Goal: Transaction & Acquisition: Purchase product/service

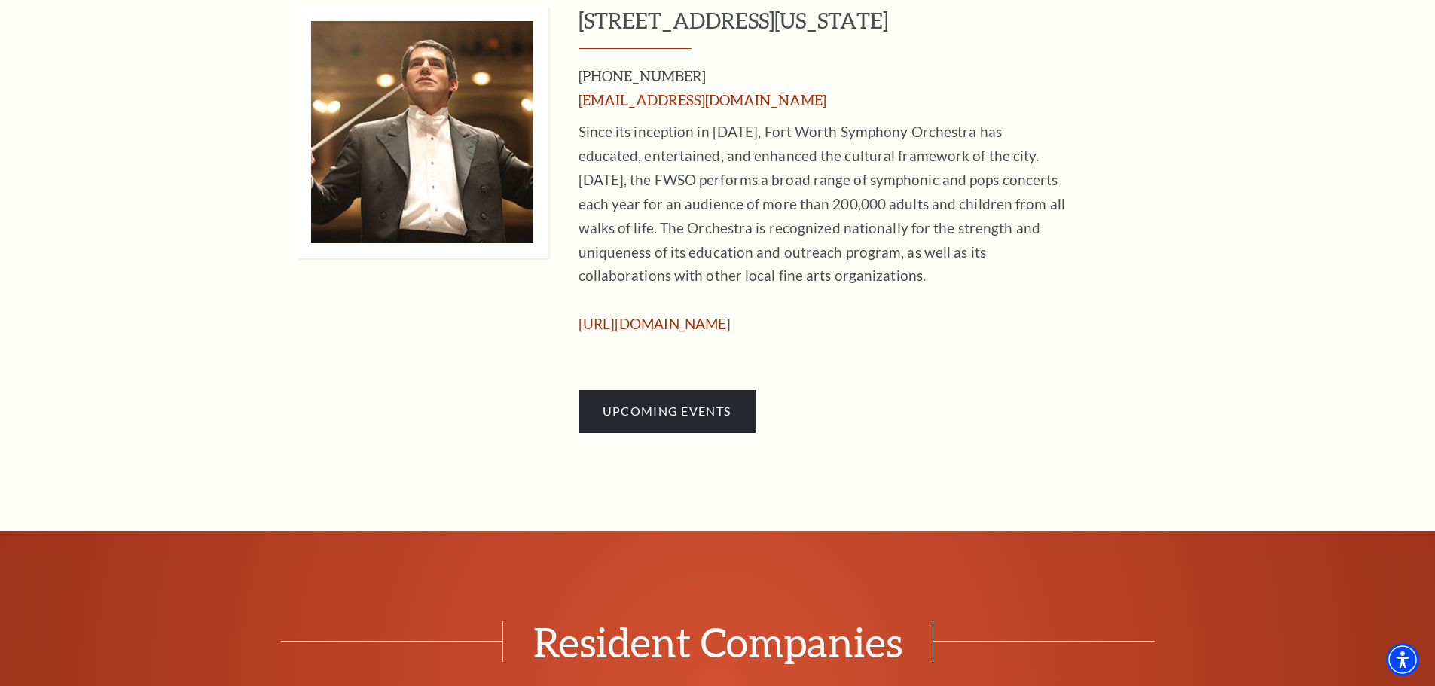
scroll to position [979, 0]
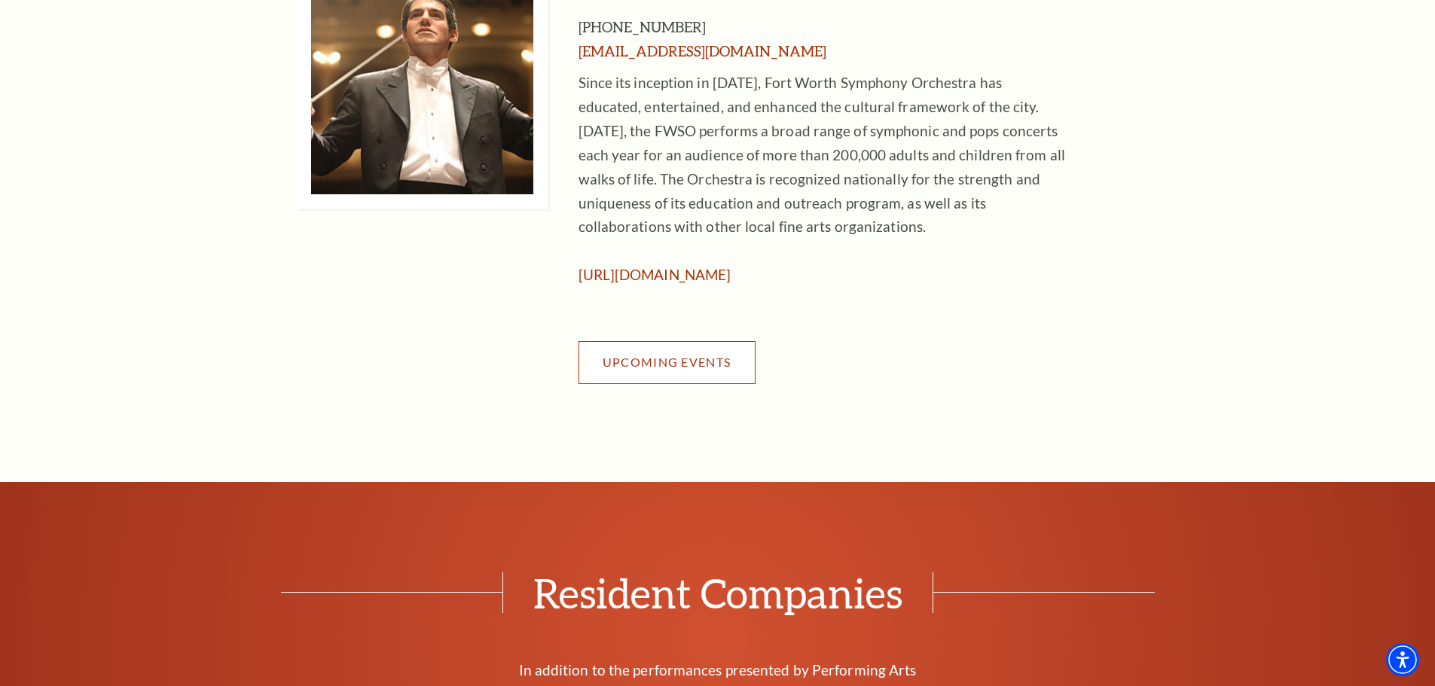
click at [648, 363] on span "Upcoming Events" at bounding box center [667, 362] width 128 height 14
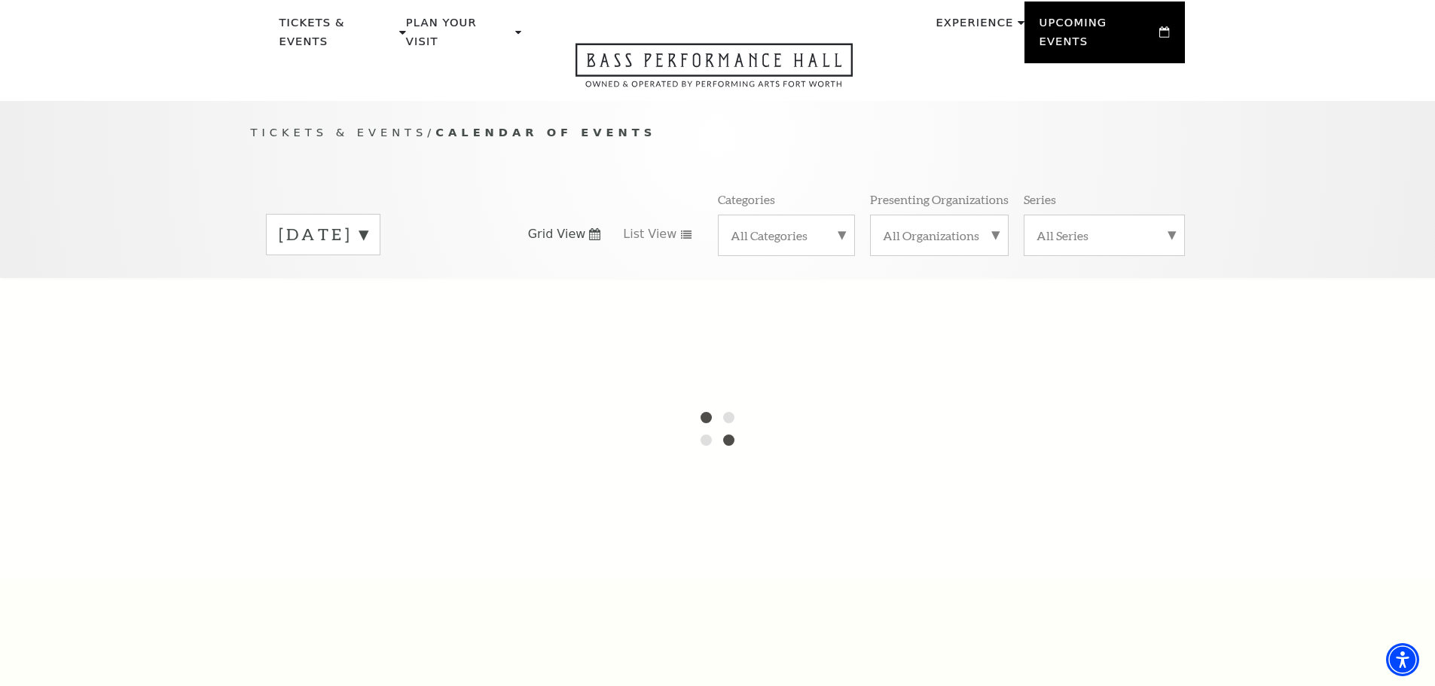
scroll to position [75, 0]
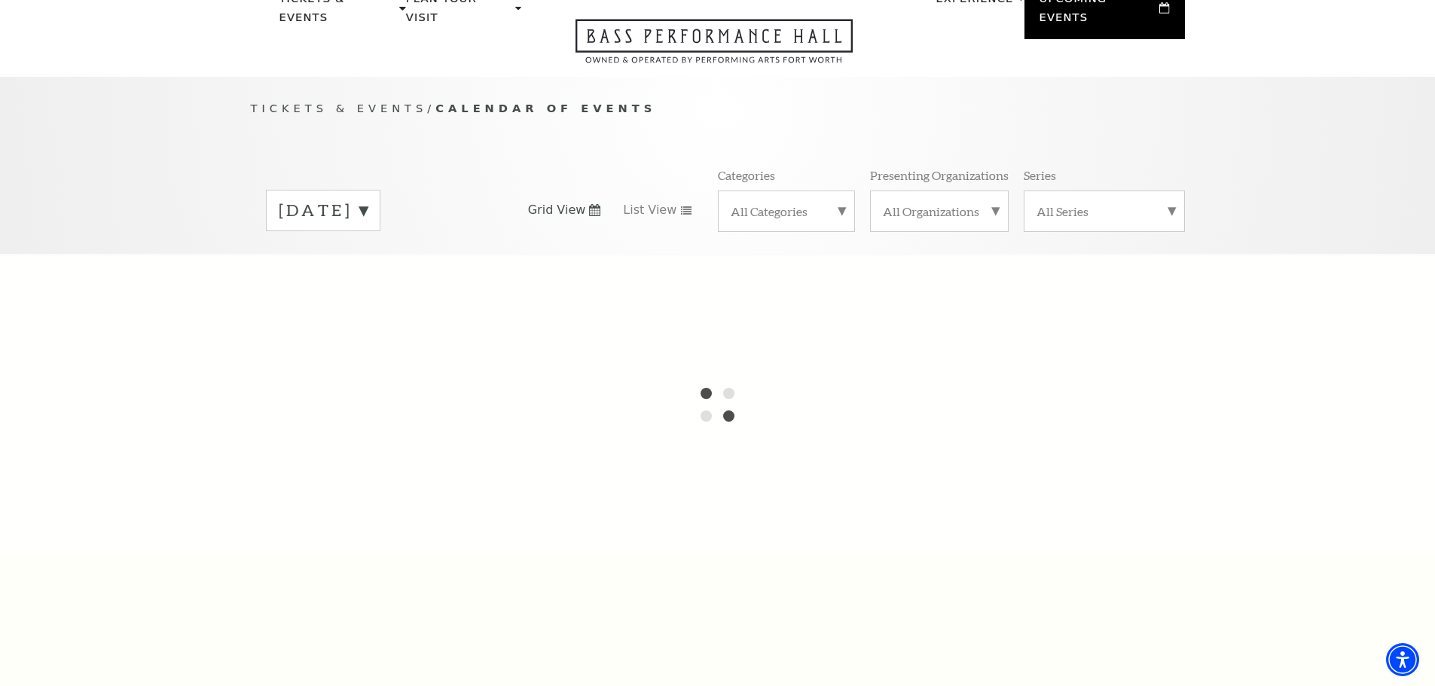
click at [368, 199] on label "September 2025" at bounding box center [323, 210] width 89 height 23
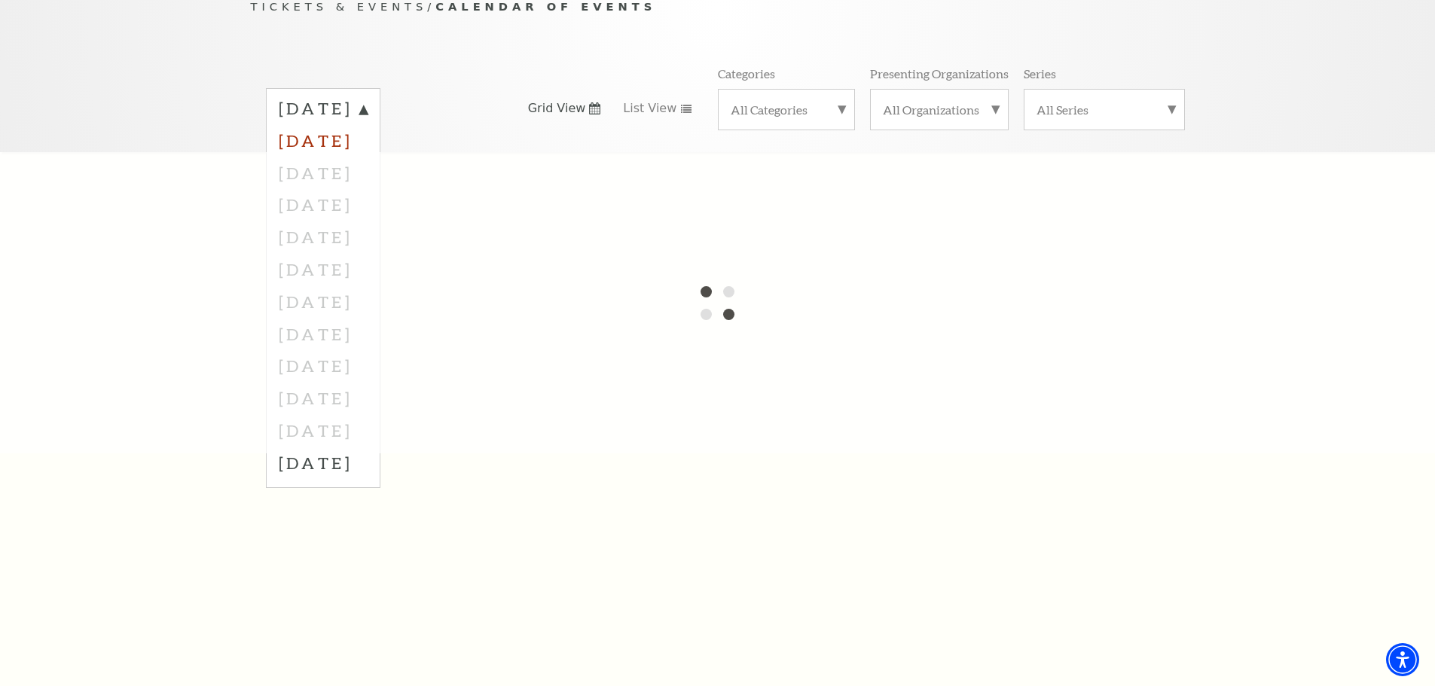
scroll to position [151, 0]
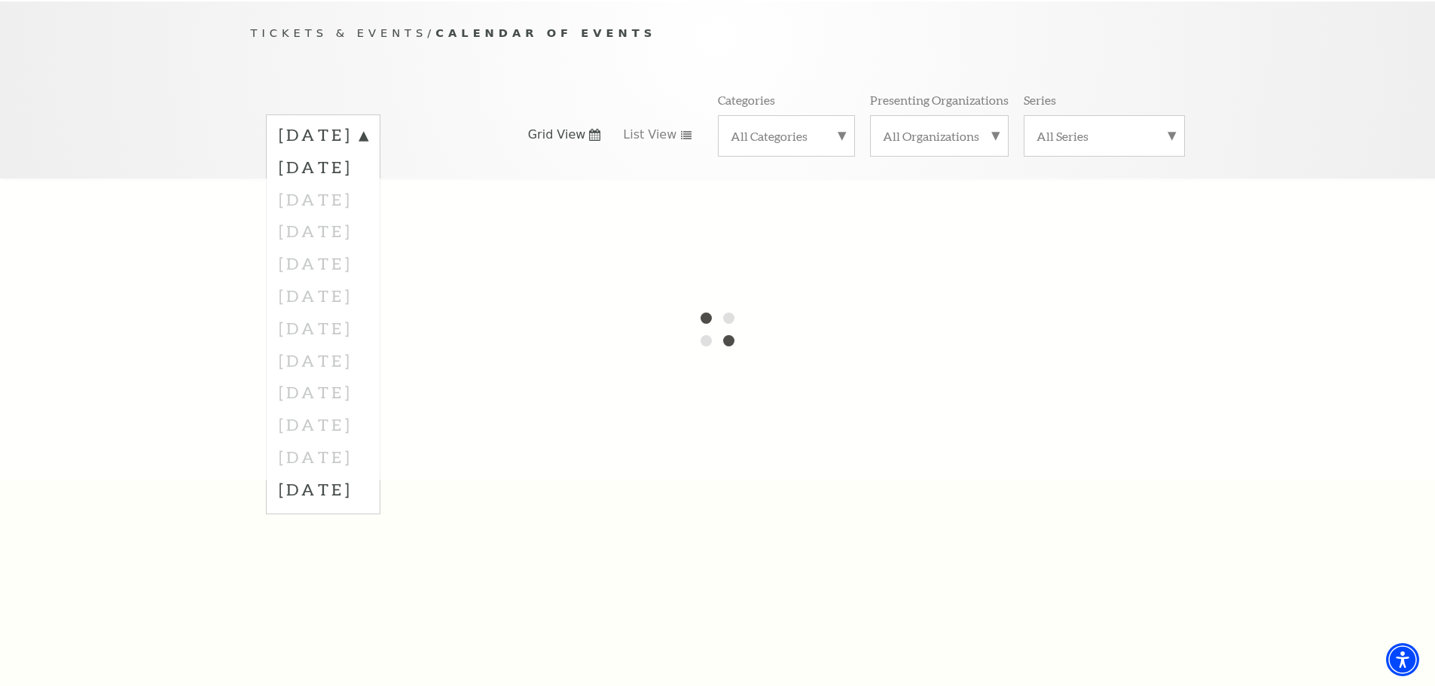
drag, startPoint x: 116, startPoint y: 306, endPoint x: 137, endPoint y: 302, distance: 21.4
click at [106, 306] on div at bounding box center [717, 328] width 1435 height 301
click at [316, 182] on div at bounding box center [717, 328] width 1435 height 301
click at [1092, 184] on div at bounding box center [717, 328] width 1435 height 301
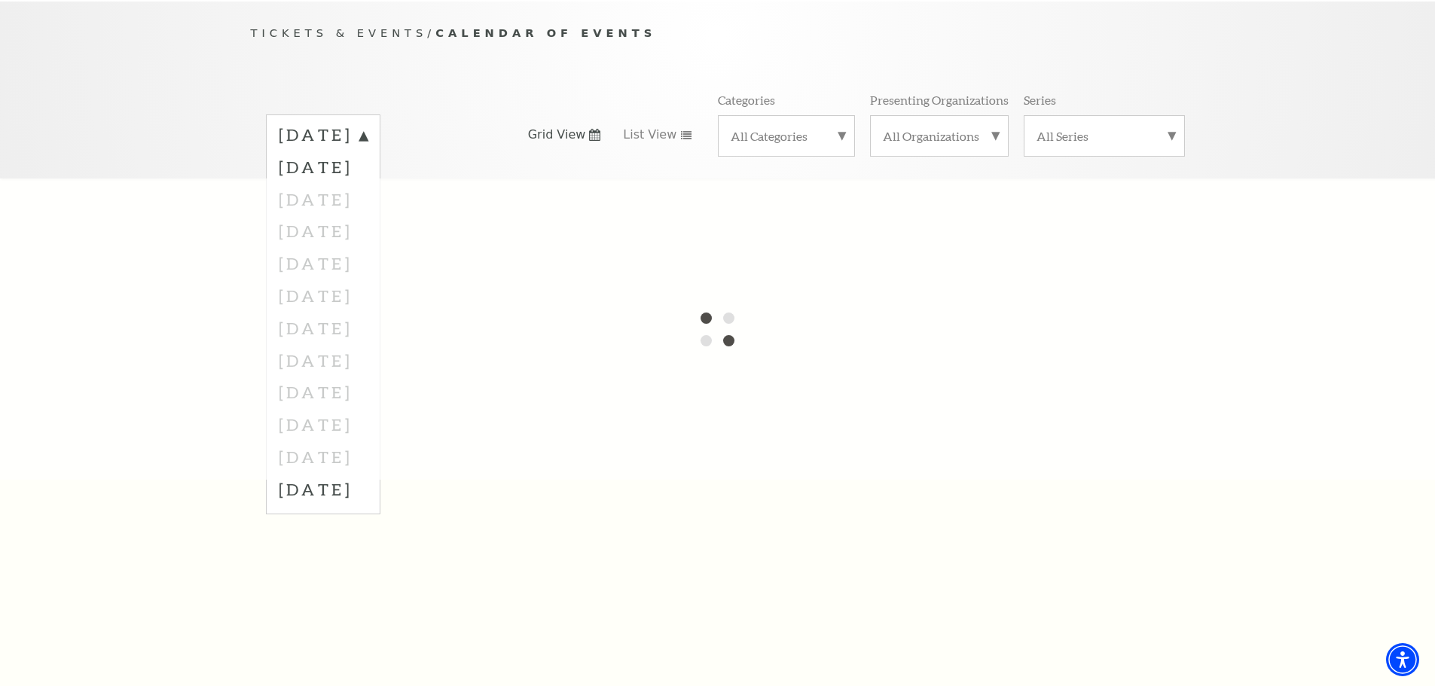
click at [1288, 88] on div "Tickets & Events / Calendar of Events September 2025 October 2025 November 2025…" at bounding box center [717, 90] width 1435 height 177
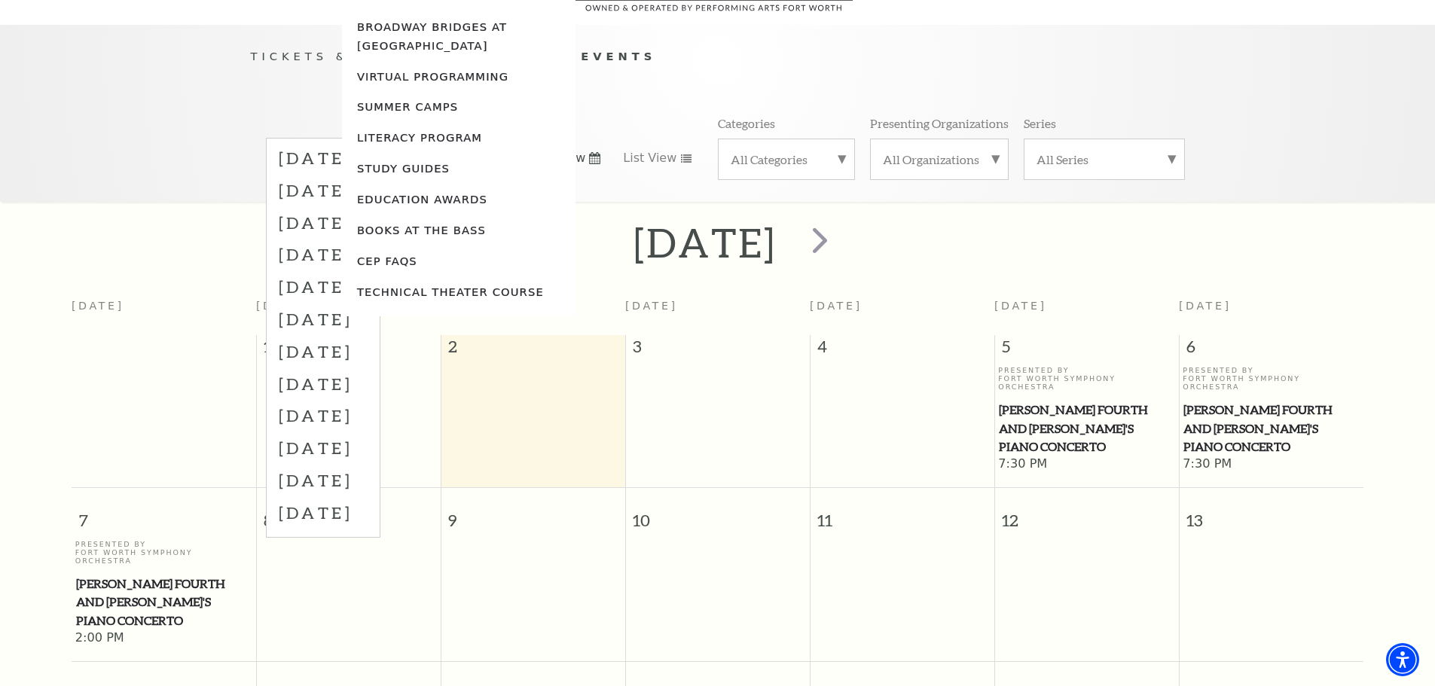
scroll to position [133, 0]
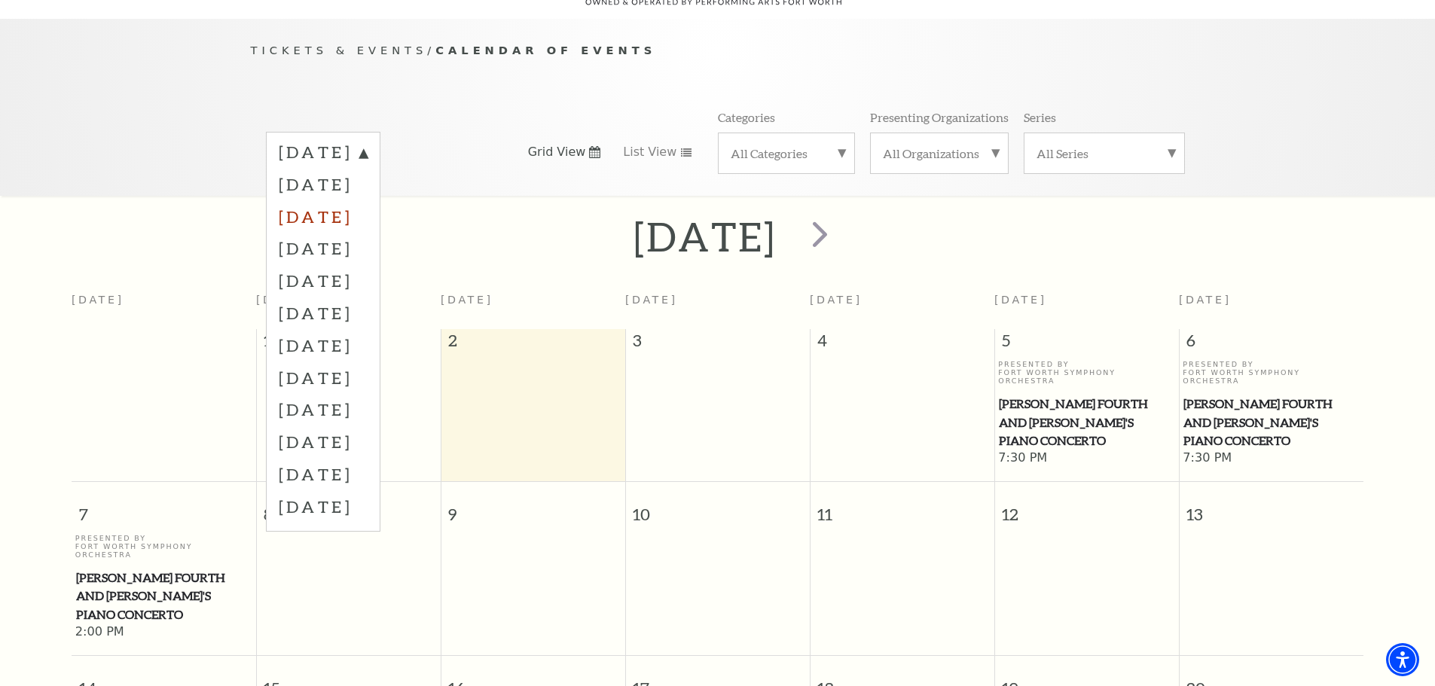
click at [339, 201] on label "November 2025" at bounding box center [323, 216] width 89 height 32
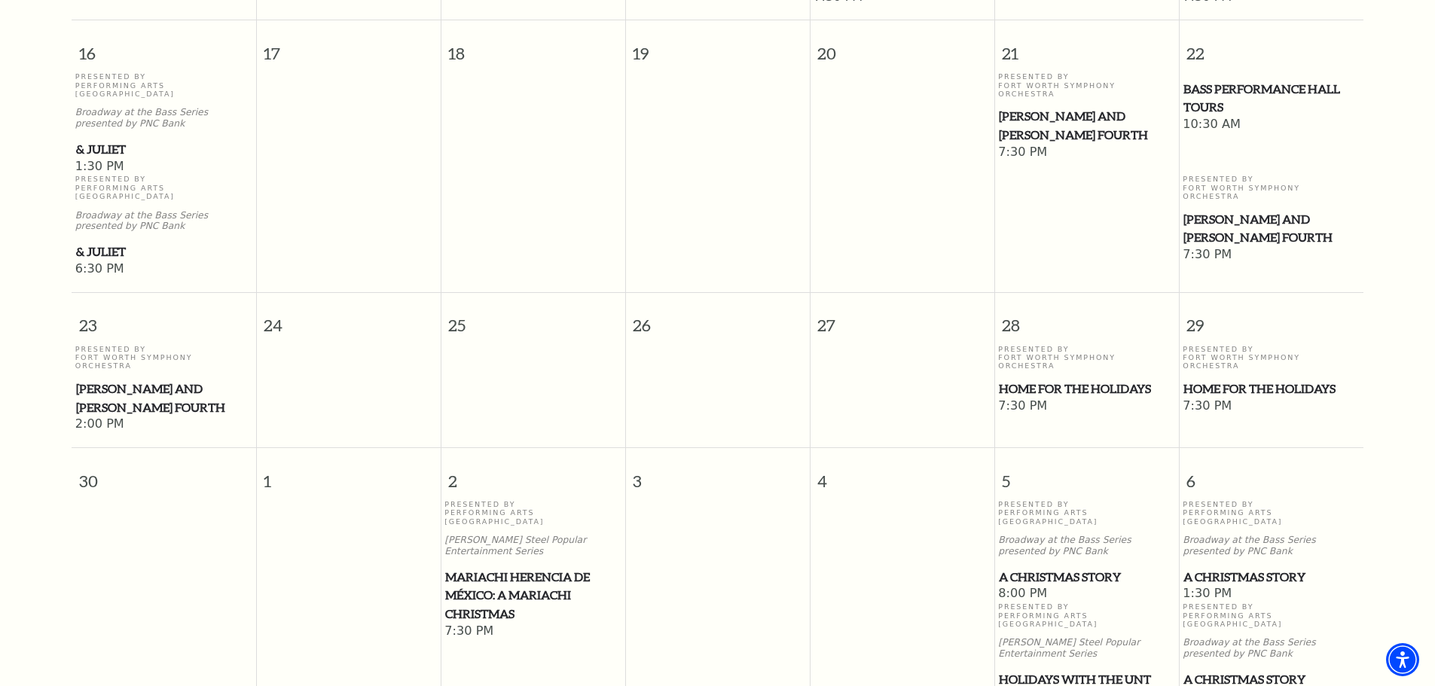
scroll to position [1263, 0]
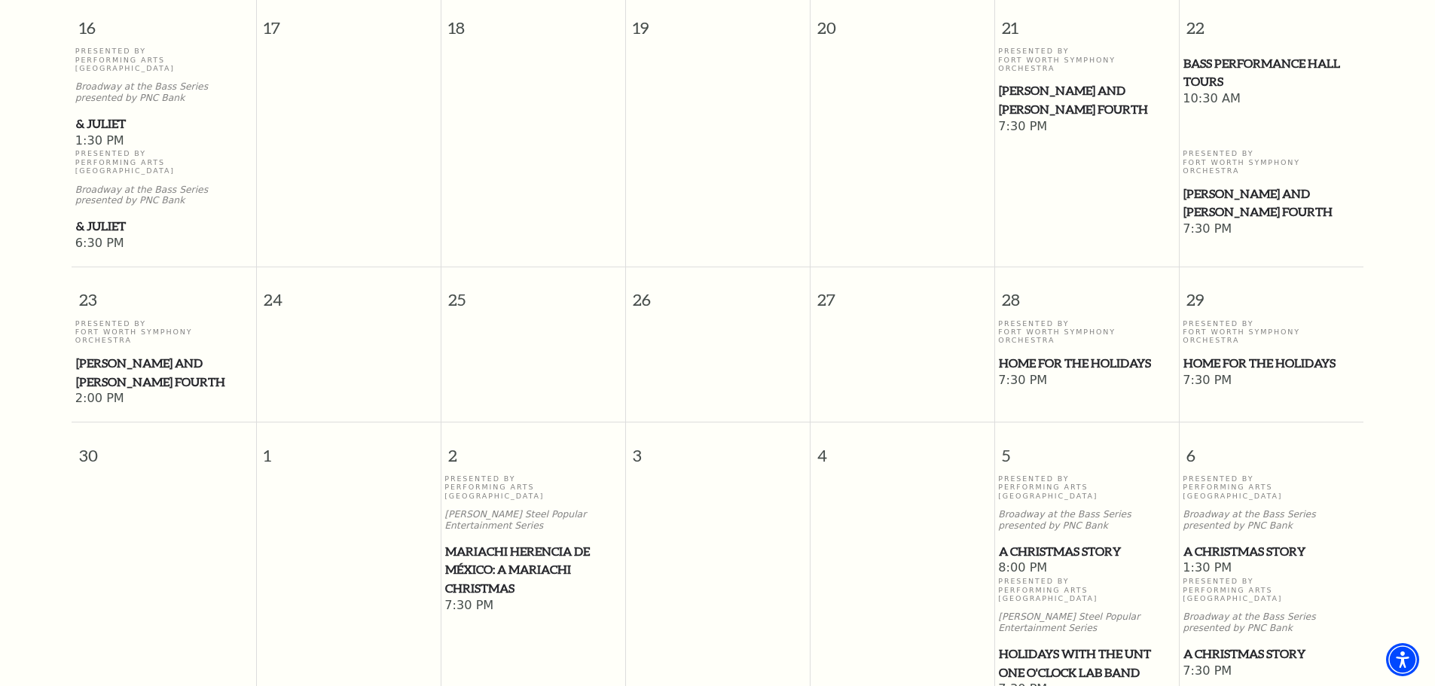
drag, startPoint x: 1251, startPoint y: 277, endPoint x: 1310, endPoint y: 331, distance: 79.9
click at [1312, 331] on div "23 24 25 26 27 28 29 Presented By Fort Worth Symphony Orchestra Mozart and Mahl…" at bounding box center [718, 344] width 1292 height 155
click at [1286, 354] on span "Home for the Holidays" at bounding box center [1270, 363] width 175 height 19
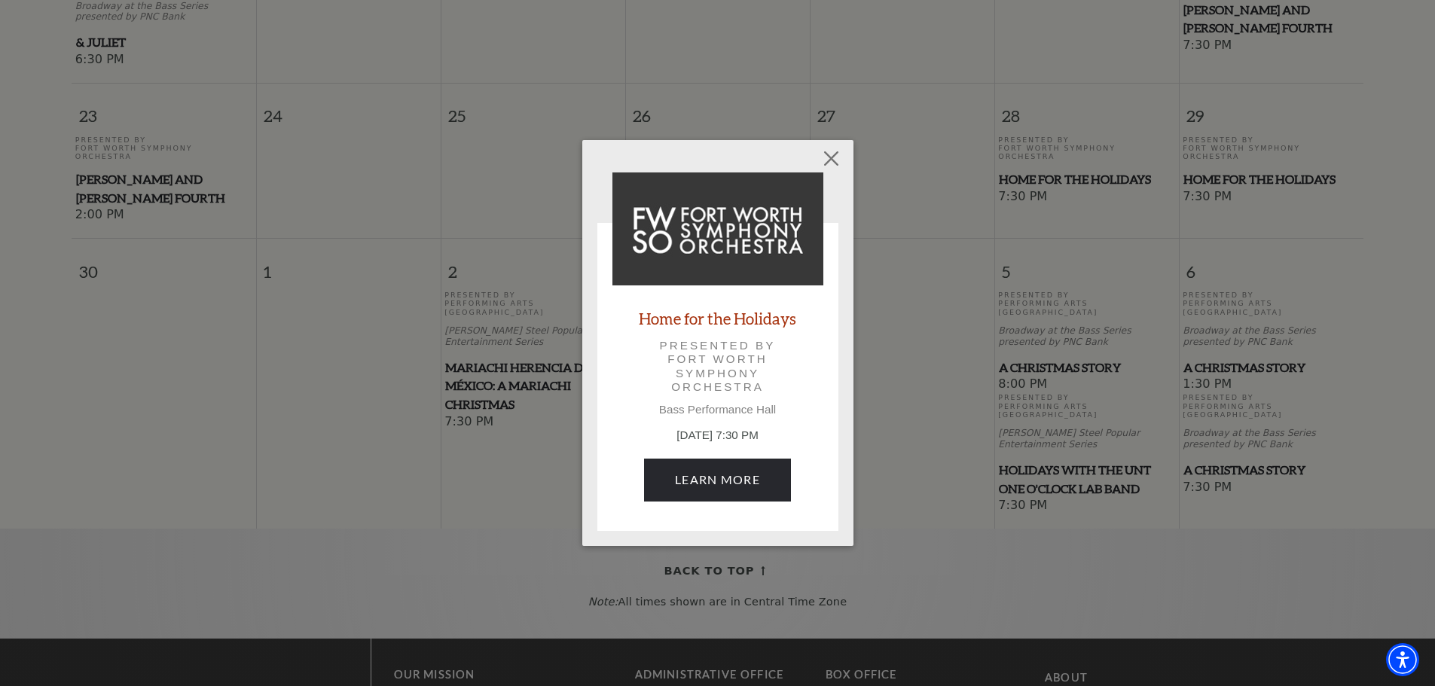
scroll to position [1489, 0]
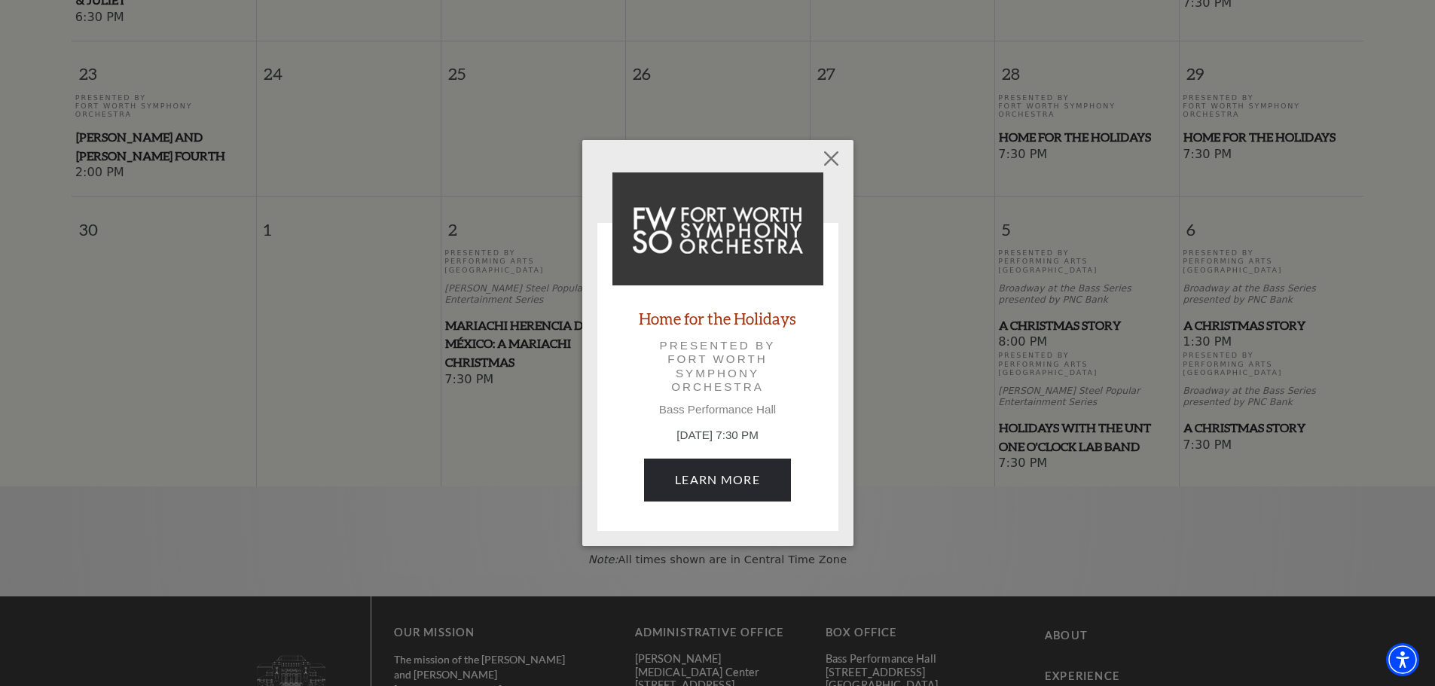
click at [1100, 469] on div "Empty heading Home for the Holidays Presented by Fort Worth Symphony Orchestra …" at bounding box center [717, 343] width 1435 height 686
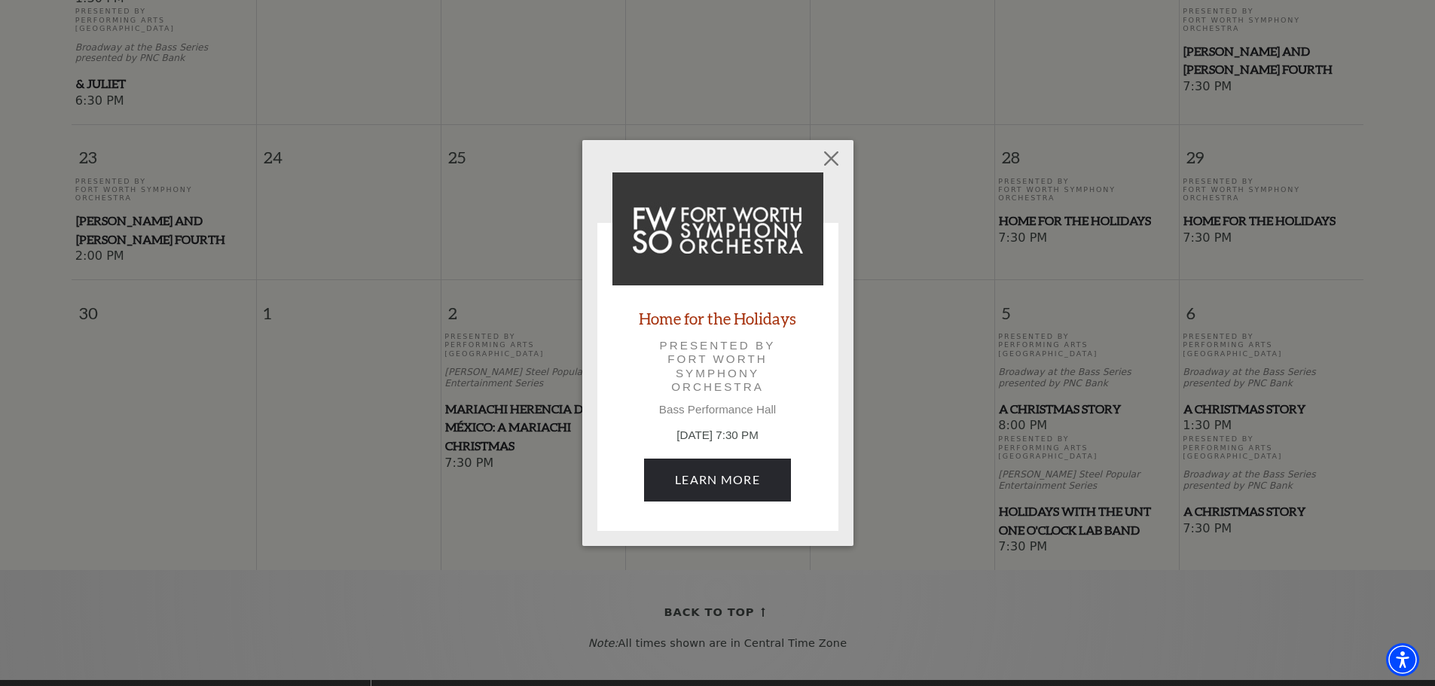
scroll to position [1338, 0]
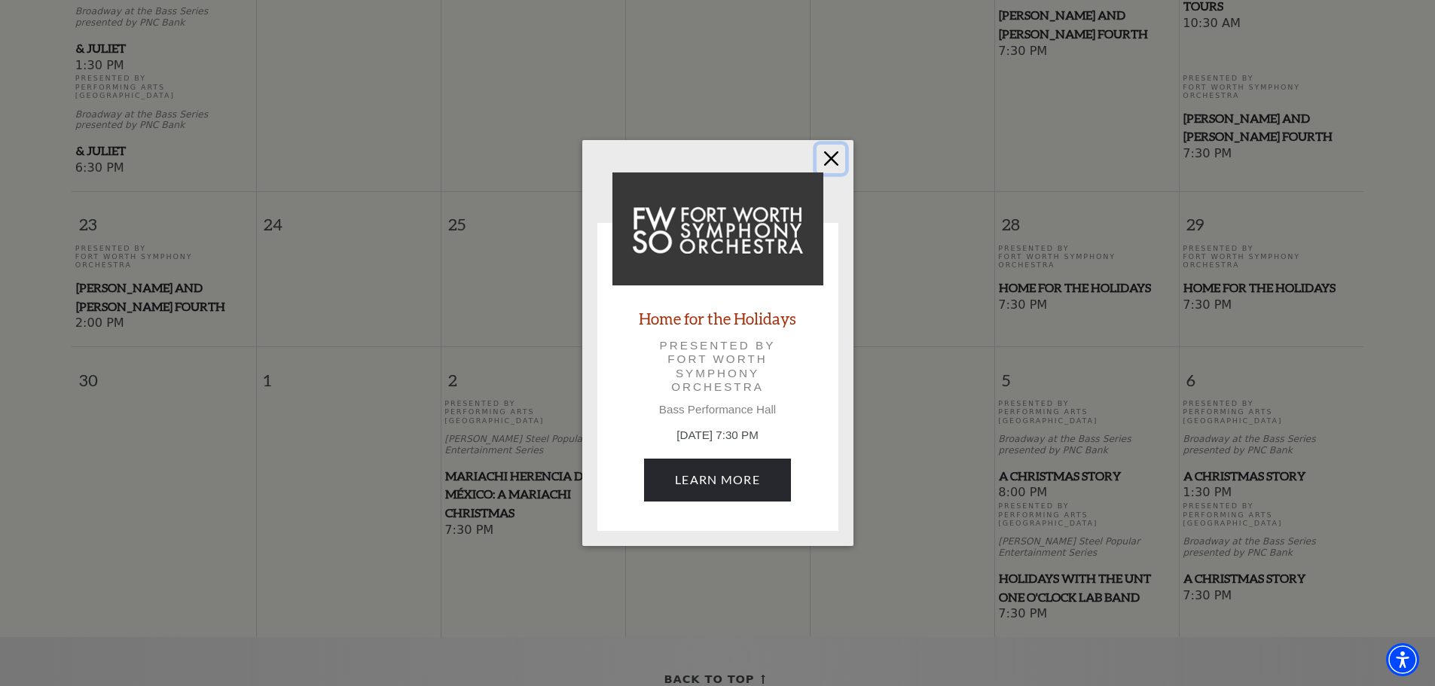
click at [830, 156] on button "Close" at bounding box center [830, 159] width 29 height 29
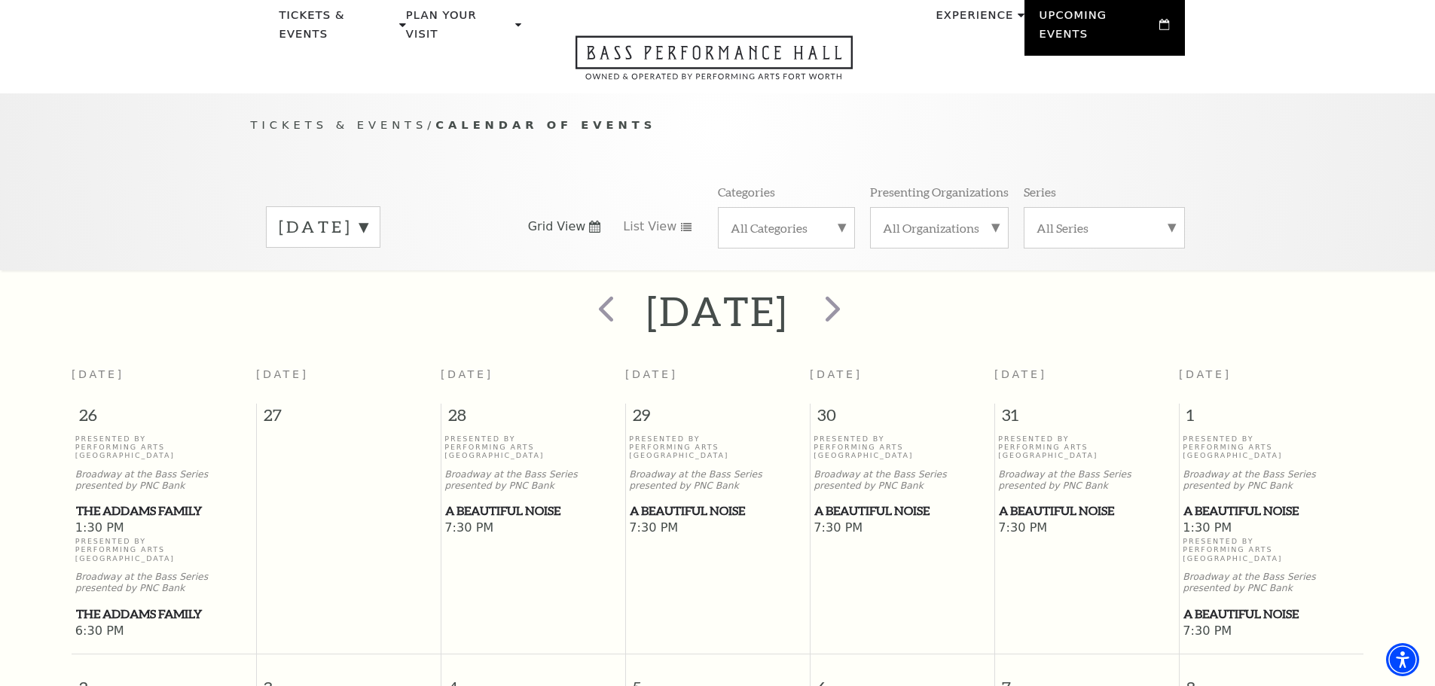
scroll to position [0, 0]
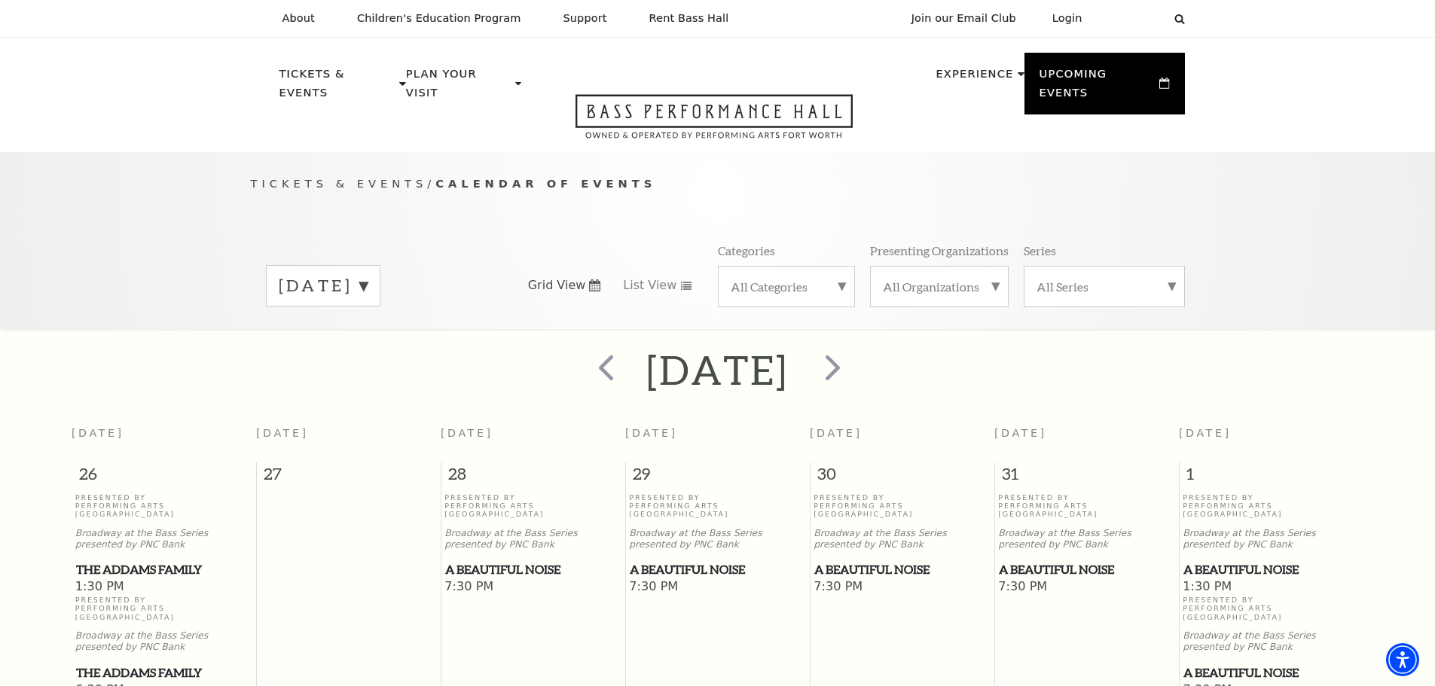
click at [368, 274] on label "November 2025" at bounding box center [323, 285] width 89 height 23
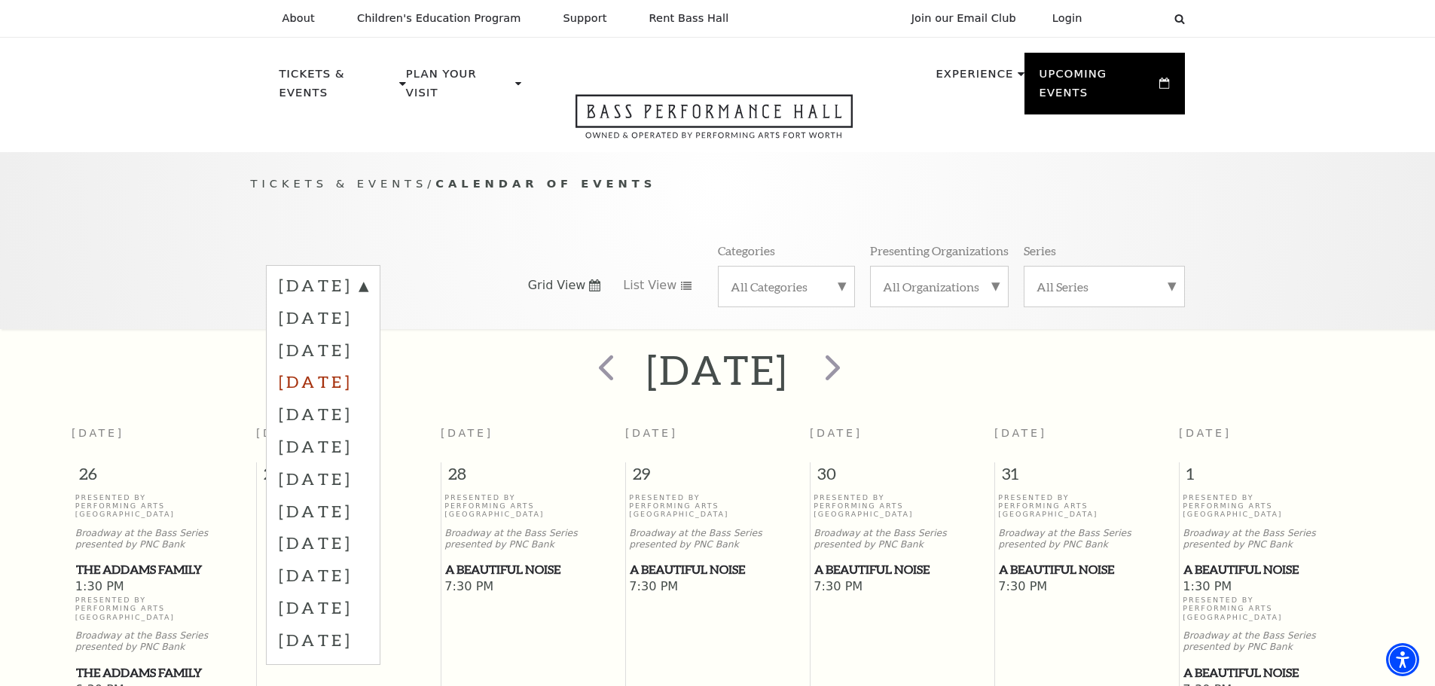
click at [368, 365] on label "December 2025" at bounding box center [323, 381] width 89 height 32
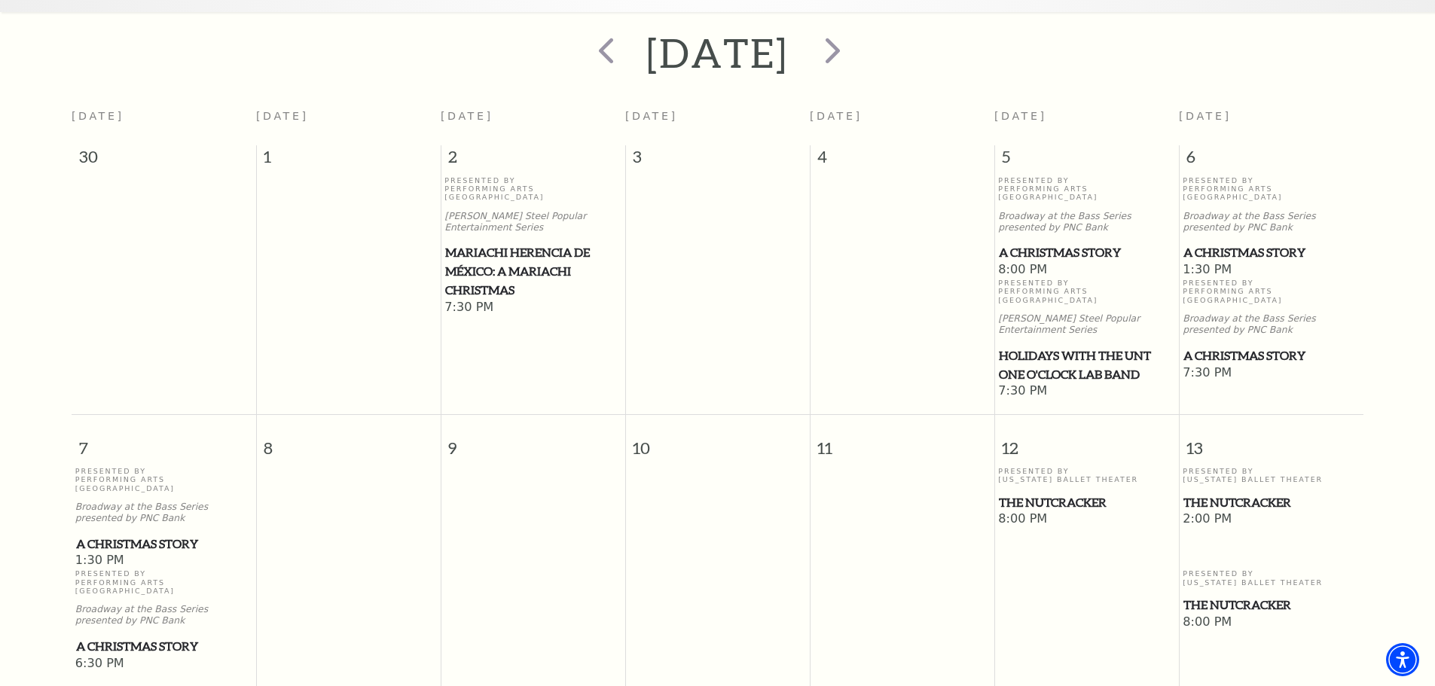
scroll to position [284, 0]
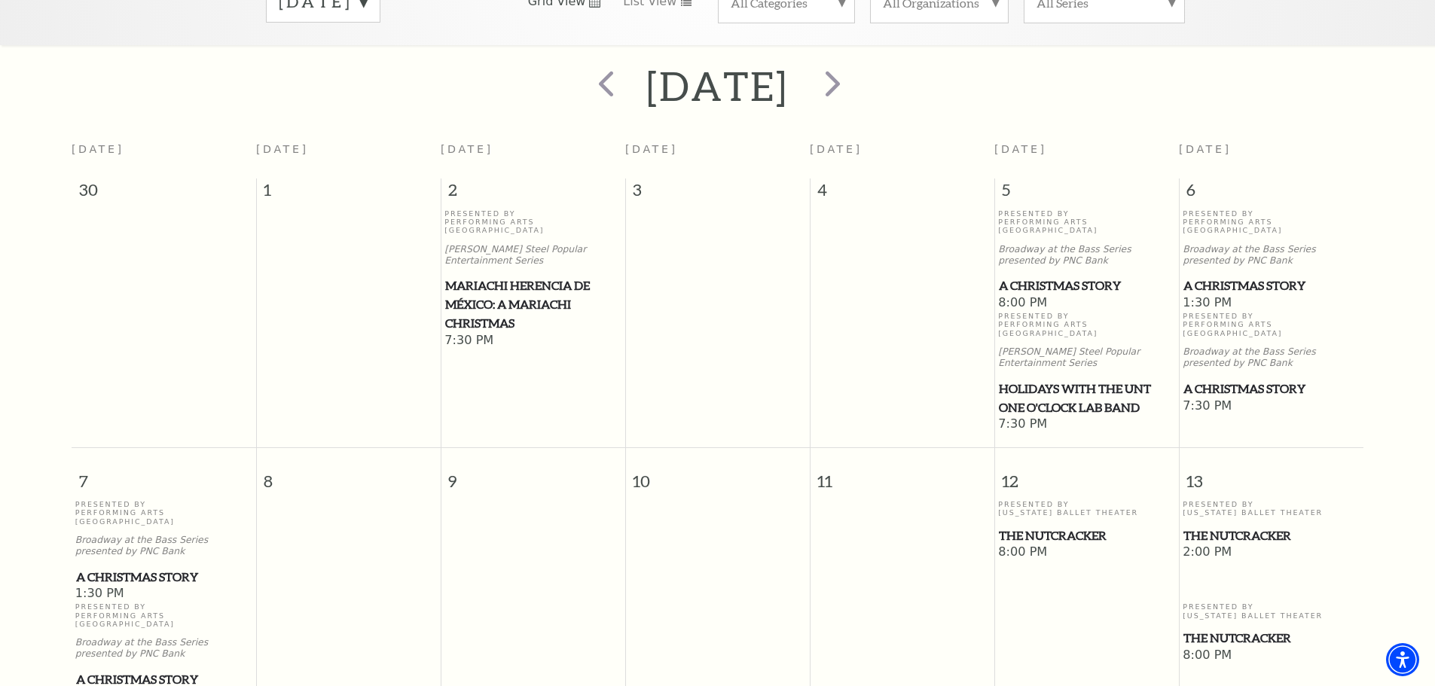
drag, startPoint x: 1082, startPoint y: 259, endPoint x: 1039, endPoint y: 260, distance: 43.7
click at [1039, 276] on span "A Christmas Story" at bounding box center [1086, 285] width 175 height 19
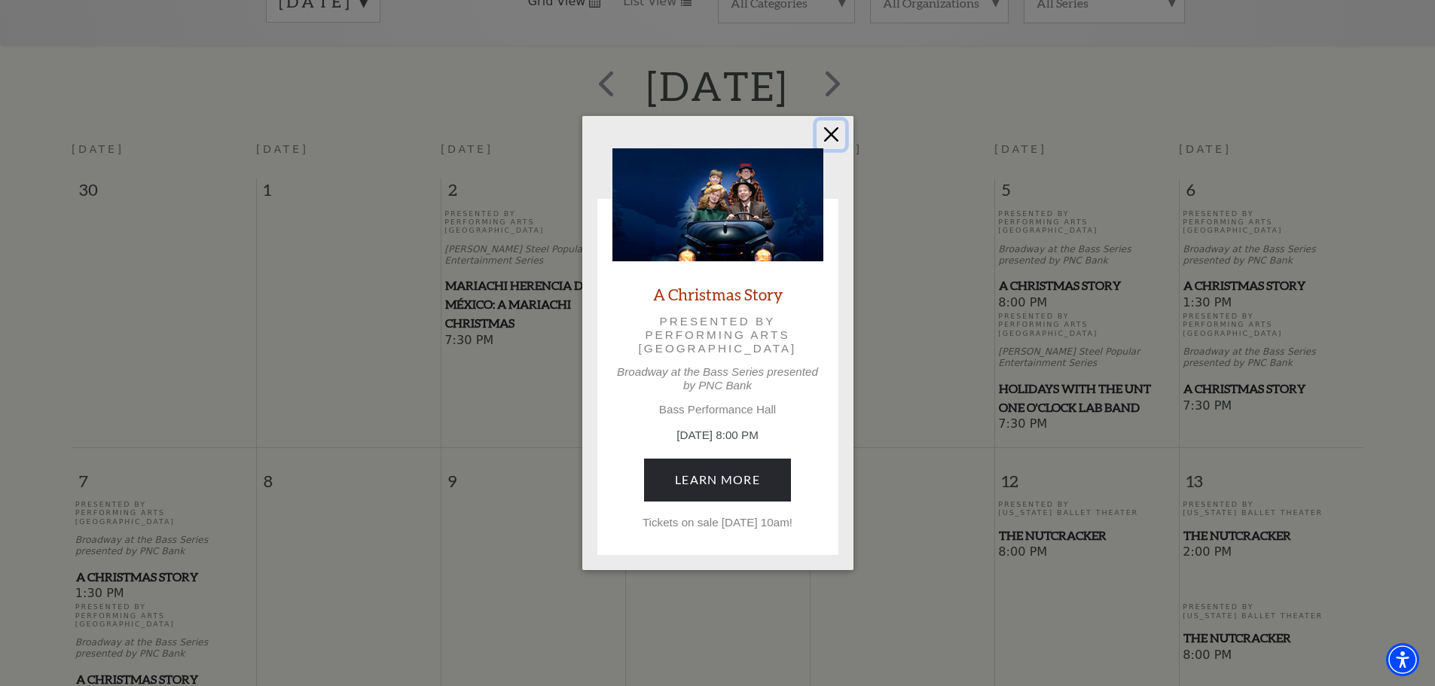
click at [825, 127] on button "Close" at bounding box center [830, 135] width 29 height 29
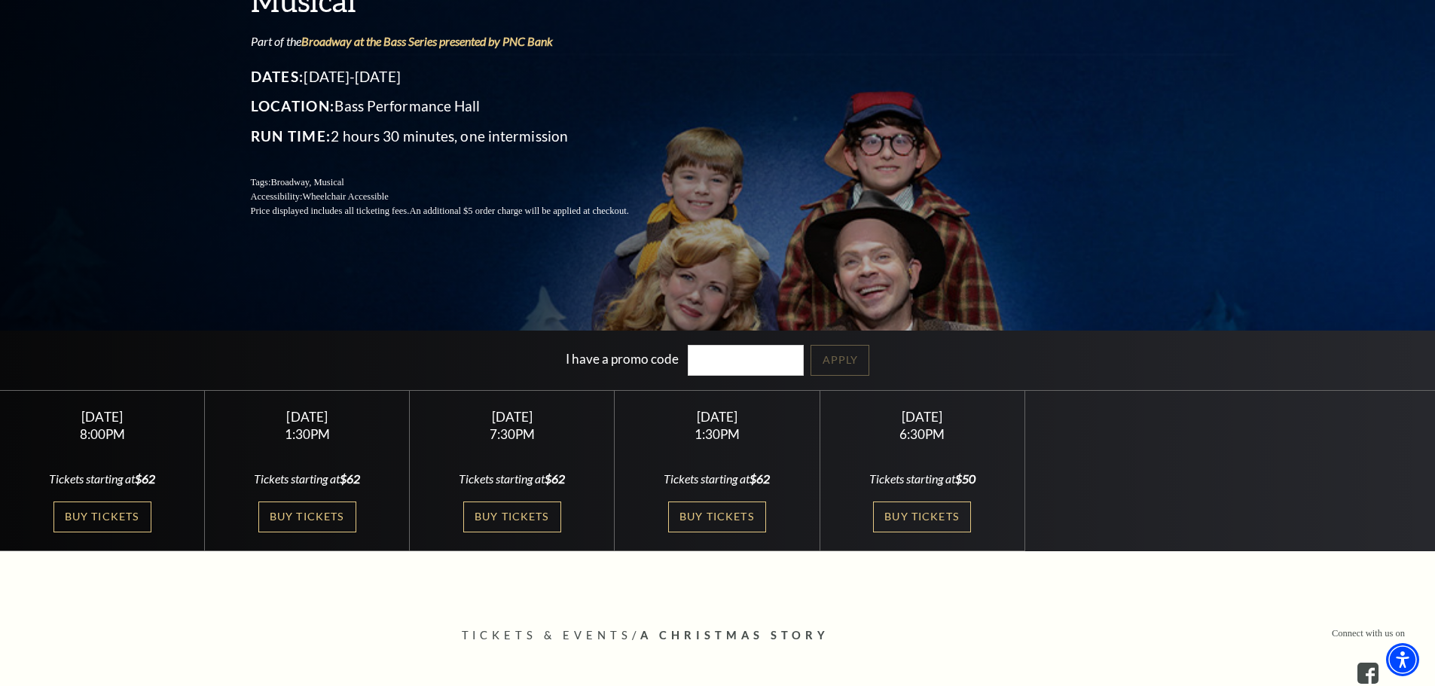
scroll to position [226, 0]
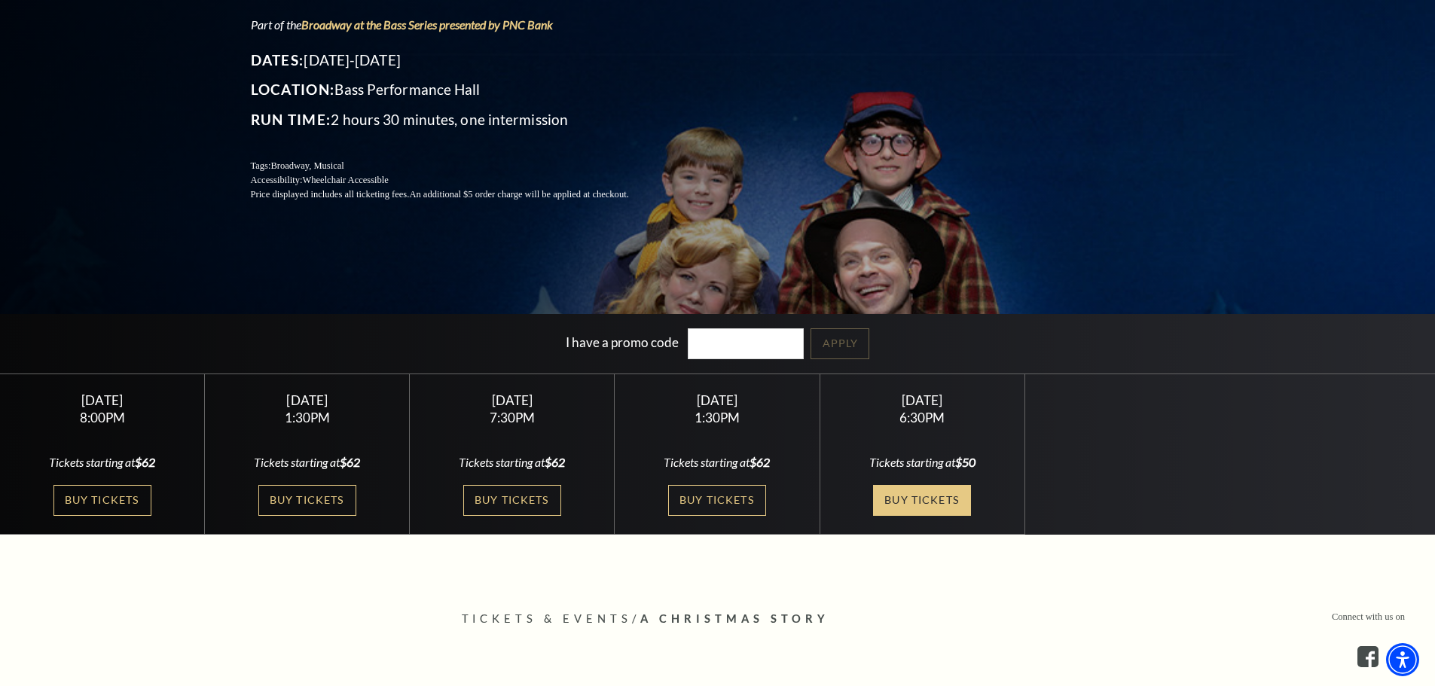
click at [929, 493] on link "Buy Tickets" at bounding box center [922, 500] width 98 height 31
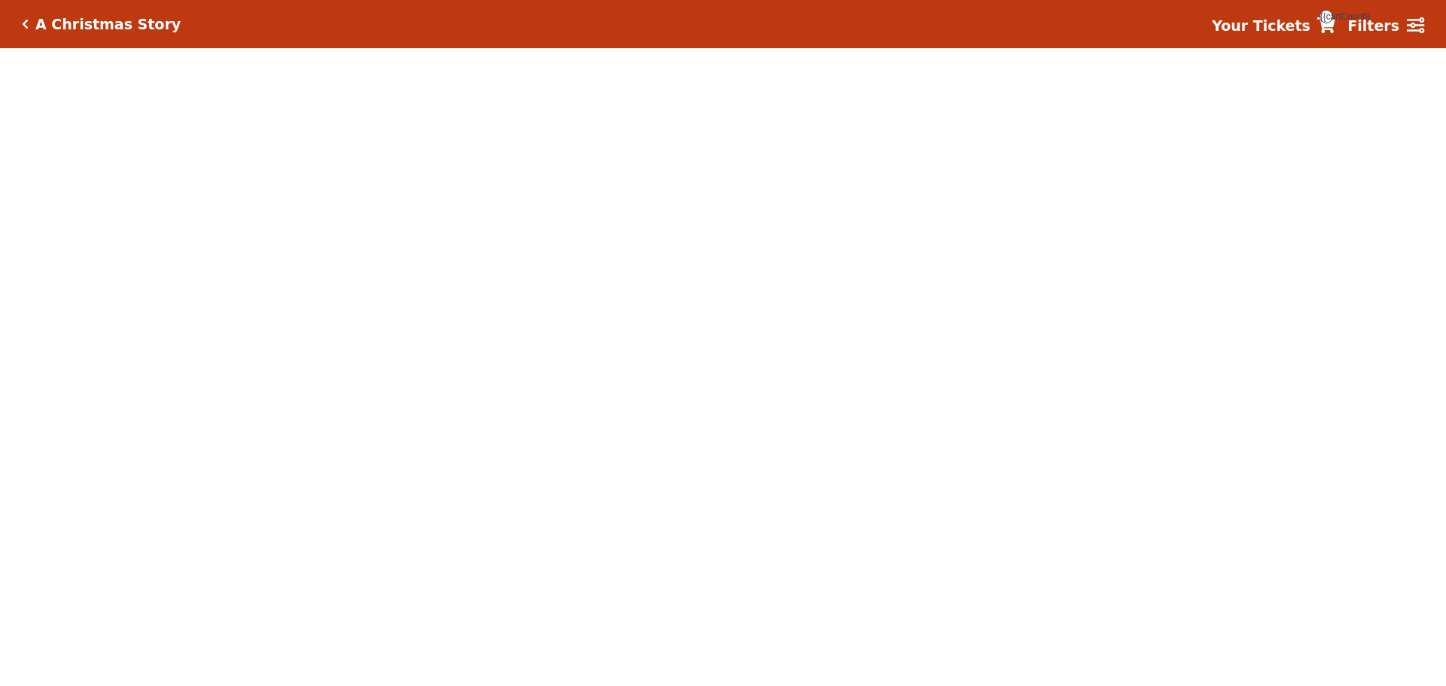
click at [929, 505] on body "*{ pointer-events: fill; } A Christmas Story Your Tickets {{cartCount}} Filters" at bounding box center [723, 343] width 1446 height 686
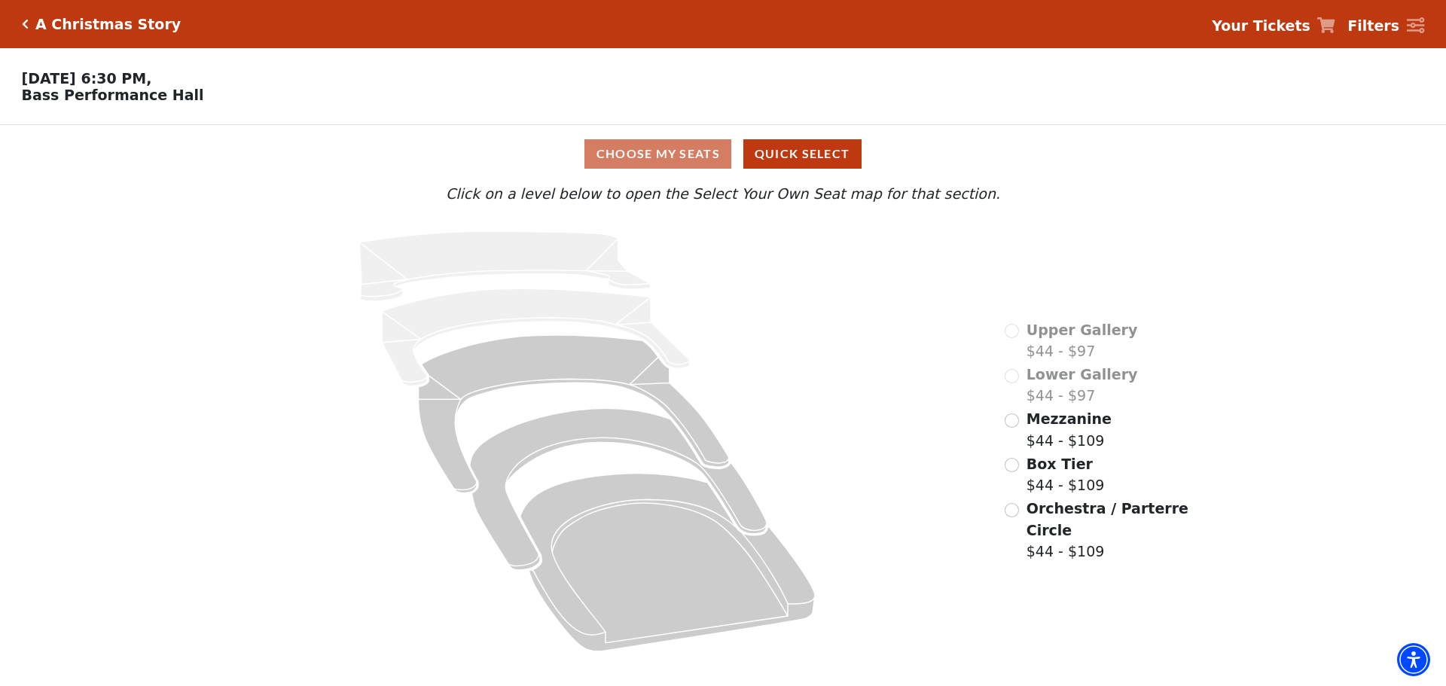
drag, startPoint x: 880, startPoint y: 561, endPoint x: 866, endPoint y: 620, distance: 60.5
click at [871, 618] on icon at bounding box center [587, 441] width 792 height 446
click at [1008, 503] on input "Orchestra / Parterre Circle$44 - $109\a" at bounding box center [1012, 510] width 14 height 14
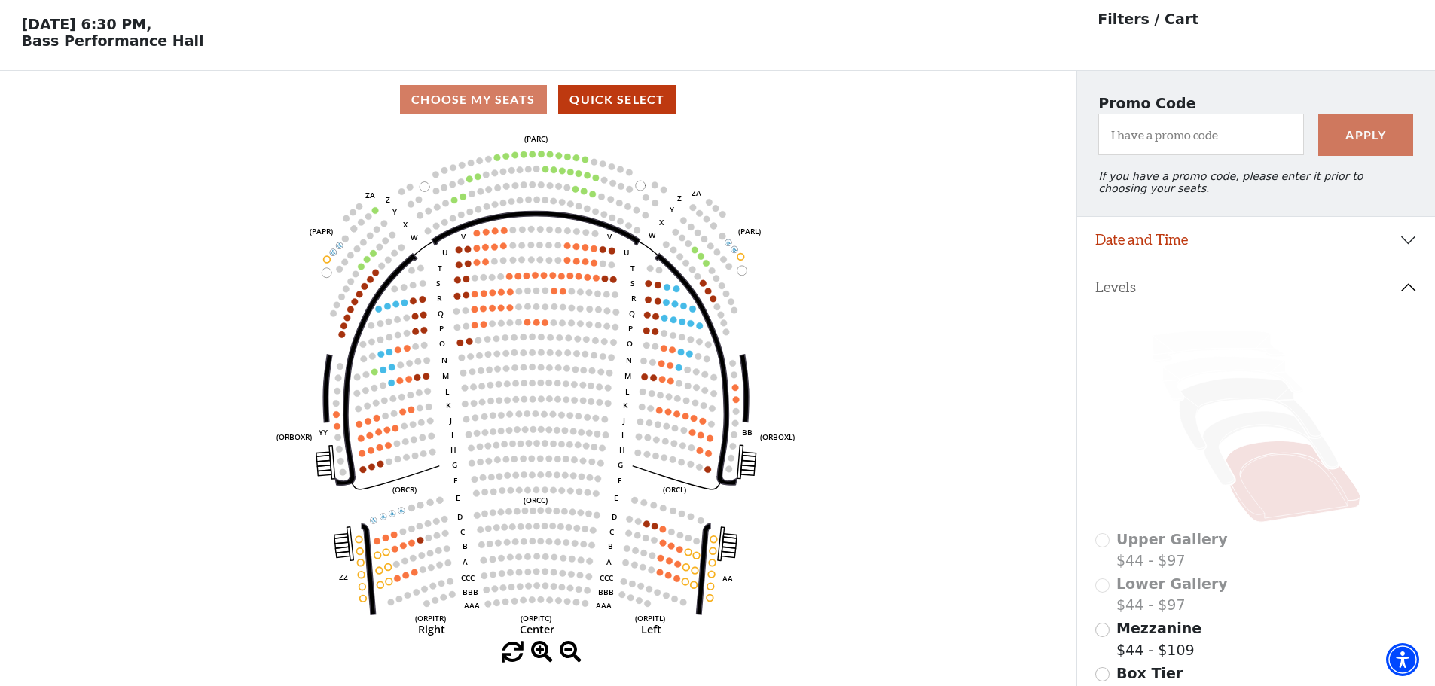
scroll to position [70, 0]
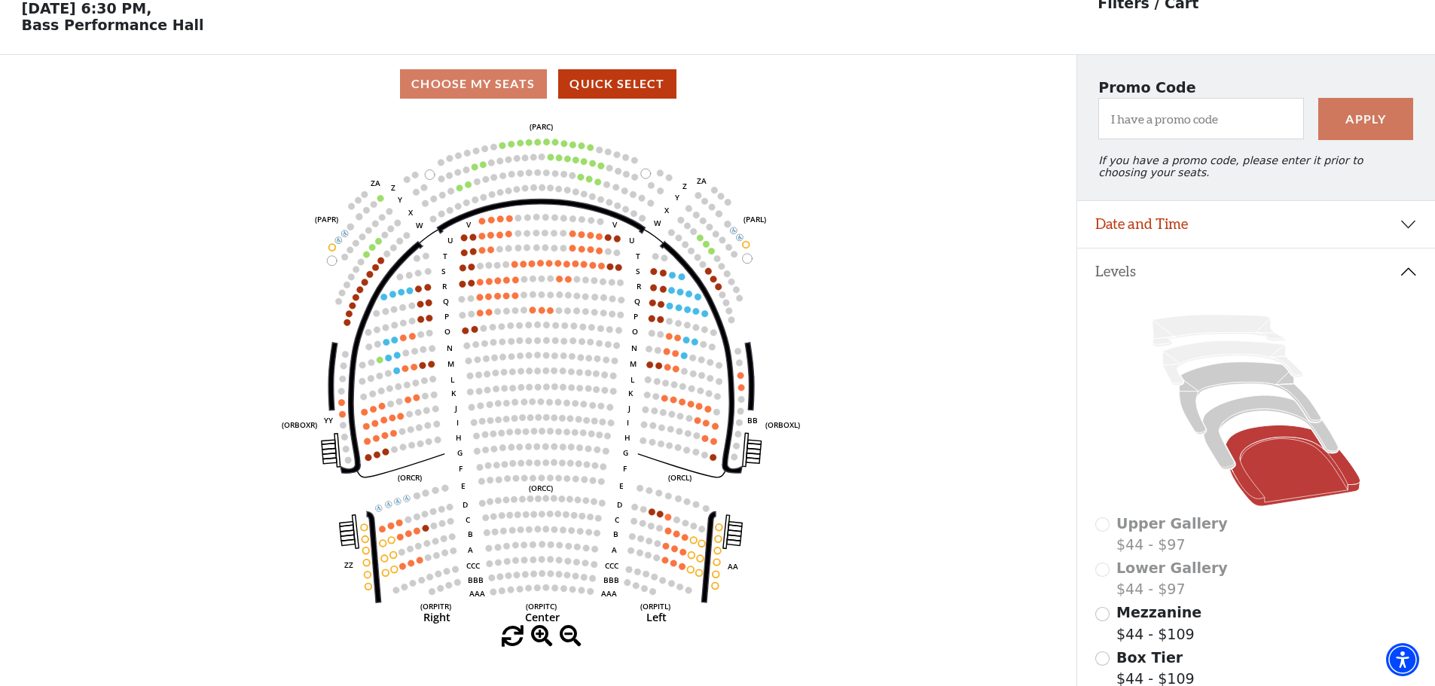
click at [871, 578] on icon "Left (ORPITL) Right (ORPITR) Center (ORPITC) ZZ AA YY BB ZA ZA (ORCL) (ORCR) (O…" at bounding box center [537, 369] width 969 height 513
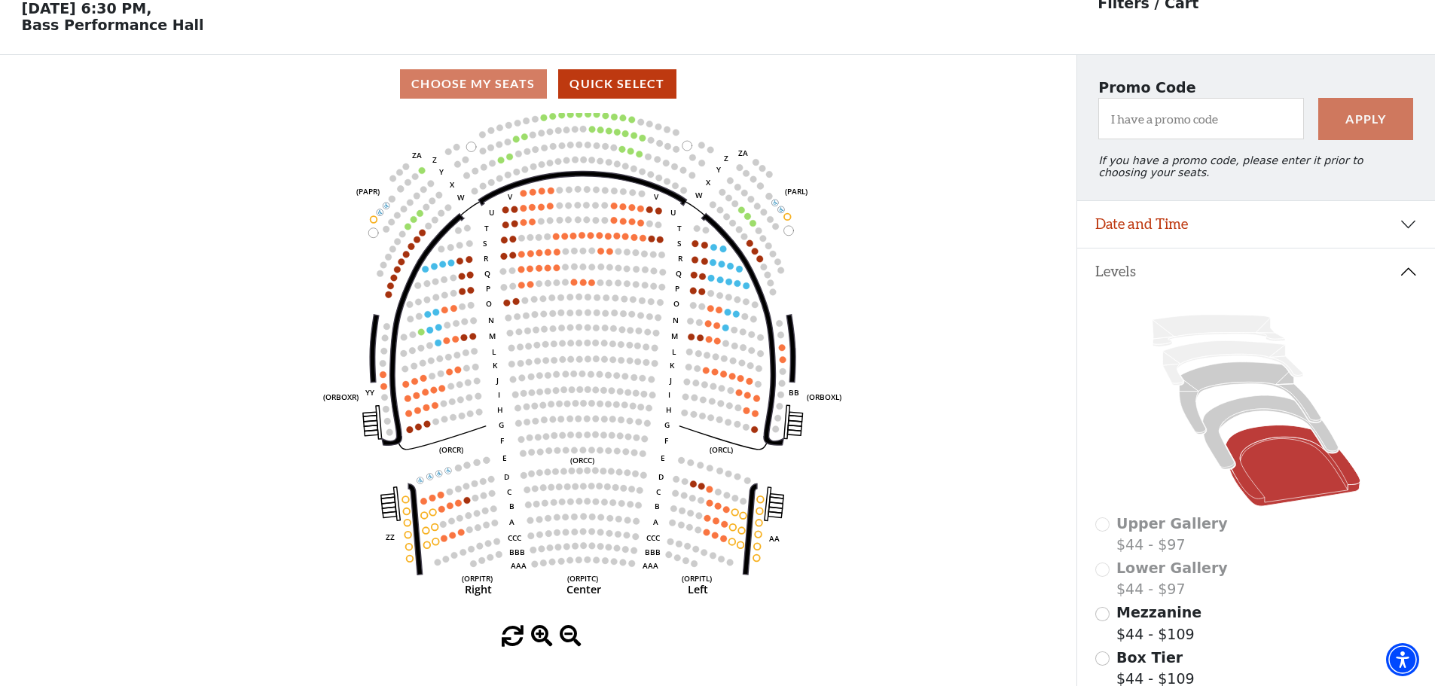
drag, startPoint x: 874, startPoint y: 590, endPoint x: 918, endPoint y: 572, distance: 48.0
click at [918, 572] on icon "Left (ORPITL) Right (ORPITR) Center (ORPITC) ZZ AA YY BB ZA ZA (ORCL) (ORCR) (O…" at bounding box center [537, 369] width 969 height 513
drag, startPoint x: 877, startPoint y: 657, endPoint x: 847, endPoint y: 549, distance: 111.6
click at [847, 549] on div "Choose My Seats Quick Select Current Level Orchestra / Parterre Circle Click on…" at bounding box center [538, 398] width 1076 height 686
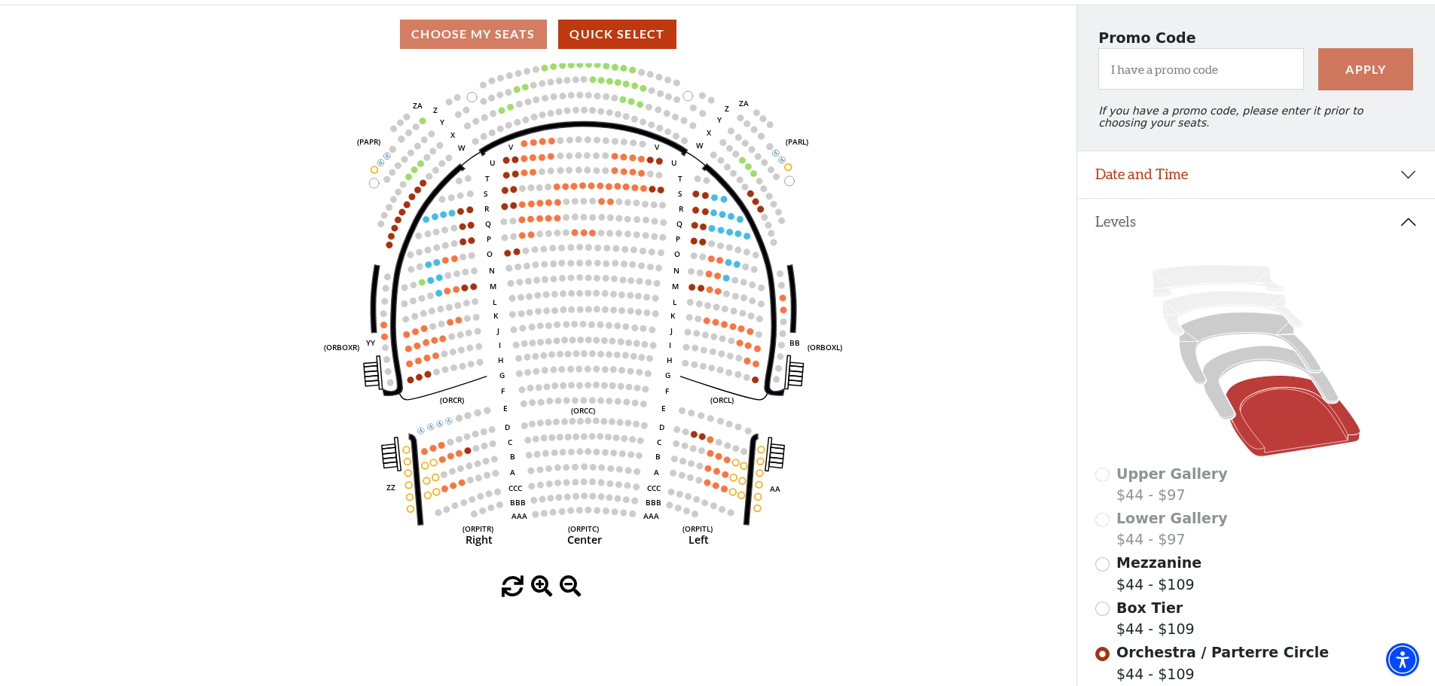
scroll to position [145, 0]
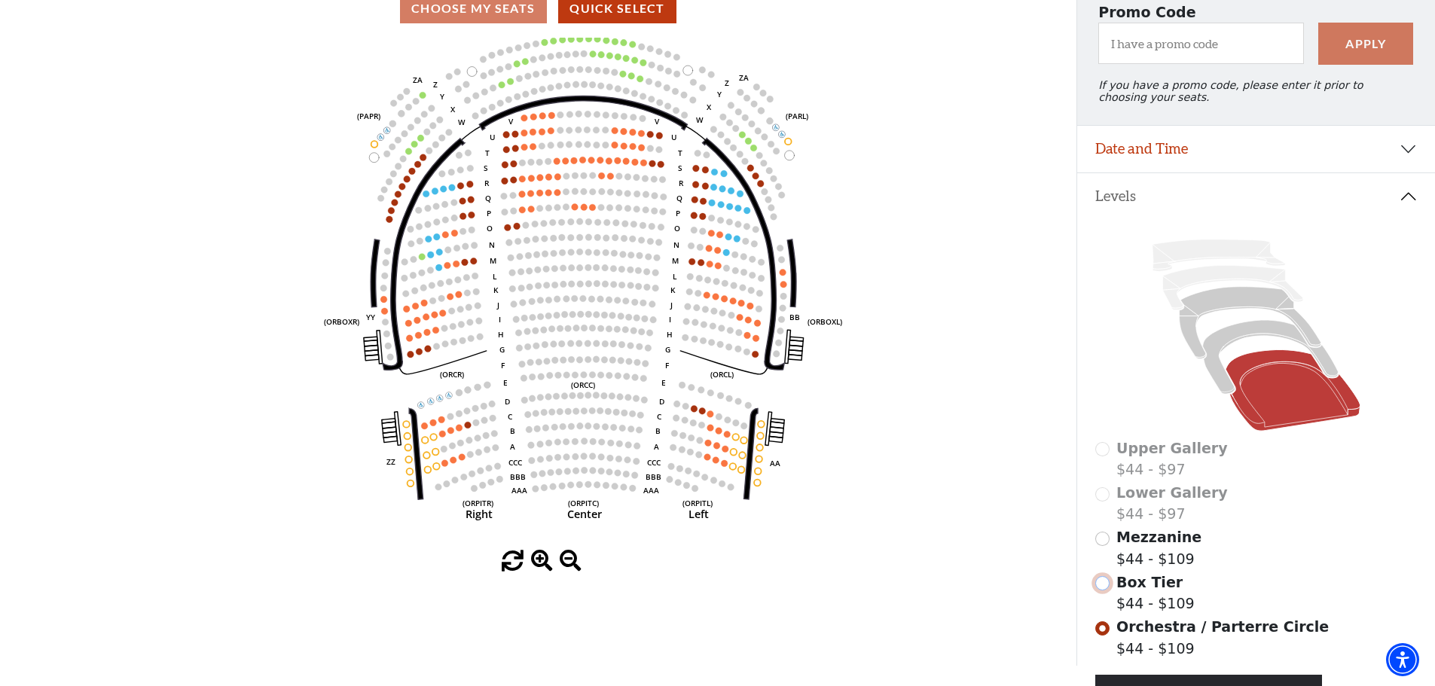
click at [1106, 590] on input "Box Tier$44 - $109\a" at bounding box center [1102, 583] width 14 height 14
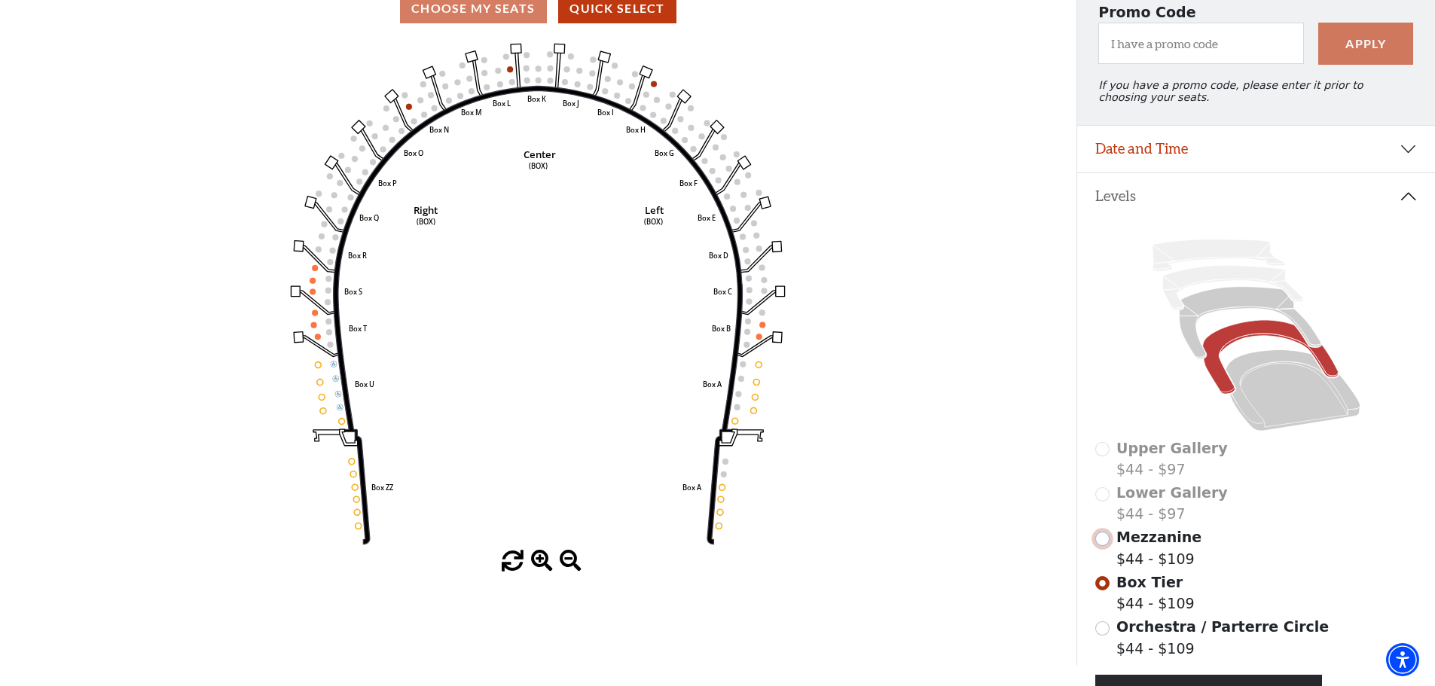
click at [1103, 546] on input "Mezzanine$44 - $109\a" at bounding box center [1102, 539] width 14 height 14
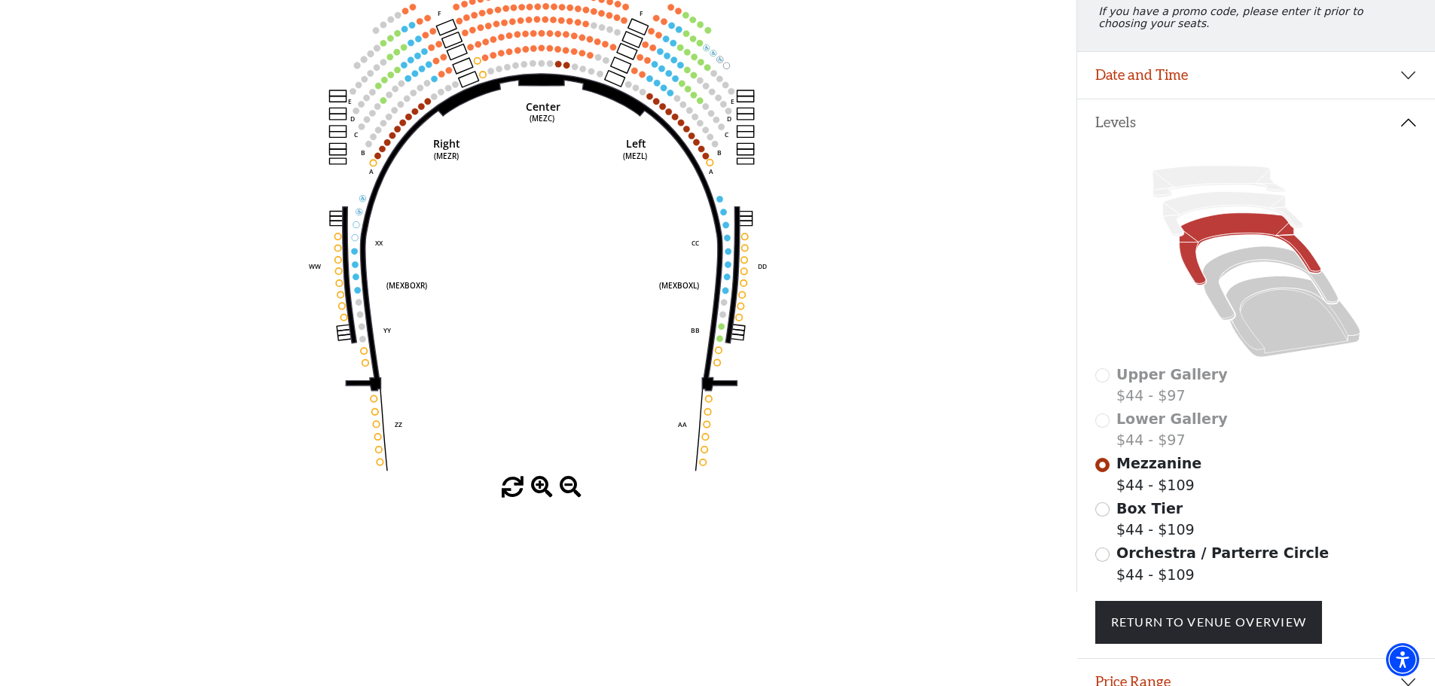
scroll to position [221, 0]
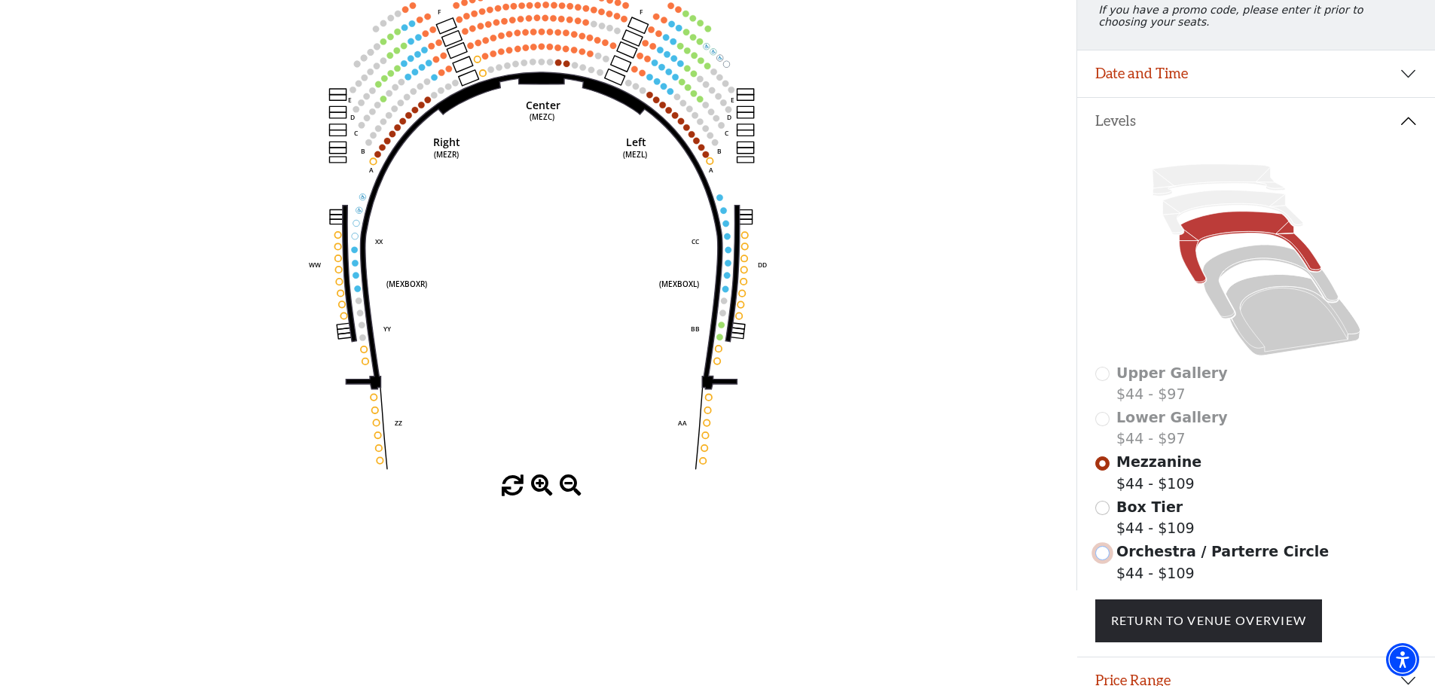
click at [1101, 560] on input "Orchestra / Parterre Circle$44 - $109\a" at bounding box center [1102, 553] width 14 height 14
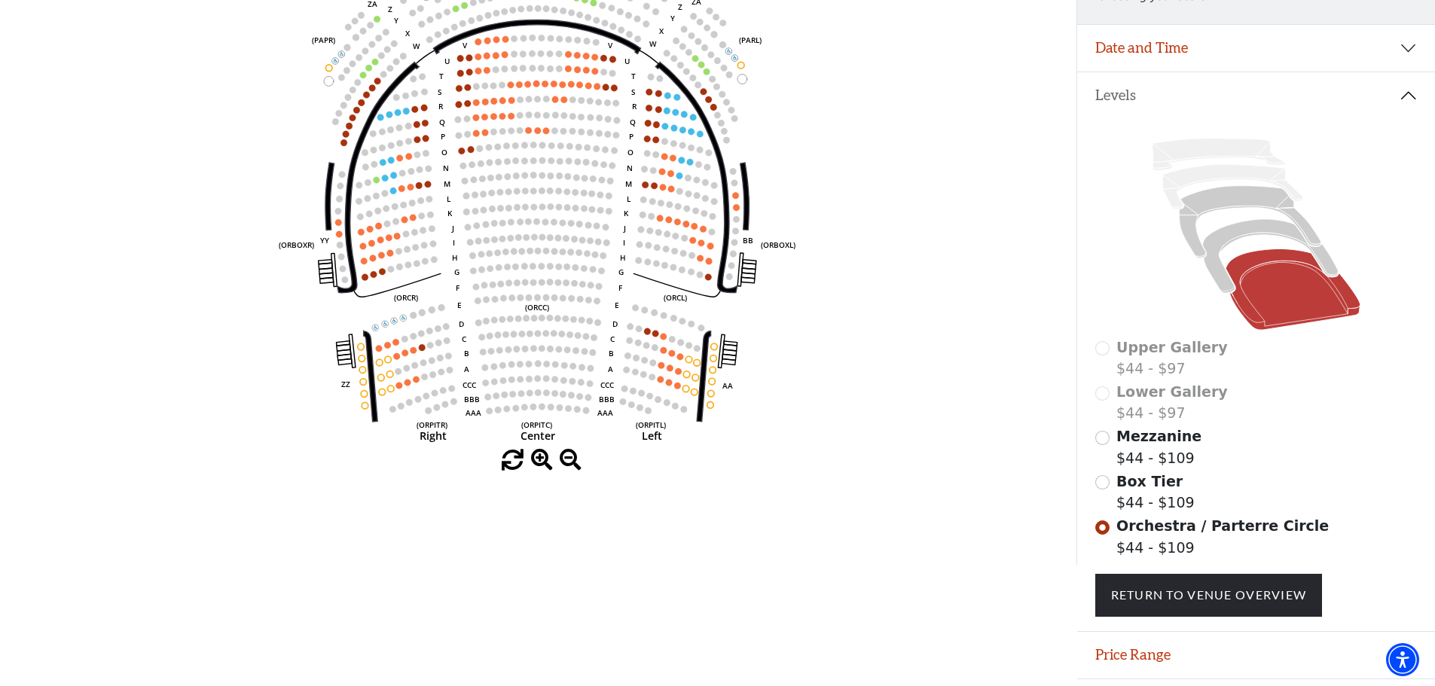
scroll to position [145, 0]
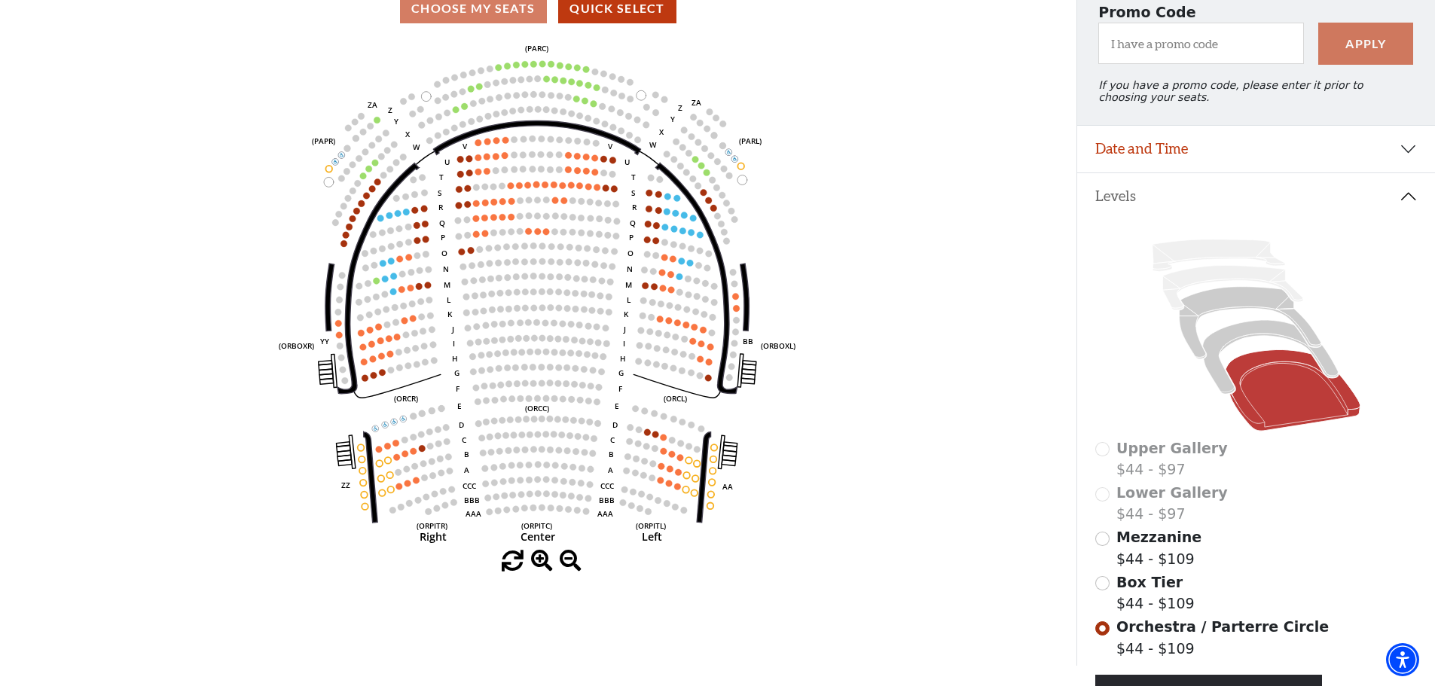
drag, startPoint x: 540, startPoint y: 153, endPoint x: 824, endPoint y: 108, distance: 287.5
click at [824, 108] on icon "Left (ORPITL) Right (ORPITR) Center (ORPITC) ZZ AA YY BB ZA ZA (ORCL) (ORCR) (O…" at bounding box center [537, 294] width 969 height 513
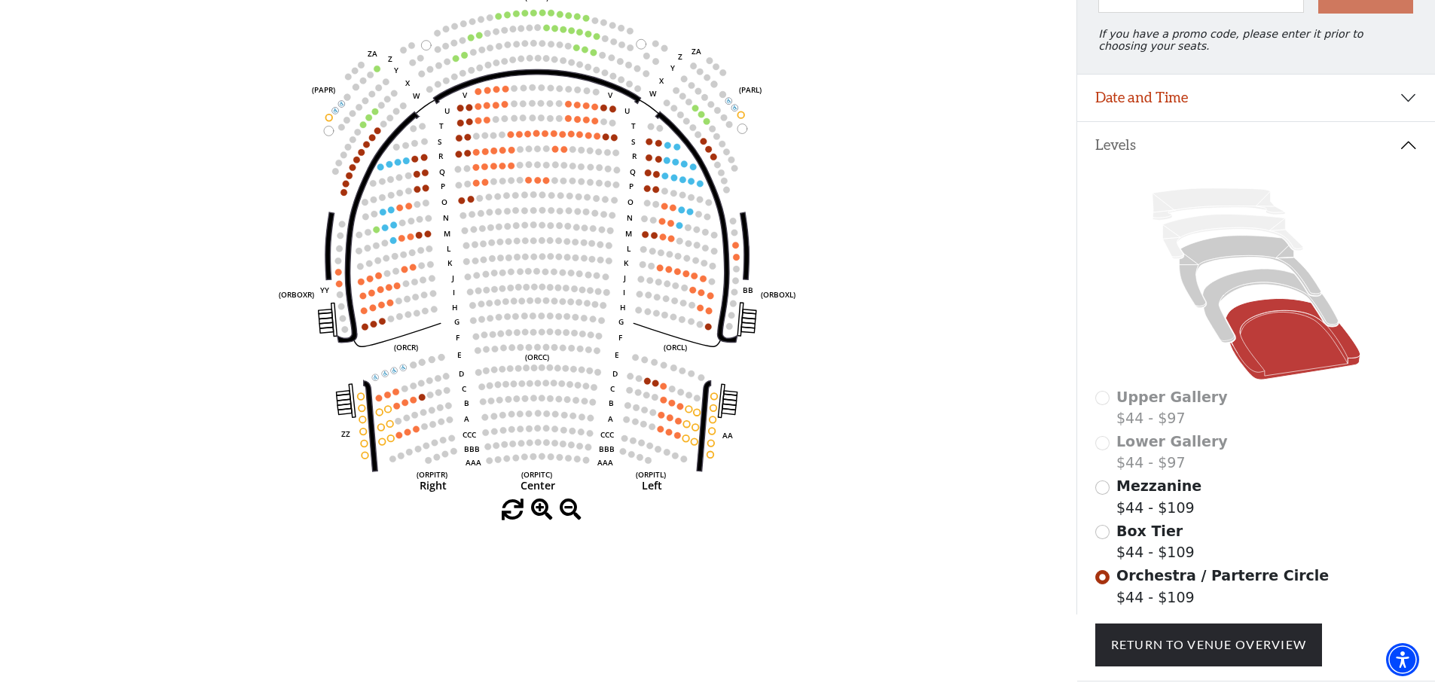
scroll to position [221, 0]
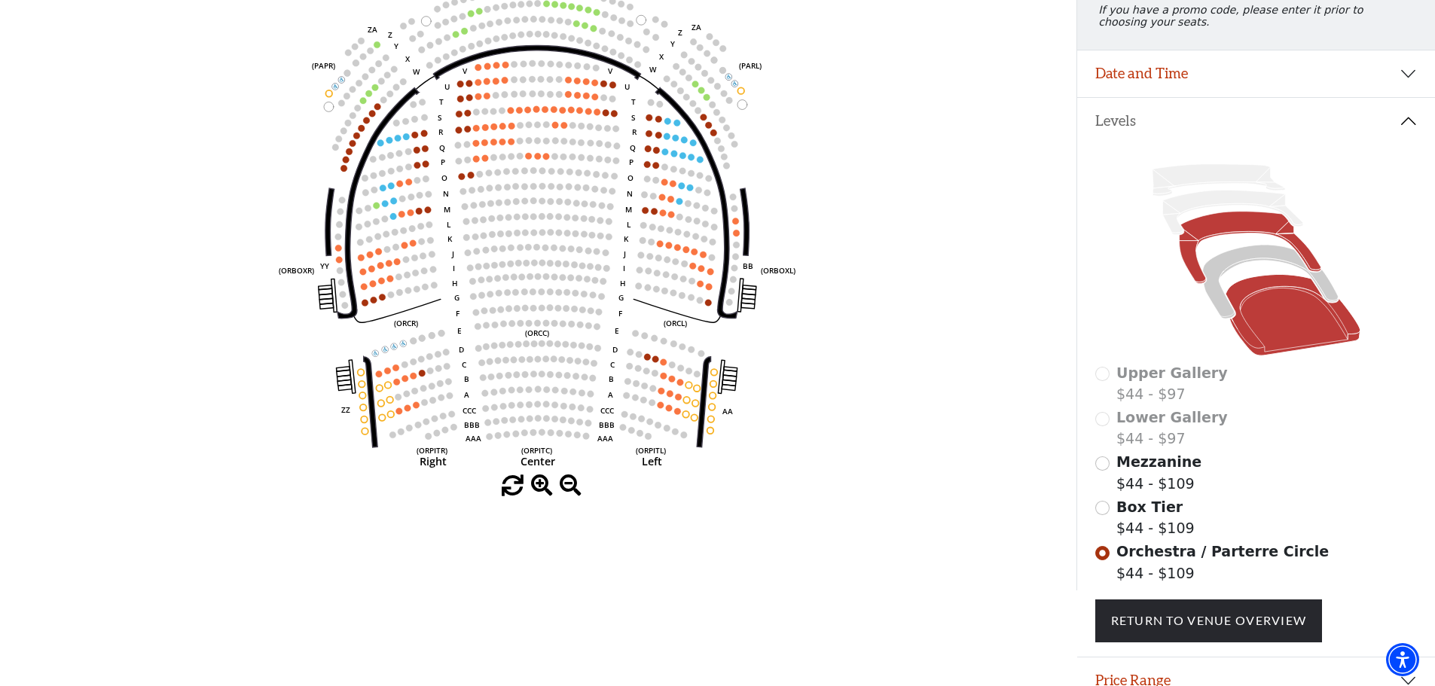
click at [1233, 237] on icon at bounding box center [1250, 248] width 142 height 72
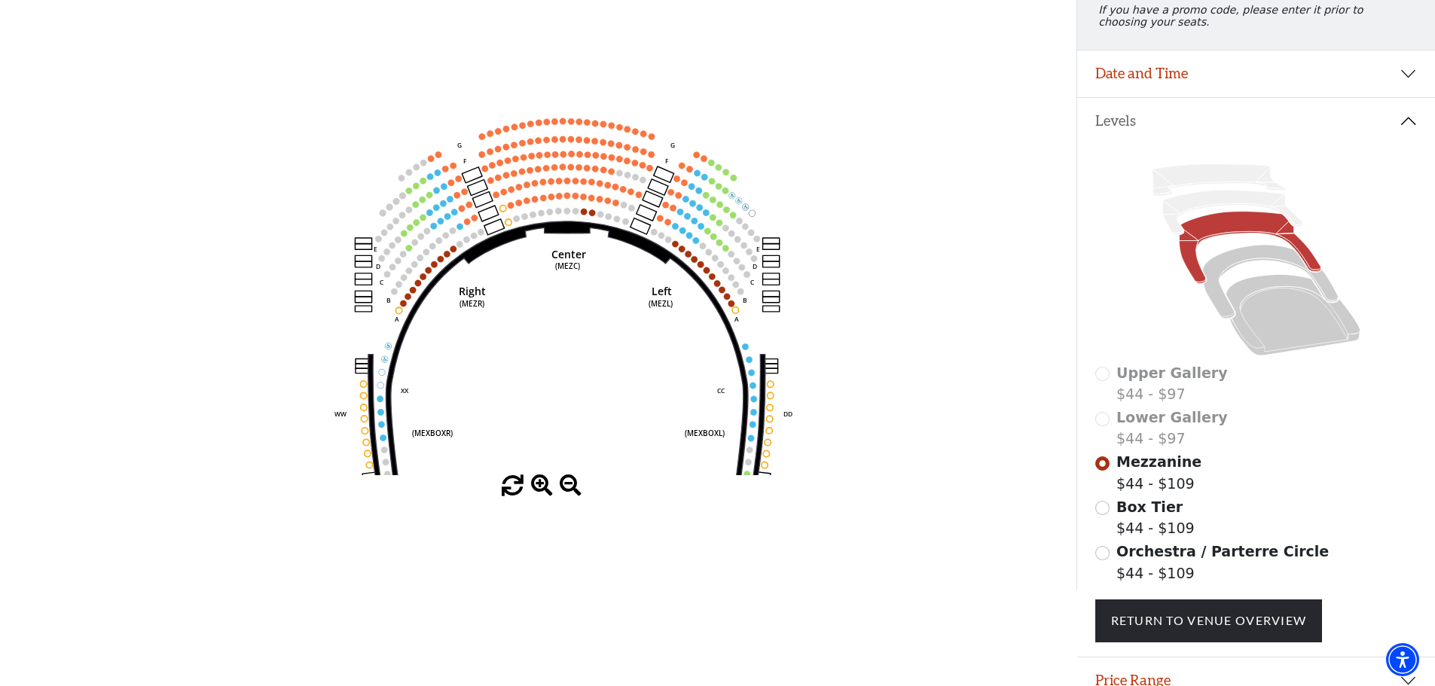
drag, startPoint x: 905, startPoint y: 170, endPoint x: 931, endPoint y: 294, distance: 127.0
click at [931, 294] on icon "Center (MEZC) Right (MEZR) Left (MEZL) (MEXBOXR) (MEXBOXL) XX WW CC DD YY BB ZZ…" at bounding box center [537, 218] width 969 height 513
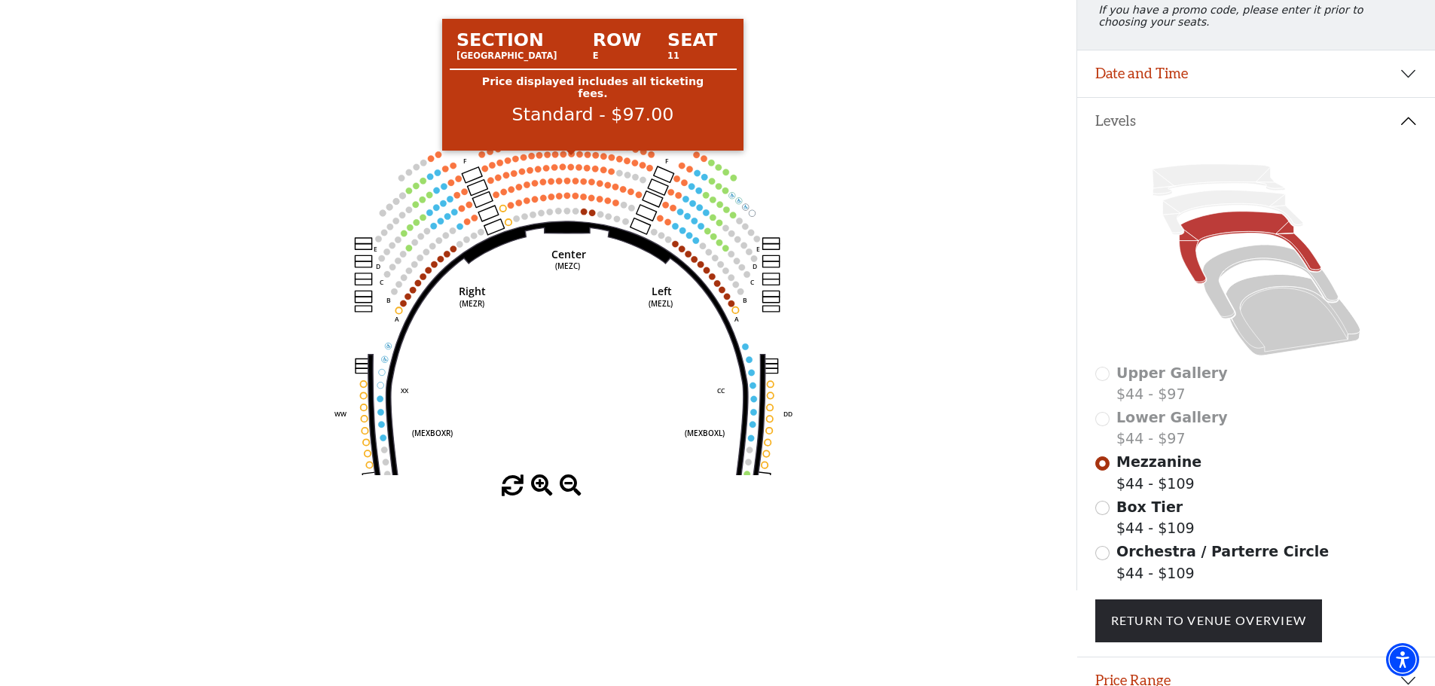
click at [572, 157] on circle at bounding box center [572, 154] width 6 height 6
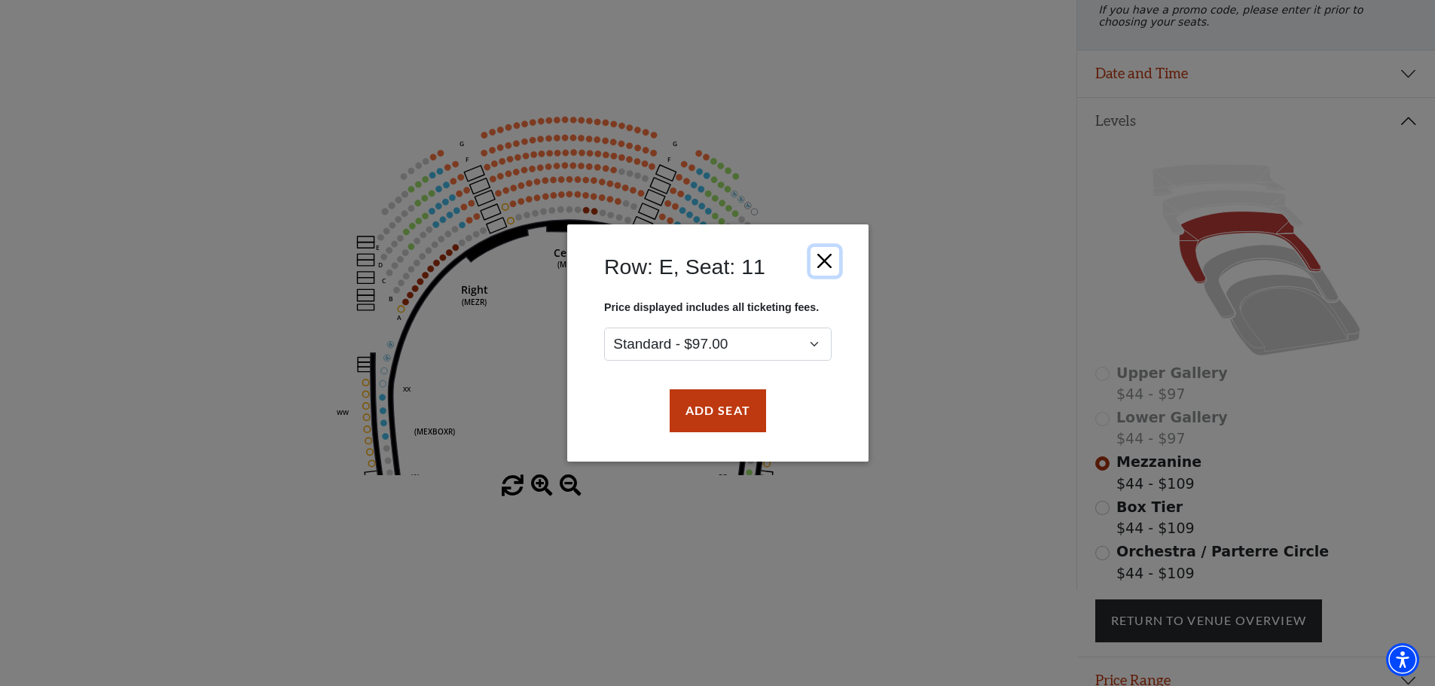
click at [829, 270] on button "Close" at bounding box center [824, 261] width 29 height 29
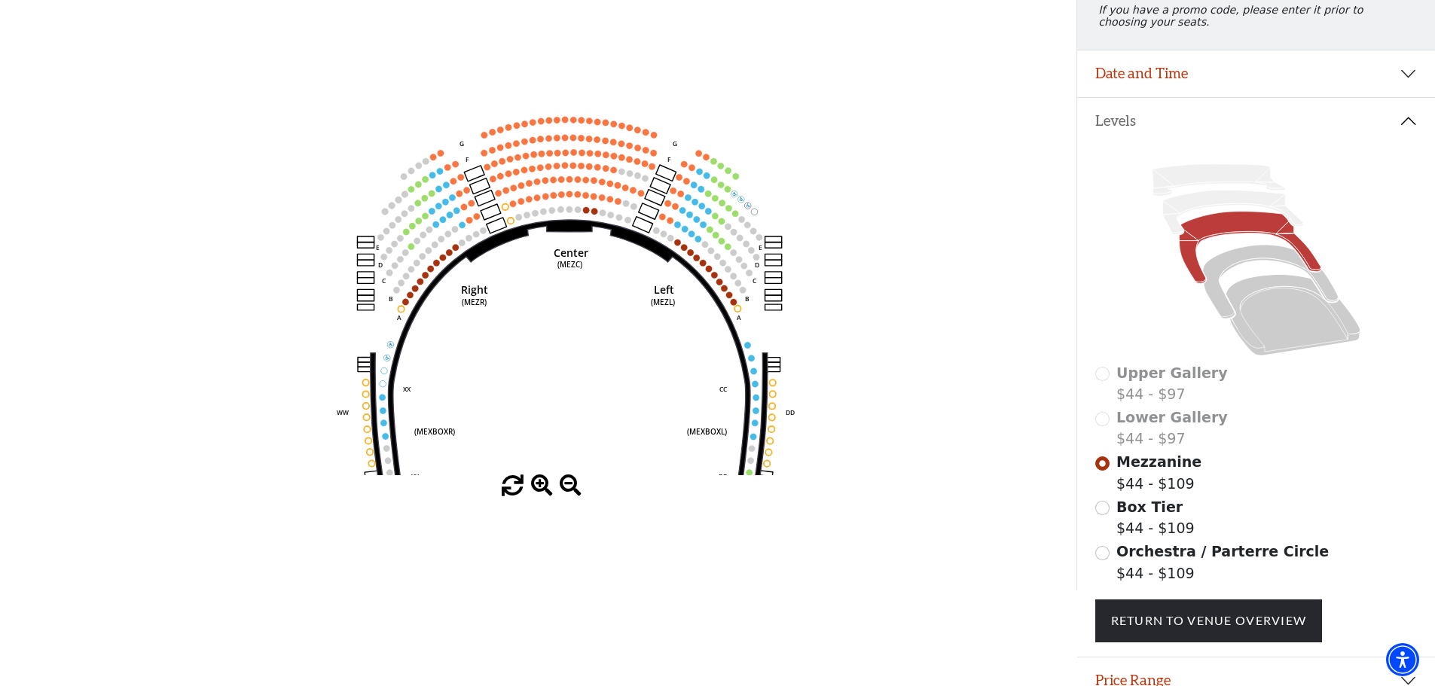
scroll to position [296, 0]
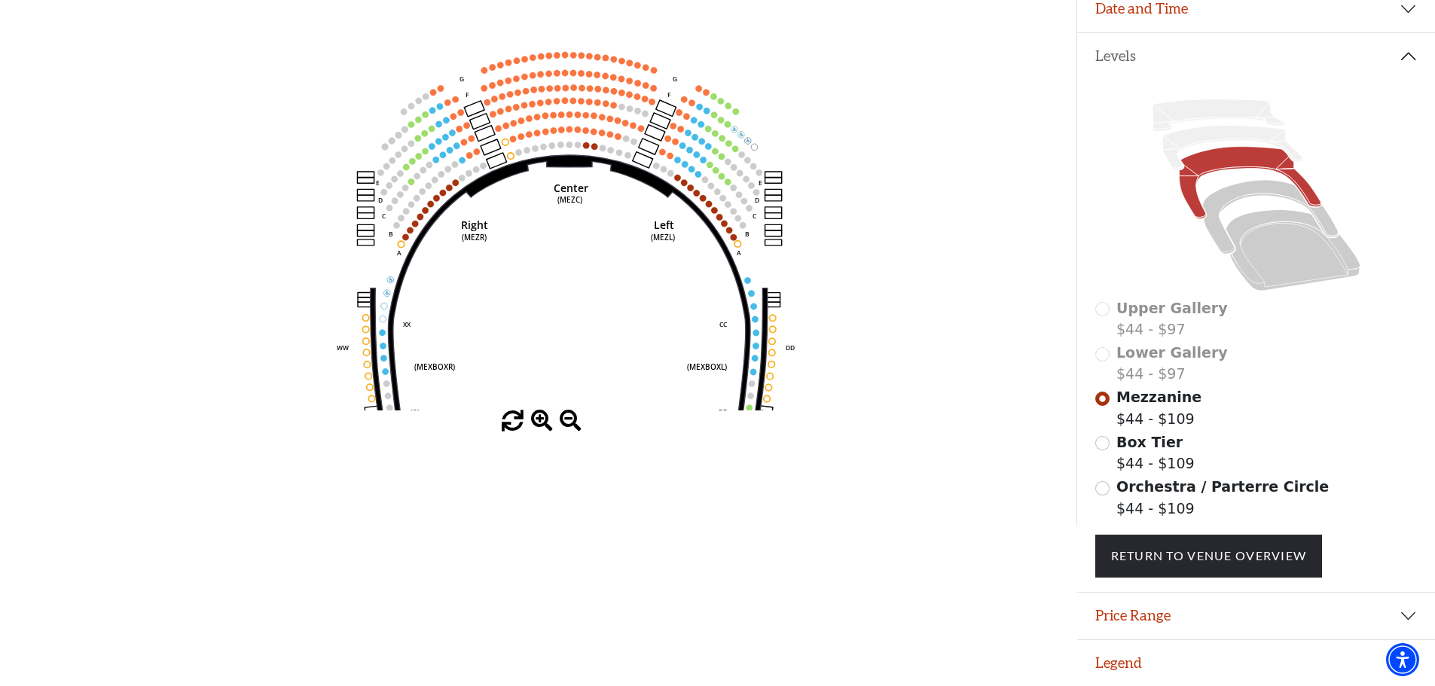
click at [569, 414] on span at bounding box center [571, 421] width 22 height 22
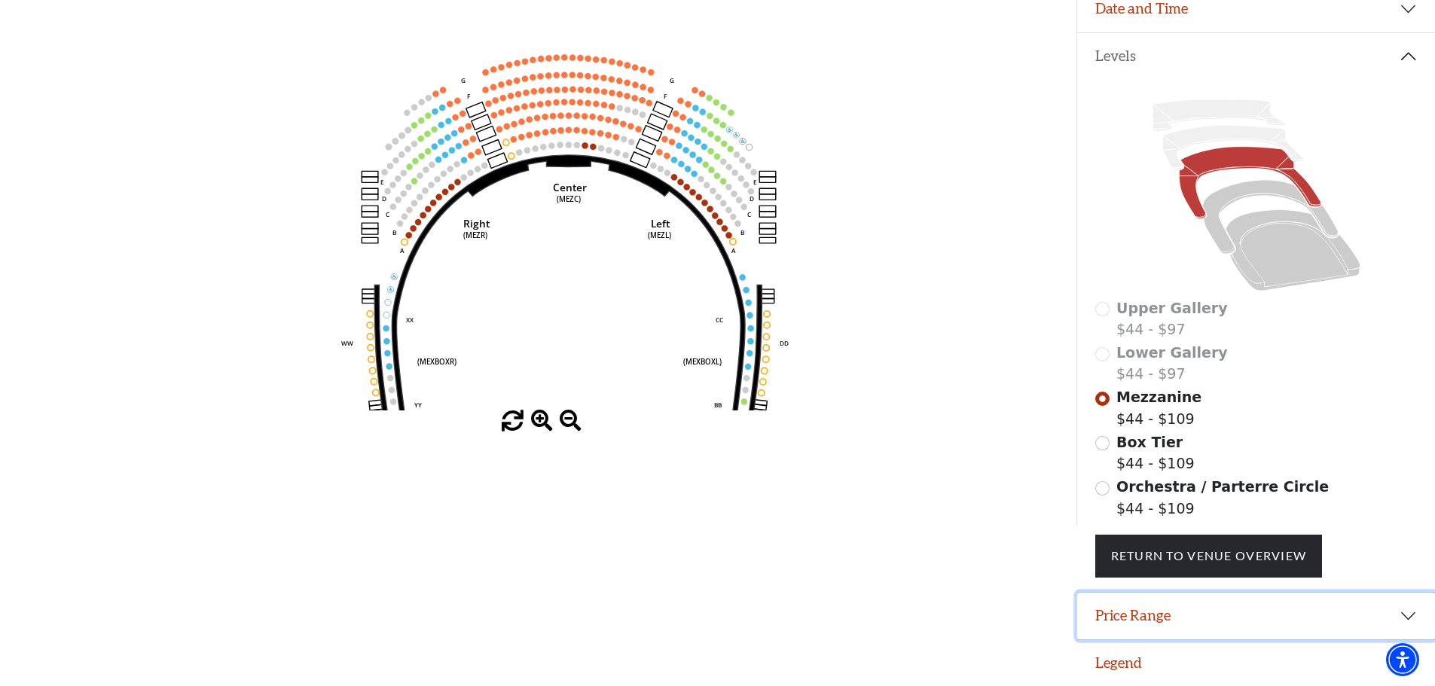
click at [1116, 599] on button "Price Range" at bounding box center [1256, 616] width 358 height 47
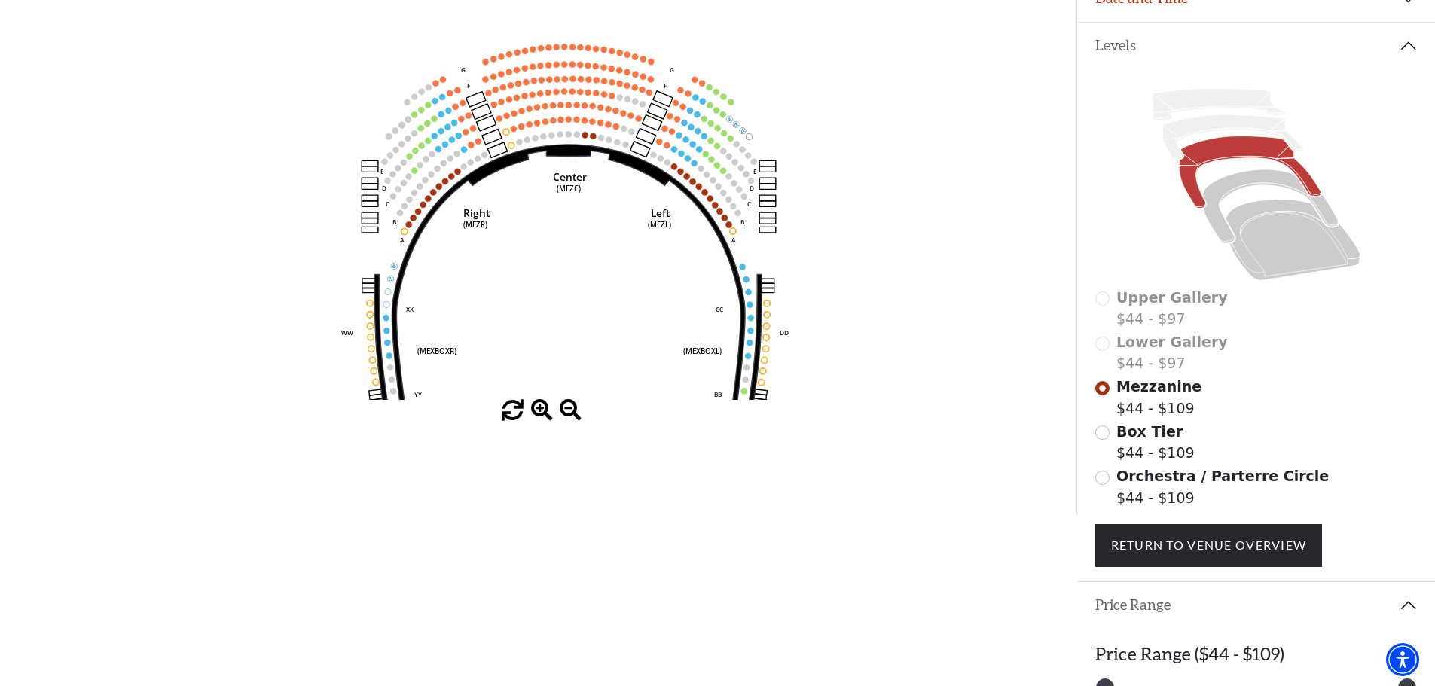
click at [1118, 620] on button "Price Range" at bounding box center [1256, 605] width 358 height 47
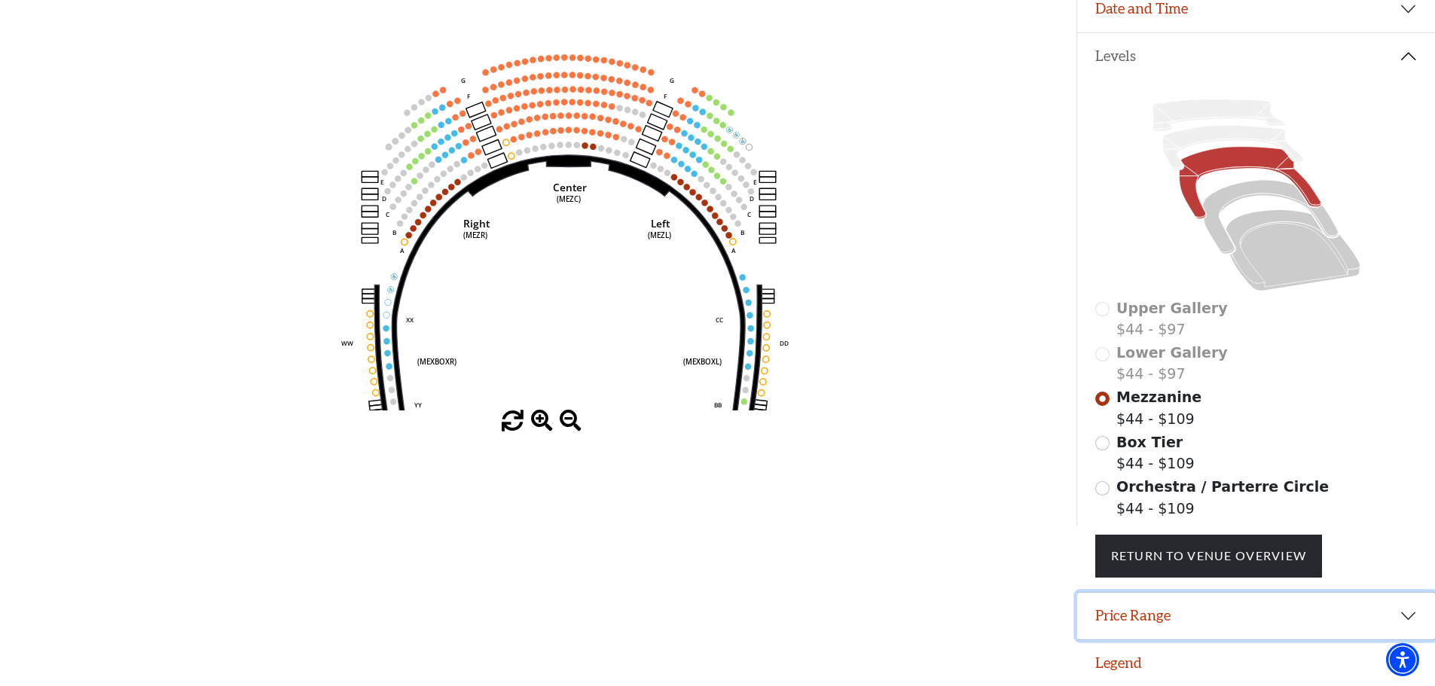
click at [1130, 613] on button "Price Range" at bounding box center [1256, 616] width 358 height 47
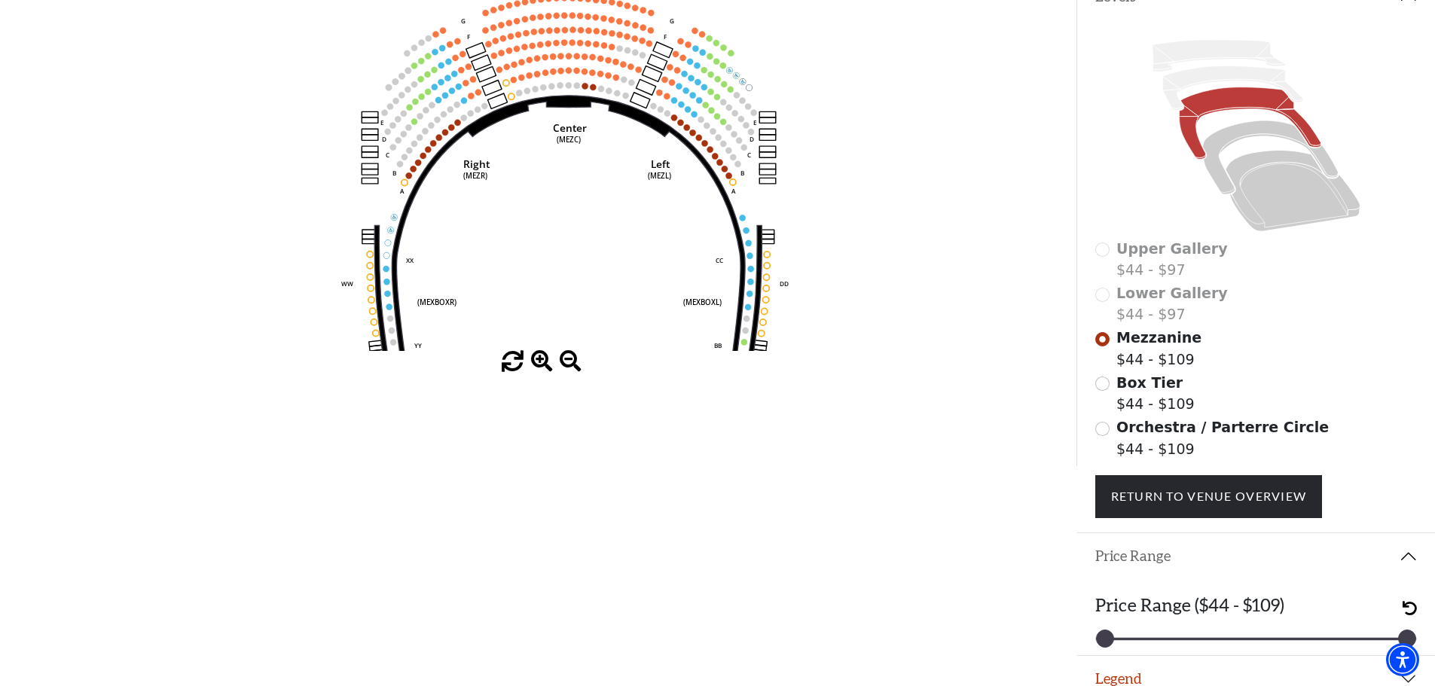
scroll to position [371, 0]
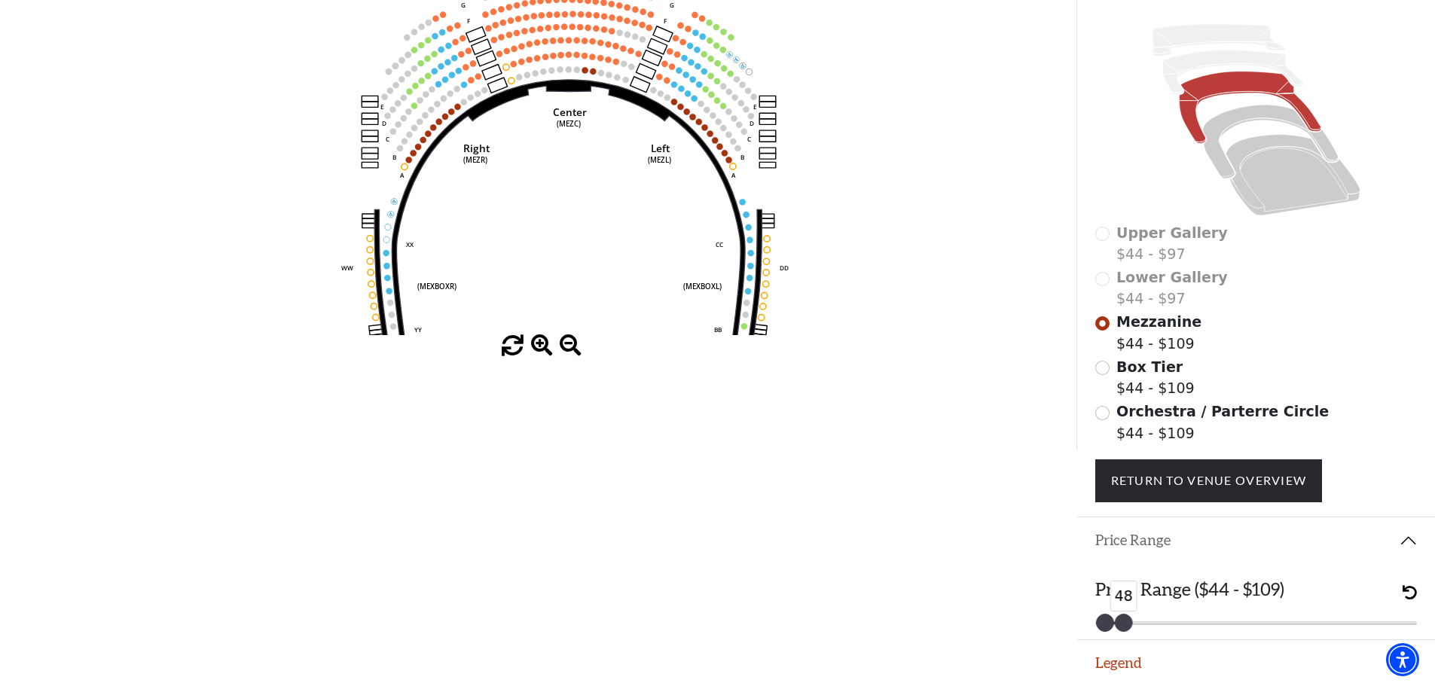
drag, startPoint x: 1363, startPoint y: 627, endPoint x: 1121, endPoint y: 642, distance: 242.9
click at [1121, 450] on div "Promo Code Apply If you have a promo code, please enter it prior to choosing yo…" at bounding box center [1255, 107] width 358 height 686
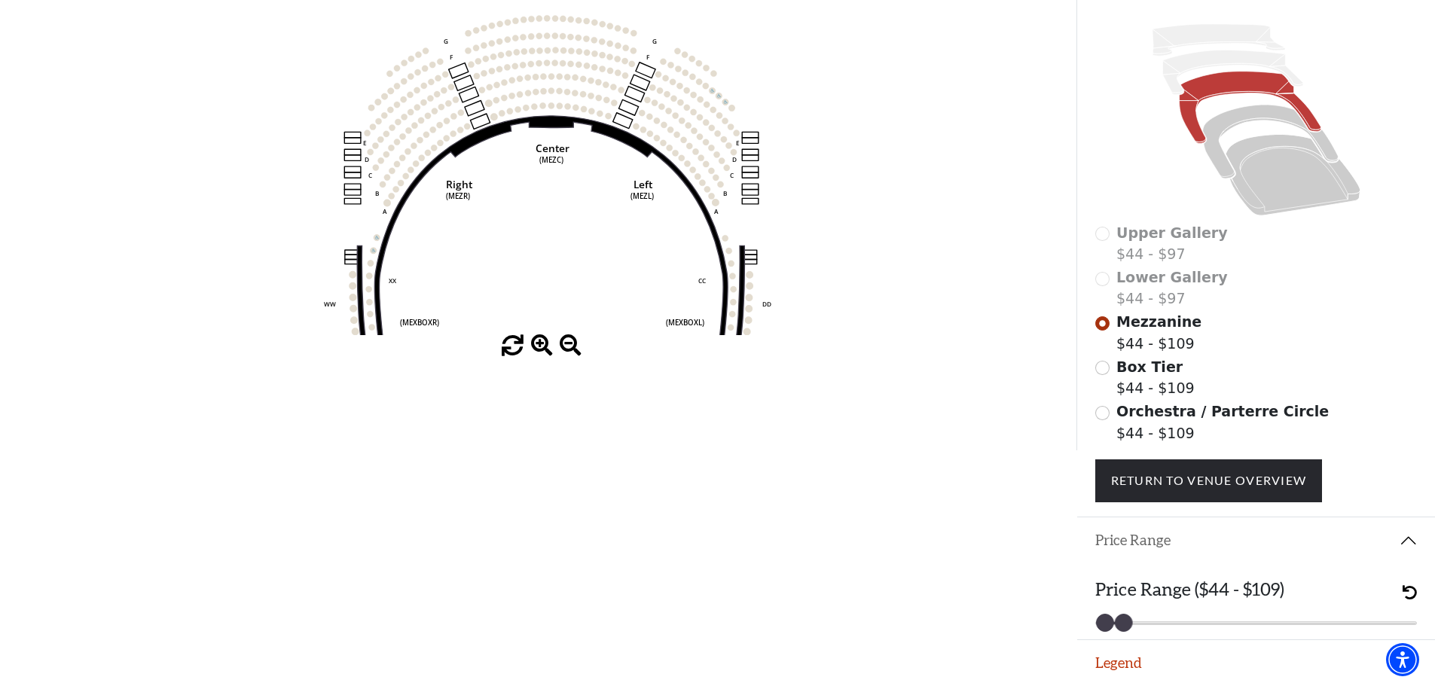
drag, startPoint x: 872, startPoint y: 267, endPoint x: 1042, endPoint y: 278, distance: 169.8
click at [859, 285] on icon "Center (MEZC) Right (MEZR) Left (MEZL) (MEXBOXR) (MEXBOXL) XX WW CC DD YY BB ZZ…" at bounding box center [537, 78] width 969 height 513
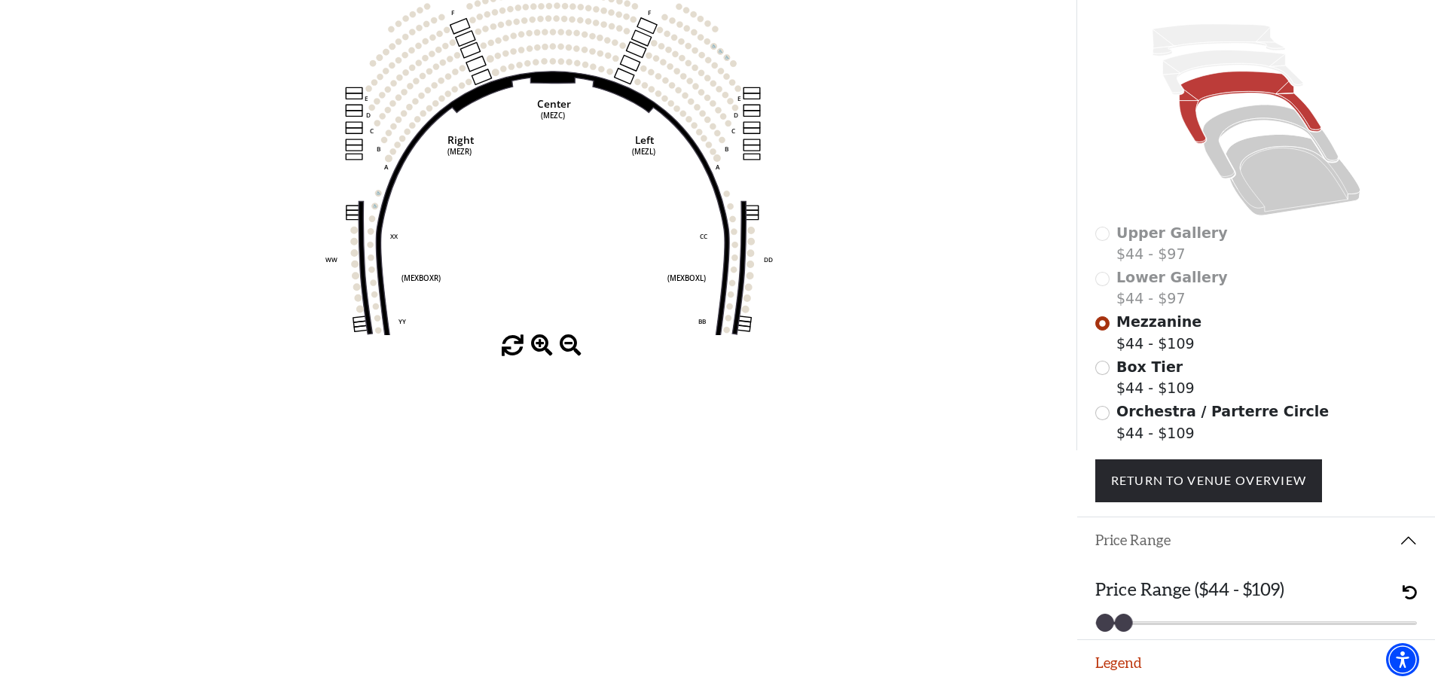
drag, startPoint x: 615, startPoint y: 215, endPoint x: 601, endPoint y: 124, distance: 92.1
click at [601, 124] on icon "Center (MEZC) Right (MEZR) Left (MEZL) (MEXBOXR) (MEXBOXL) XX WW CC DD YY BB ZZ…" at bounding box center [537, 78] width 969 height 513
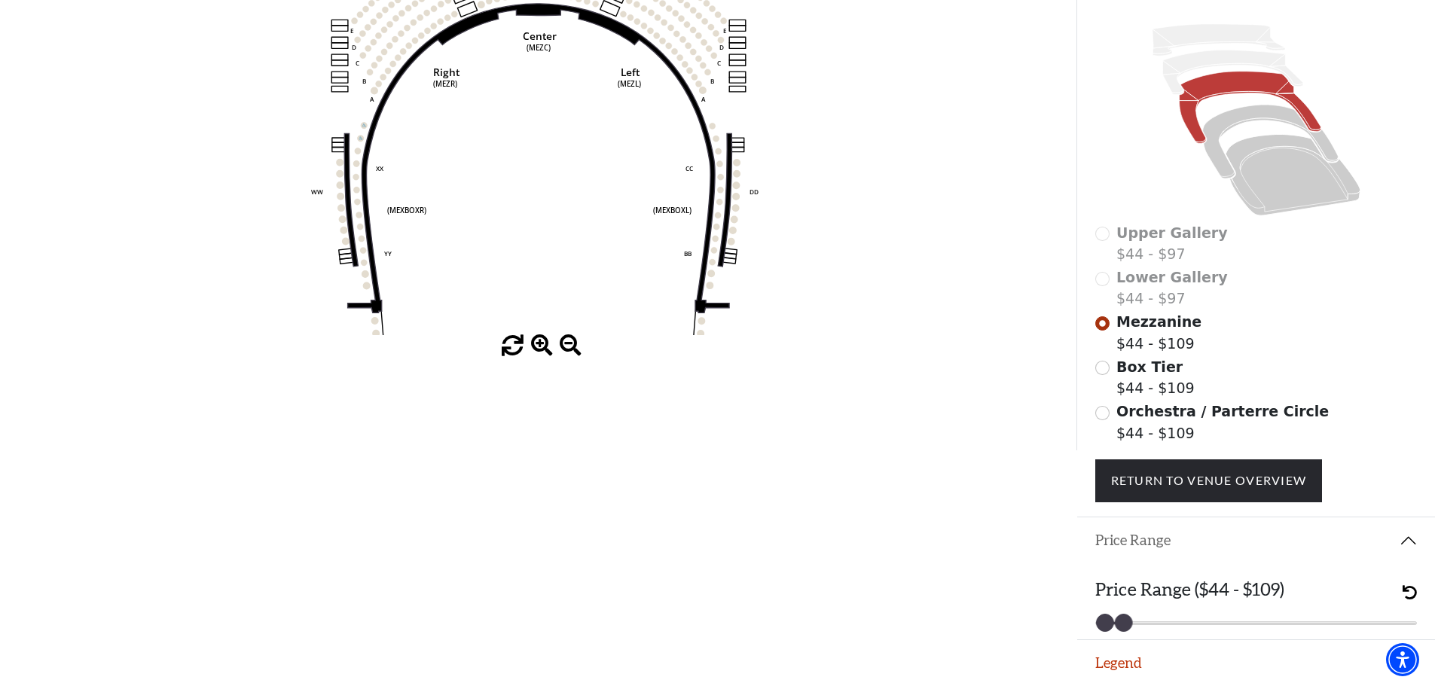
click at [563, 336] on span at bounding box center [571, 346] width 22 height 22
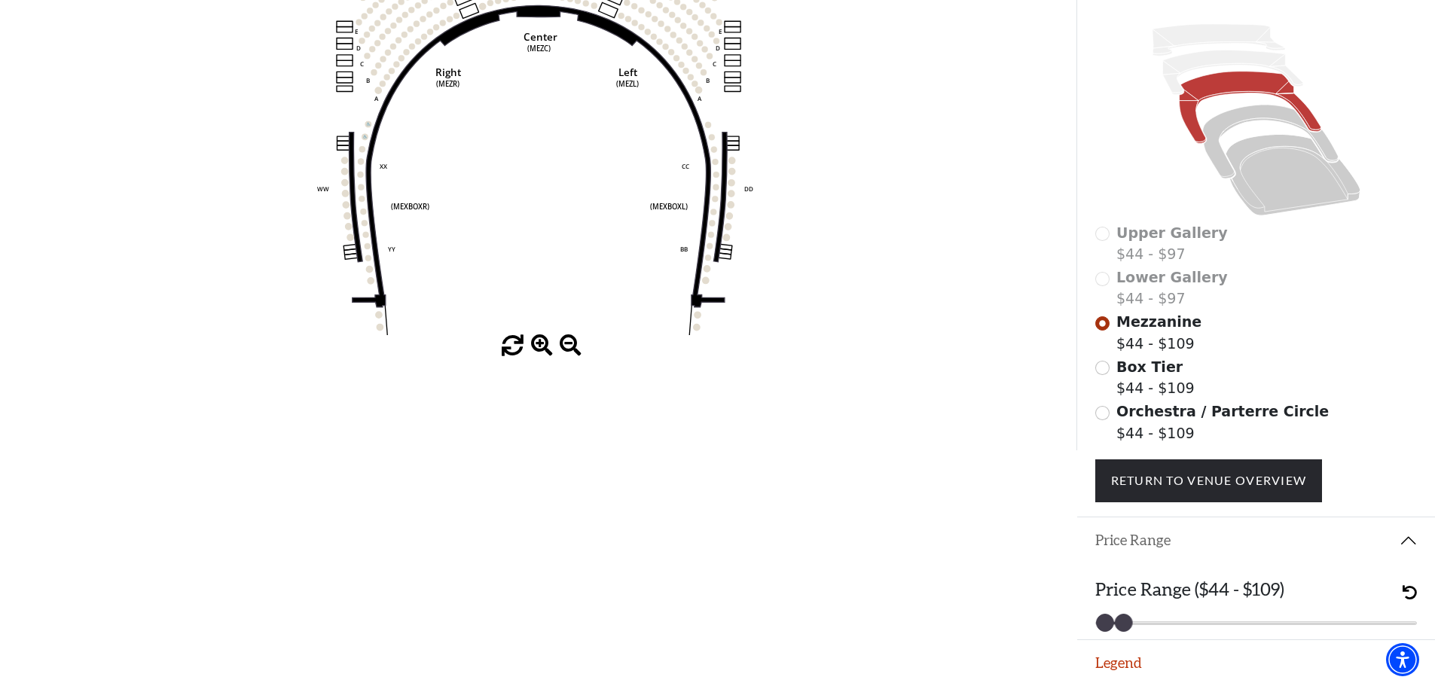
click at [563, 336] on span at bounding box center [571, 346] width 22 height 22
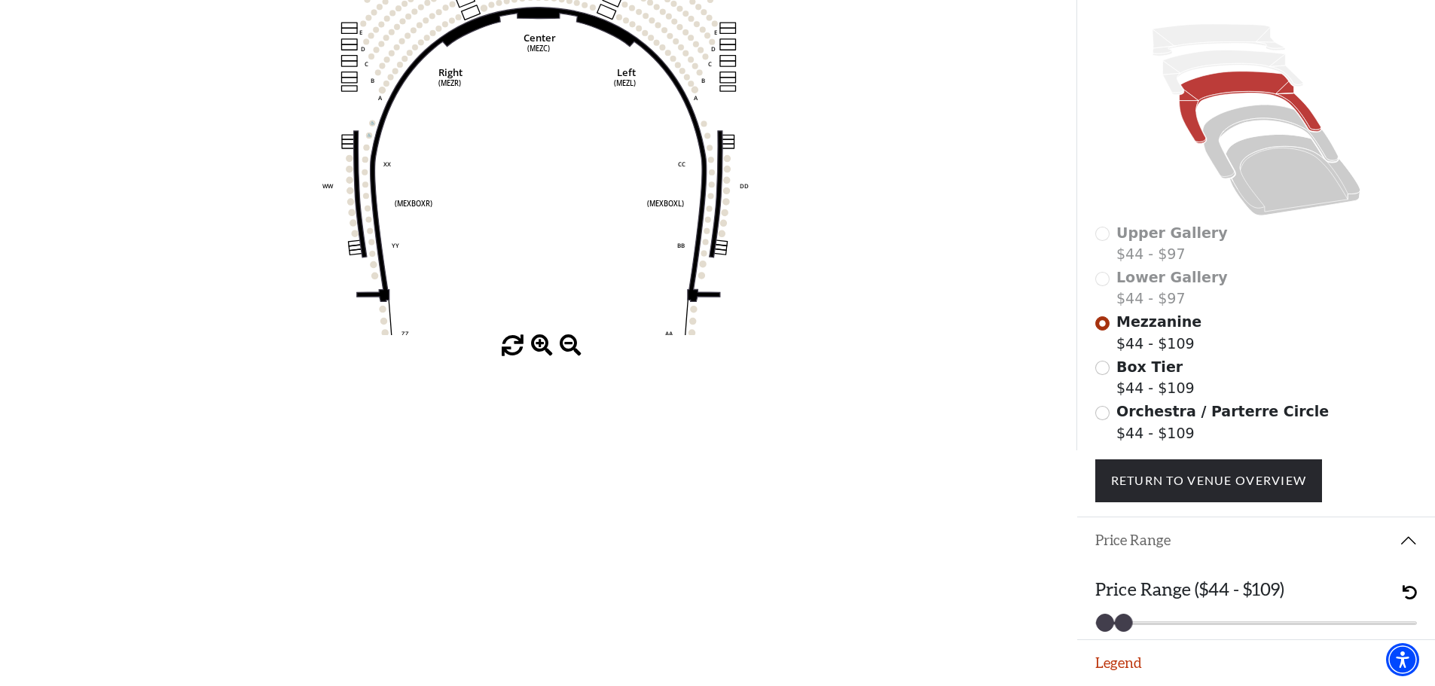
click at [563, 336] on span at bounding box center [571, 346] width 22 height 22
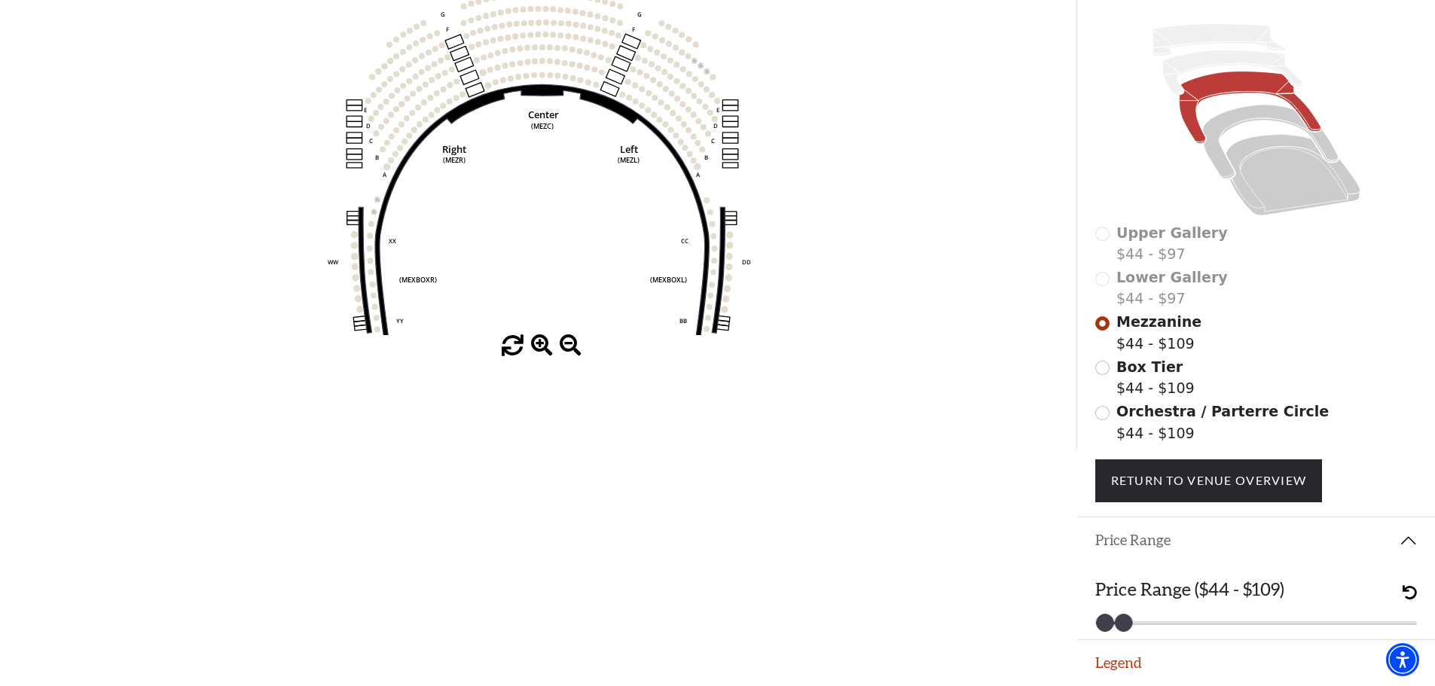
drag, startPoint x: 809, startPoint y: 223, endPoint x: 832, endPoint y: 201, distance: 32.0
click at [831, 217] on icon "Center (MEZC) Right (MEZR) Left (MEZL) (MEXBOXR) (MEXBOXL) XX WW CC DD YY BB ZZ…" at bounding box center [537, 78] width 969 height 513
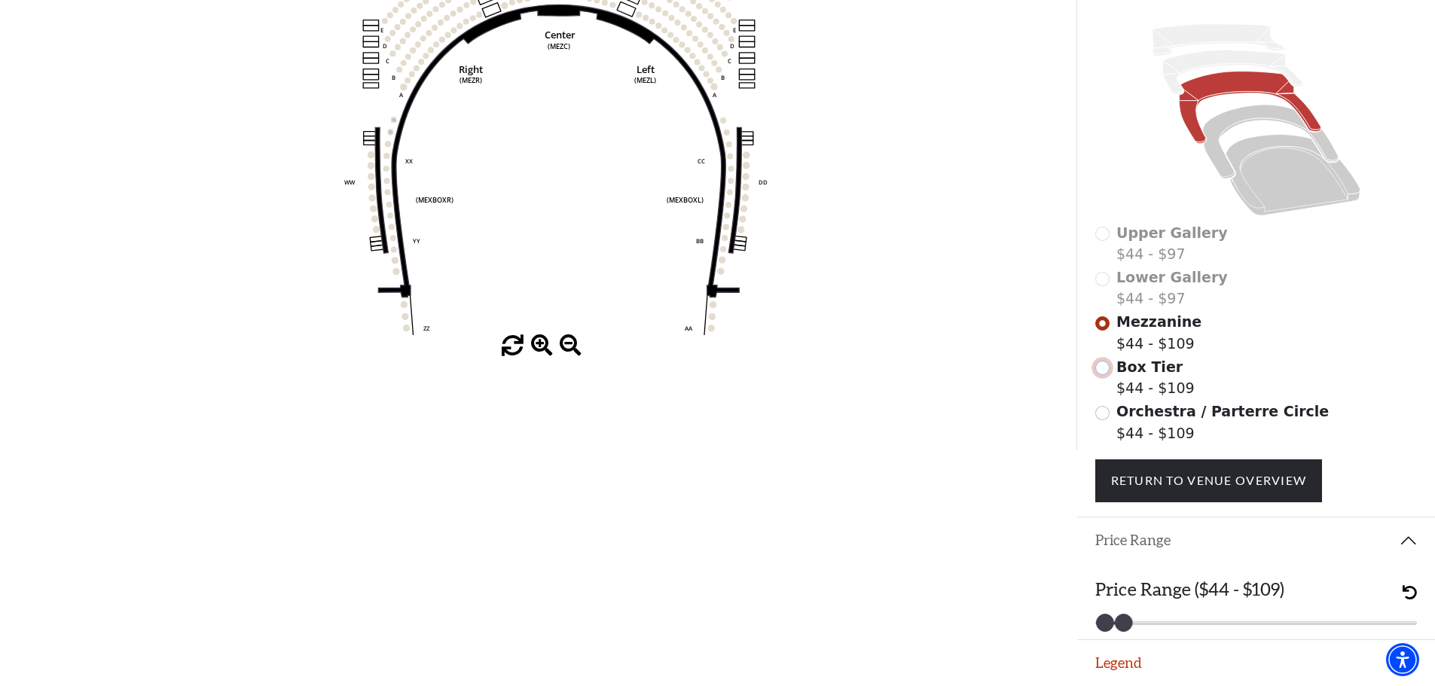
click at [1105, 367] on input "Box Tier$44 - $109\a" at bounding box center [1102, 368] width 14 height 14
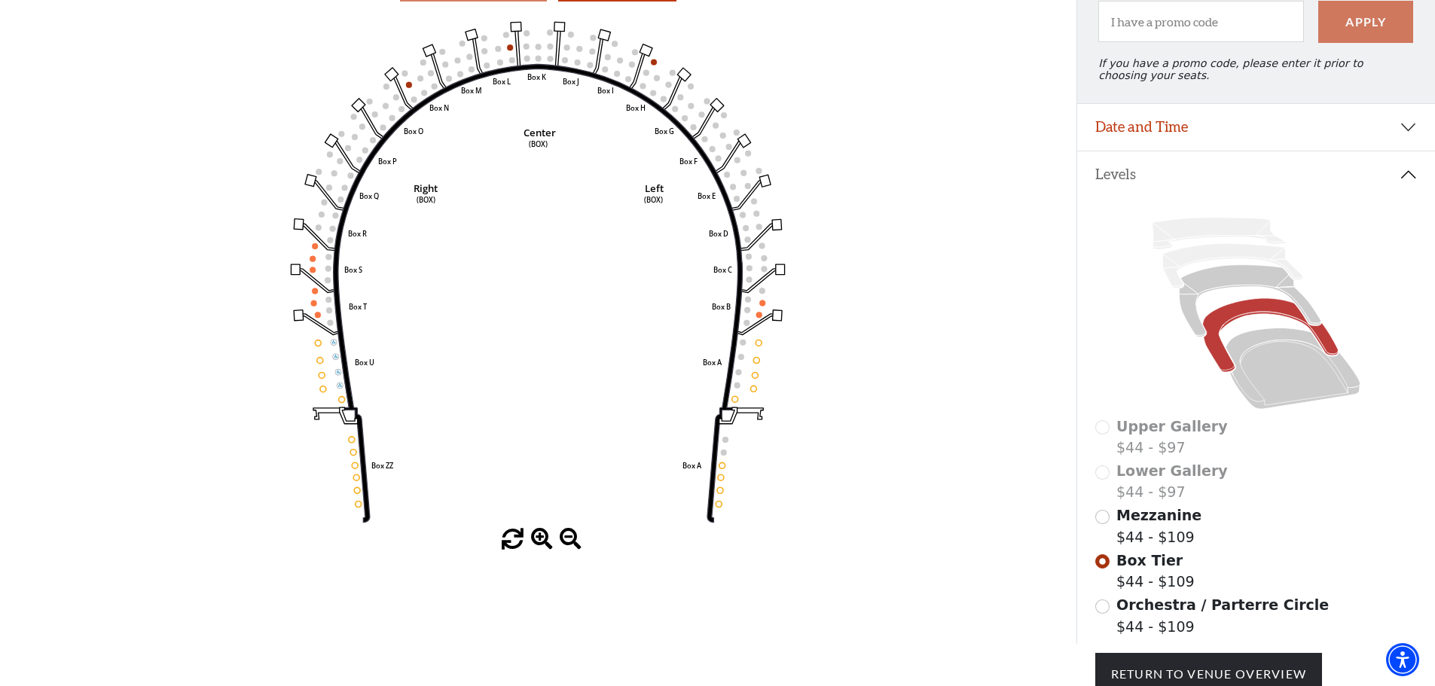
scroll to position [145, 0]
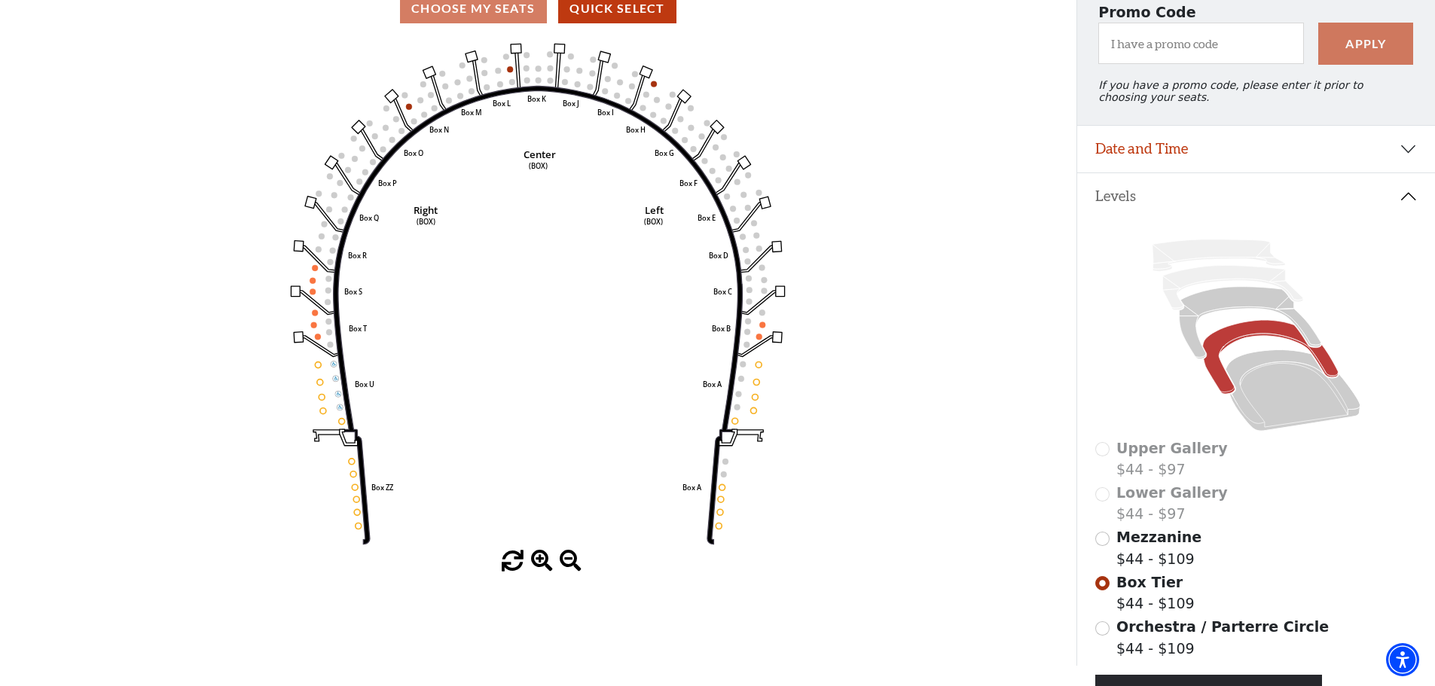
drag, startPoint x: 389, startPoint y: 105, endPoint x: 383, endPoint y: 109, distance: 7.8
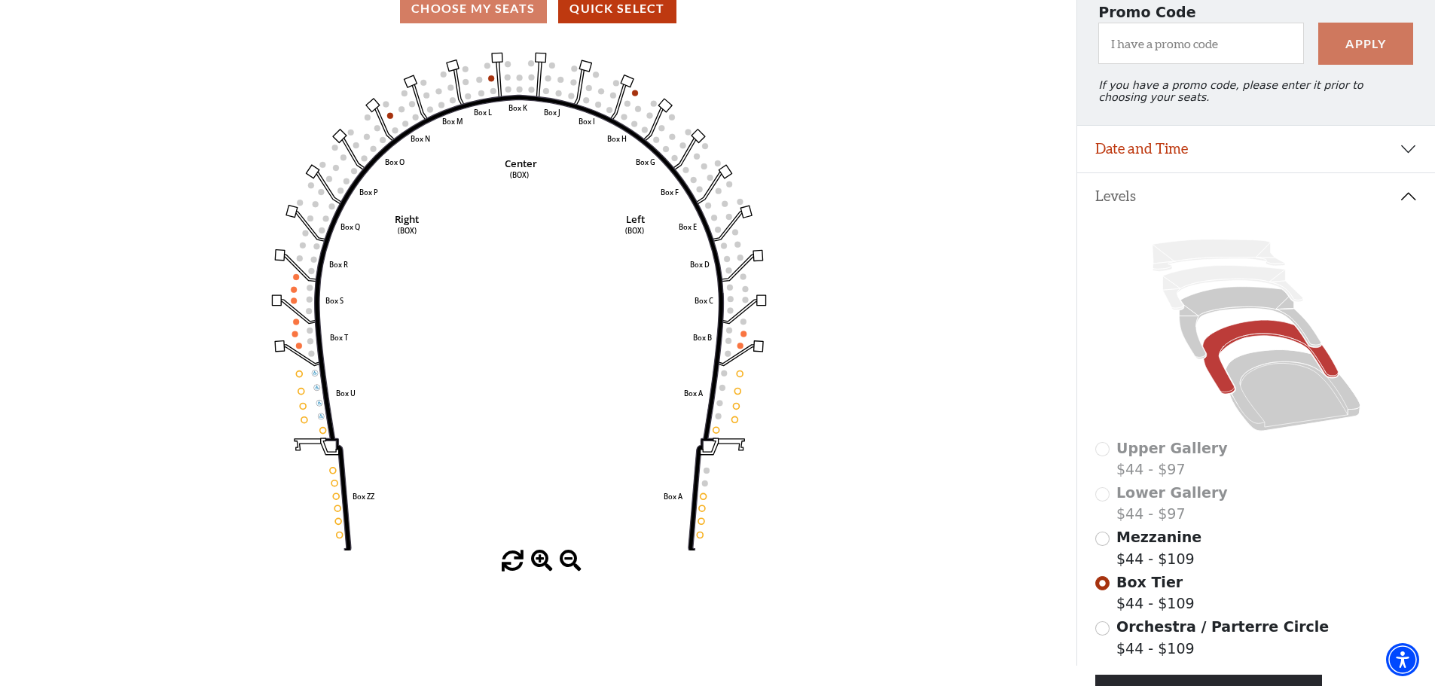
drag, startPoint x: 383, startPoint y: 109, endPoint x: 798, endPoint y: 194, distance: 424.2
click at [798, 194] on icon "Left (BOX) Right (BOX) Center (BOX) Box ZZ Box U Box T Box S Box R Box Q Box P …" at bounding box center [537, 294] width 969 height 513
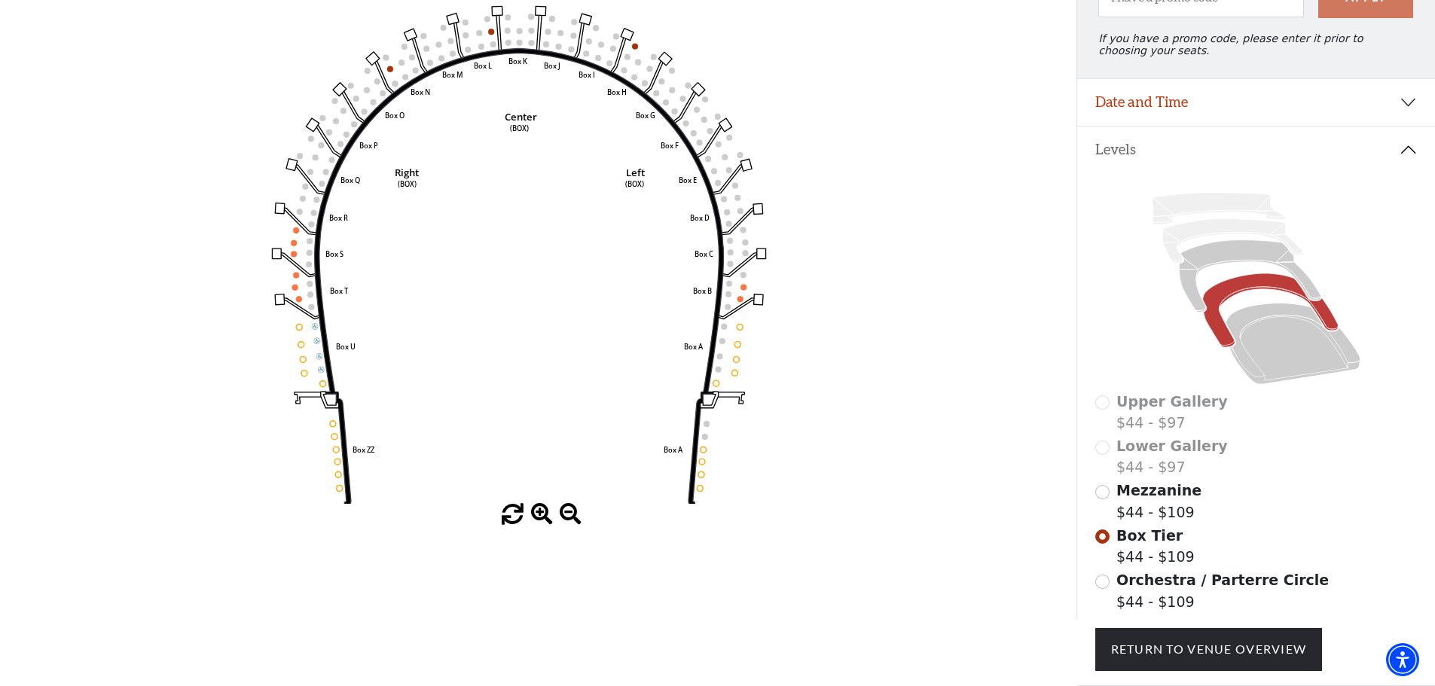
scroll to position [296, 0]
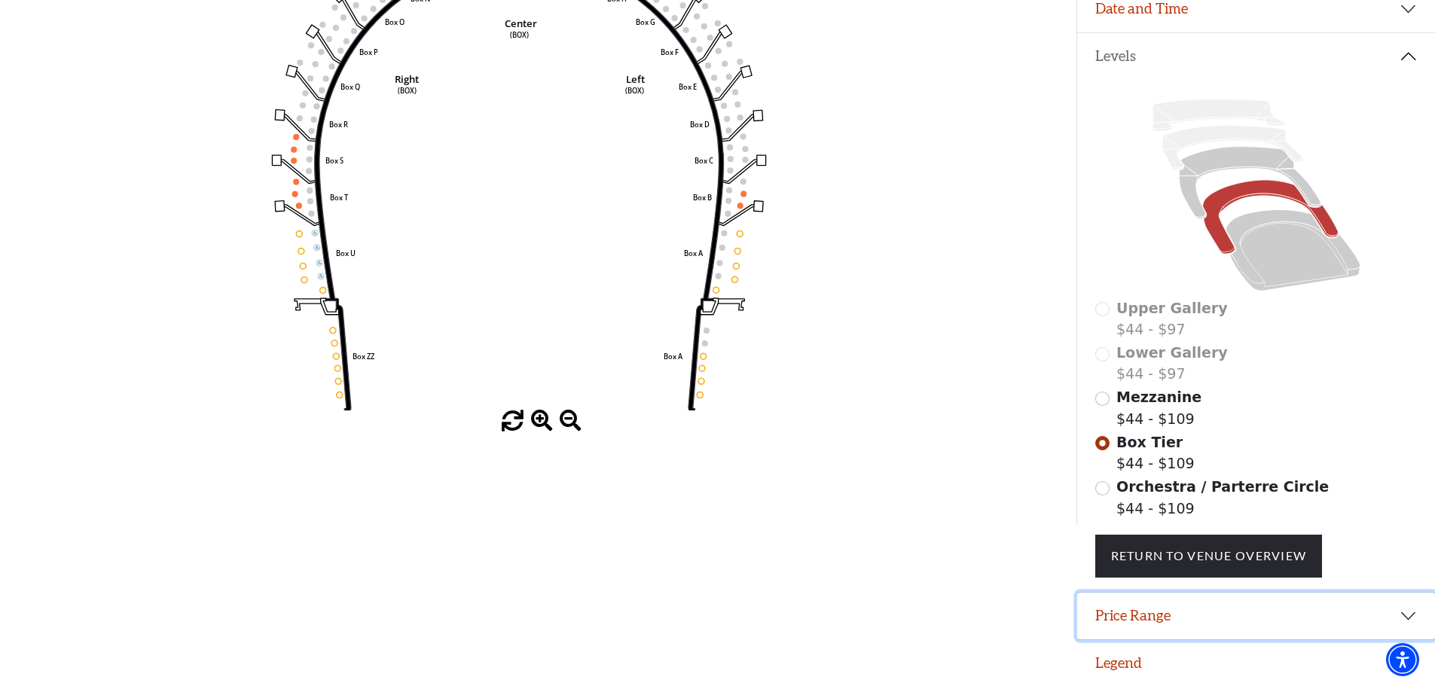
click at [1371, 631] on button "Price Range" at bounding box center [1256, 616] width 358 height 47
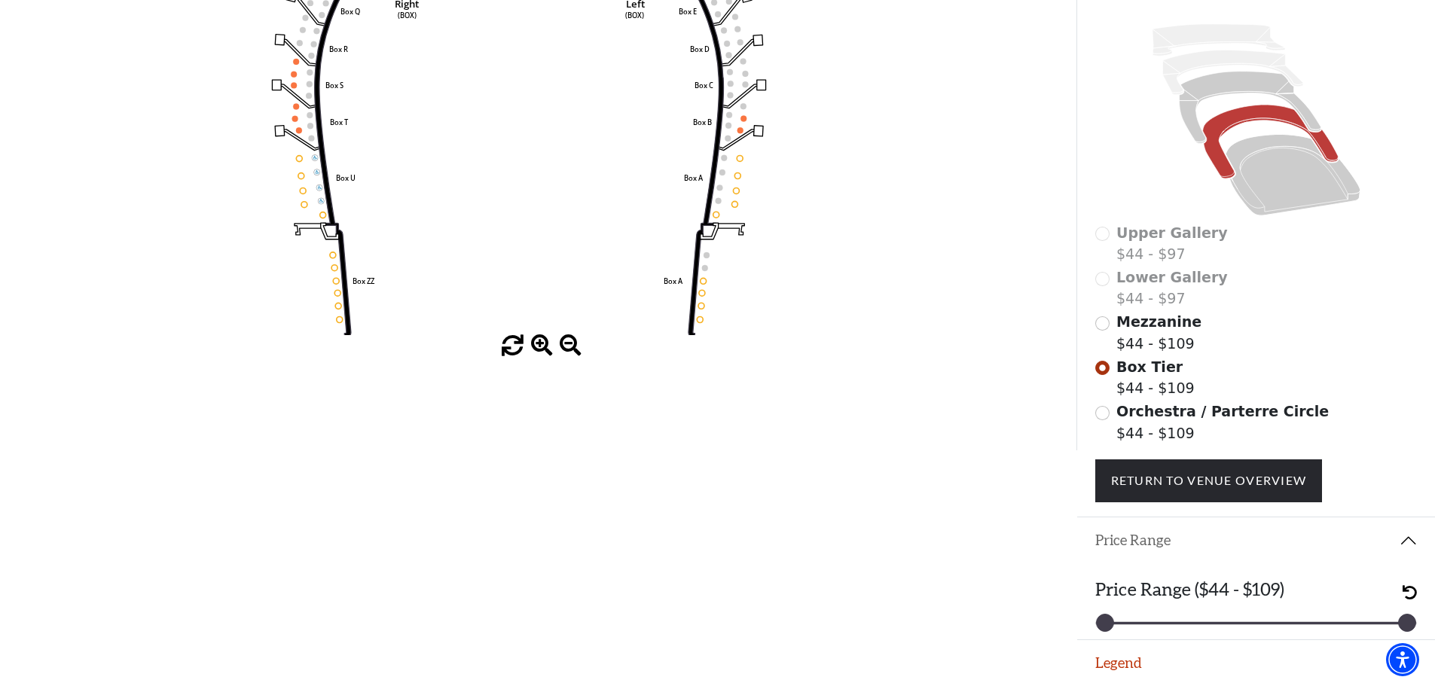
scroll to position [371, 0]
drag, startPoint x: 1406, startPoint y: 622, endPoint x: 1143, endPoint y: 644, distance: 264.5
click at [1143, 450] on div "Promo Code Apply If you have a promo code, please enter it prior to choosing yo…" at bounding box center [1255, 107] width 358 height 686
click at [1112, 426] on div "Orchestra / Parterre Circle $44 - $109" at bounding box center [1256, 422] width 322 height 43
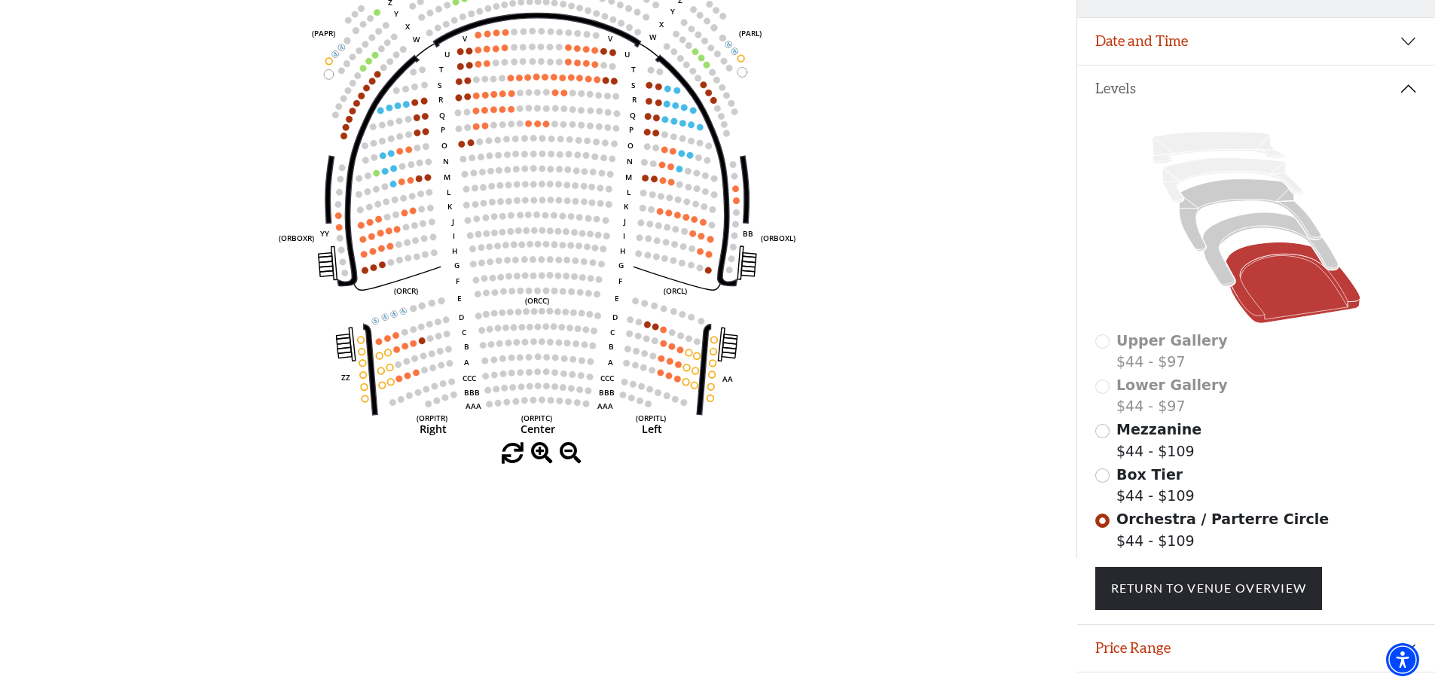
scroll to position [296, 0]
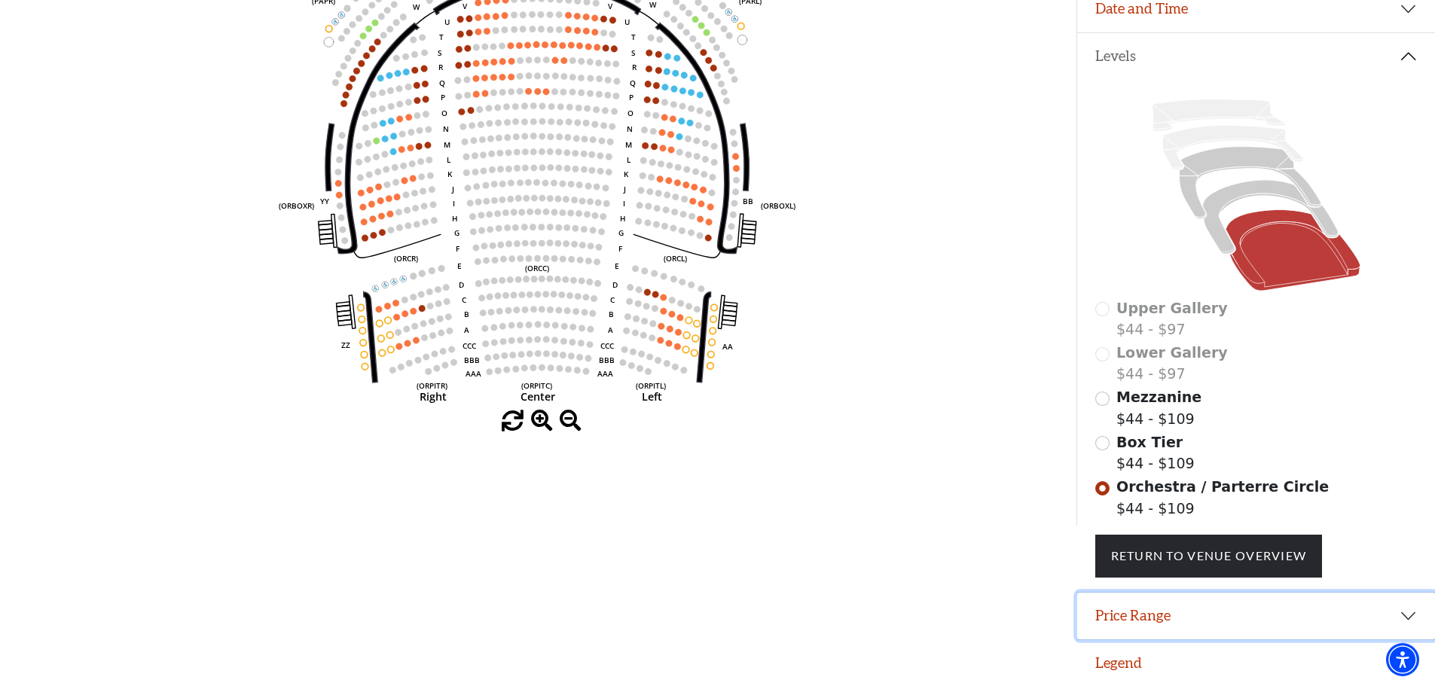
click at [1347, 609] on button "Price Range" at bounding box center [1256, 616] width 358 height 47
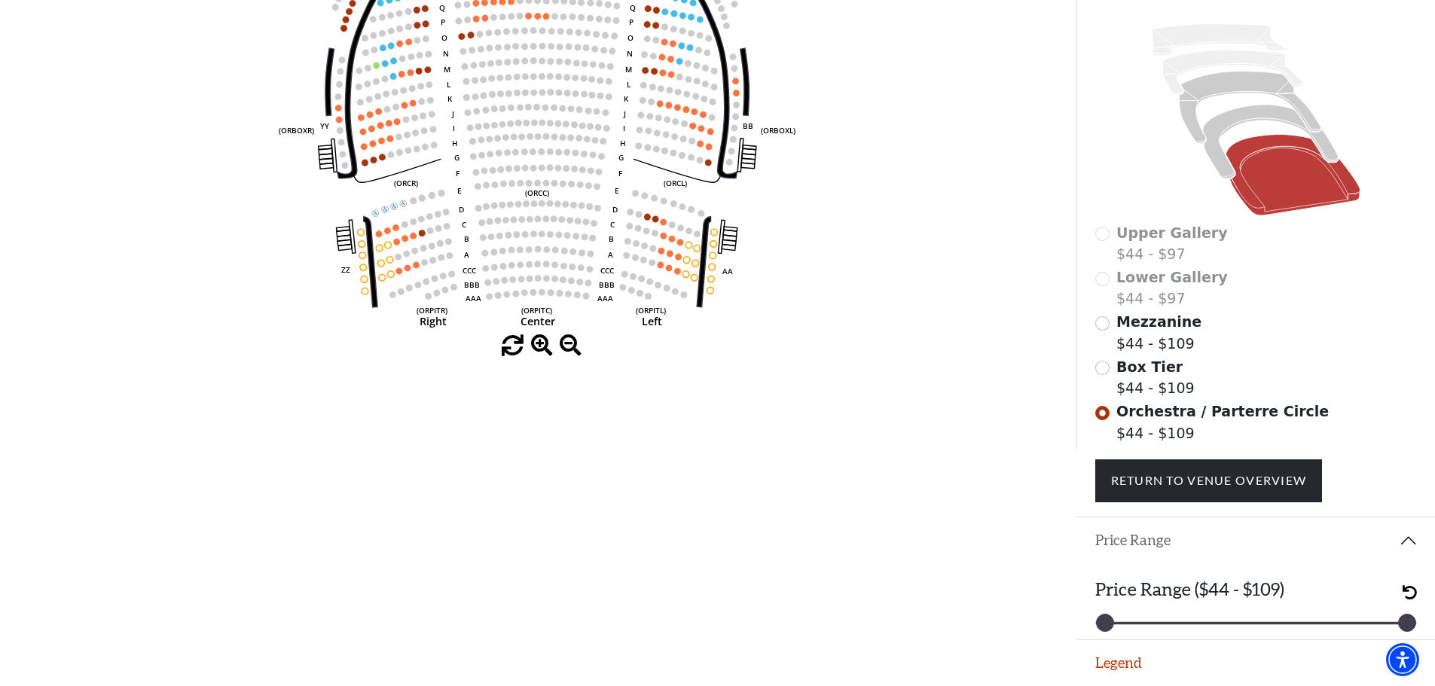
scroll to position [369, 0]
drag, startPoint x: 1307, startPoint y: 630, endPoint x: 1127, endPoint y: 645, distance: 179.8
click at [1127, 450] on div "Promo Code Apply If you have a promo code, please enter it prior to choosing yo…" at bounding box center [1255, 107] width 358 height 686
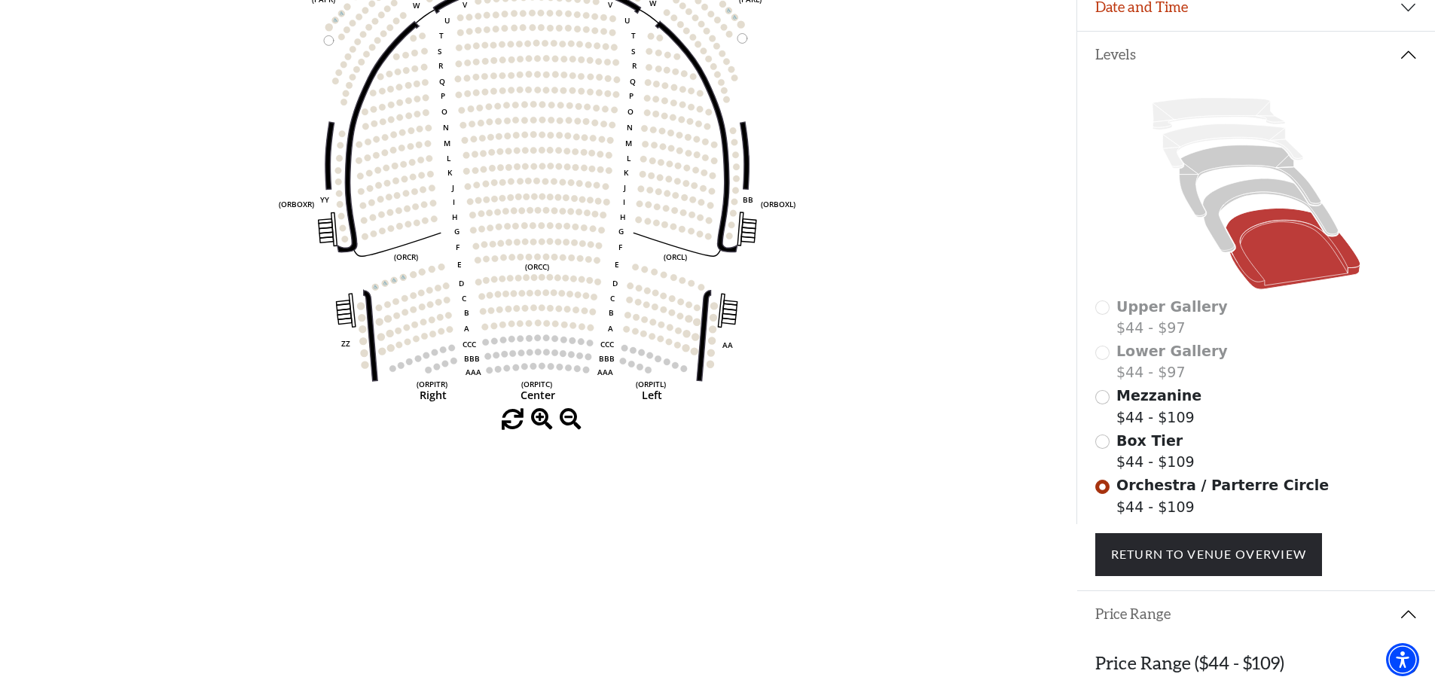
scroll to position [371, 0]
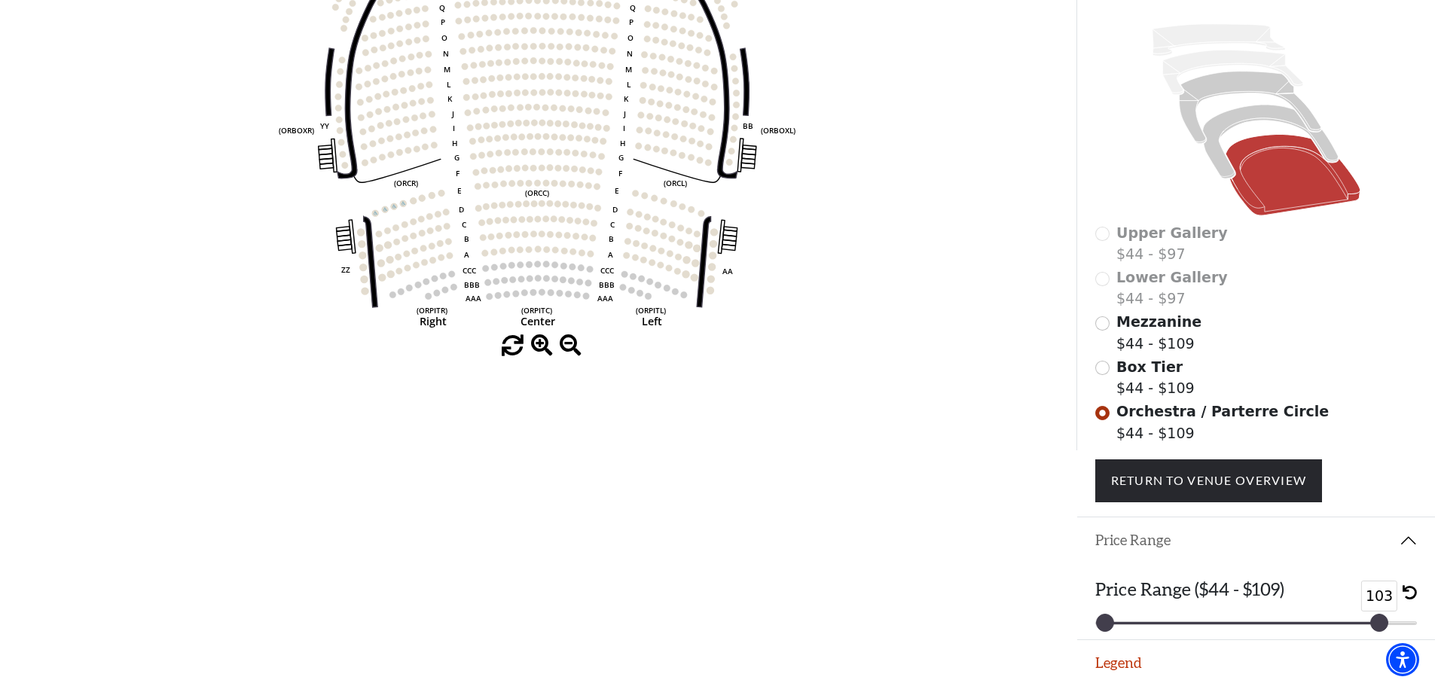
drag, startPoint x: 1130, startPoint y: 621, endPoint x: 1555, endPoint y: 617, distance: 424.8
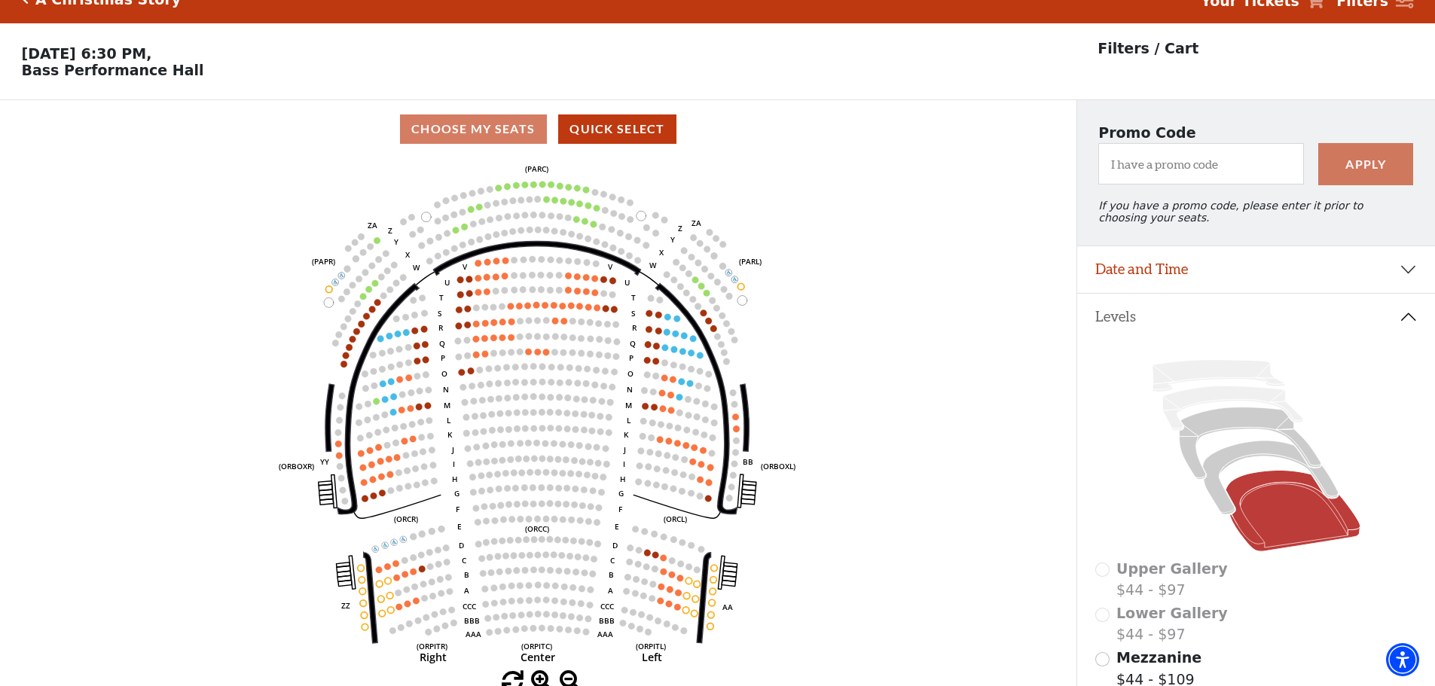
scroll to position [0, 0]
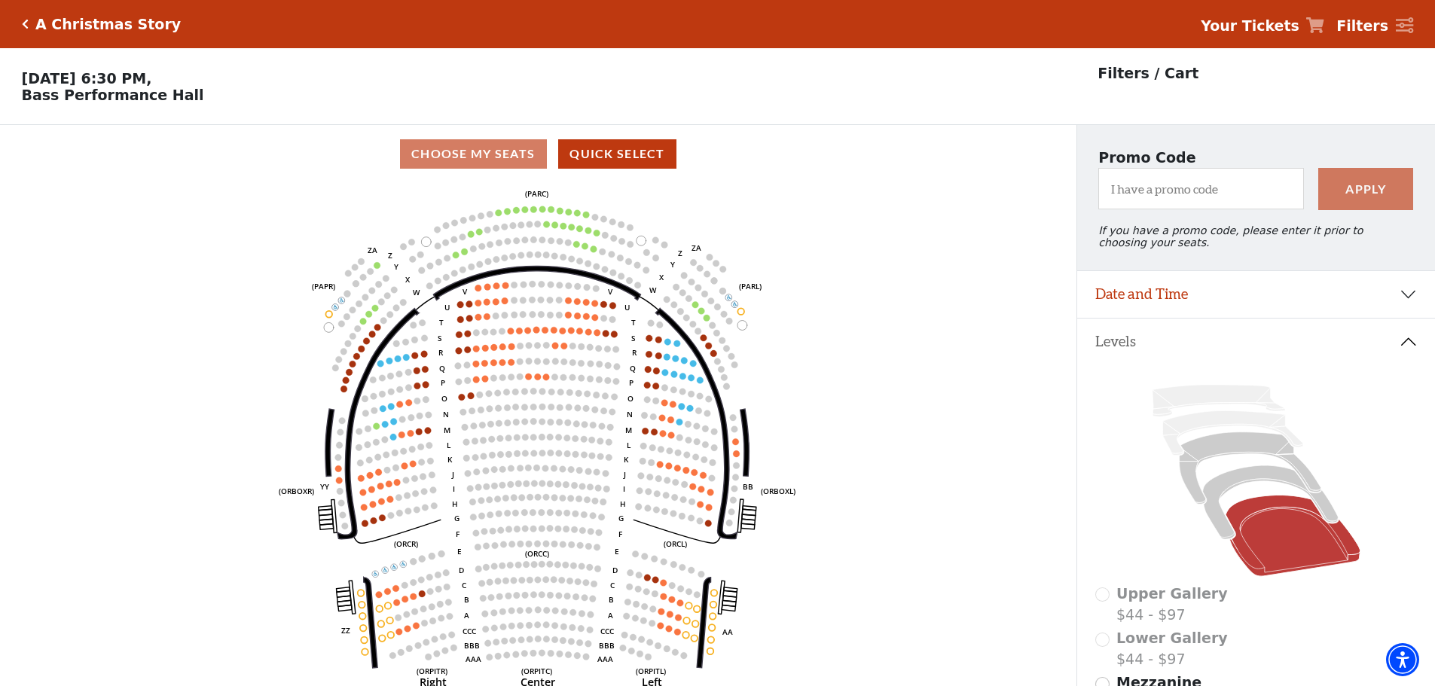
click at [22, 23] on icon "Click here to go back to filters" at bounding box center [25, 24] width 7 height 11
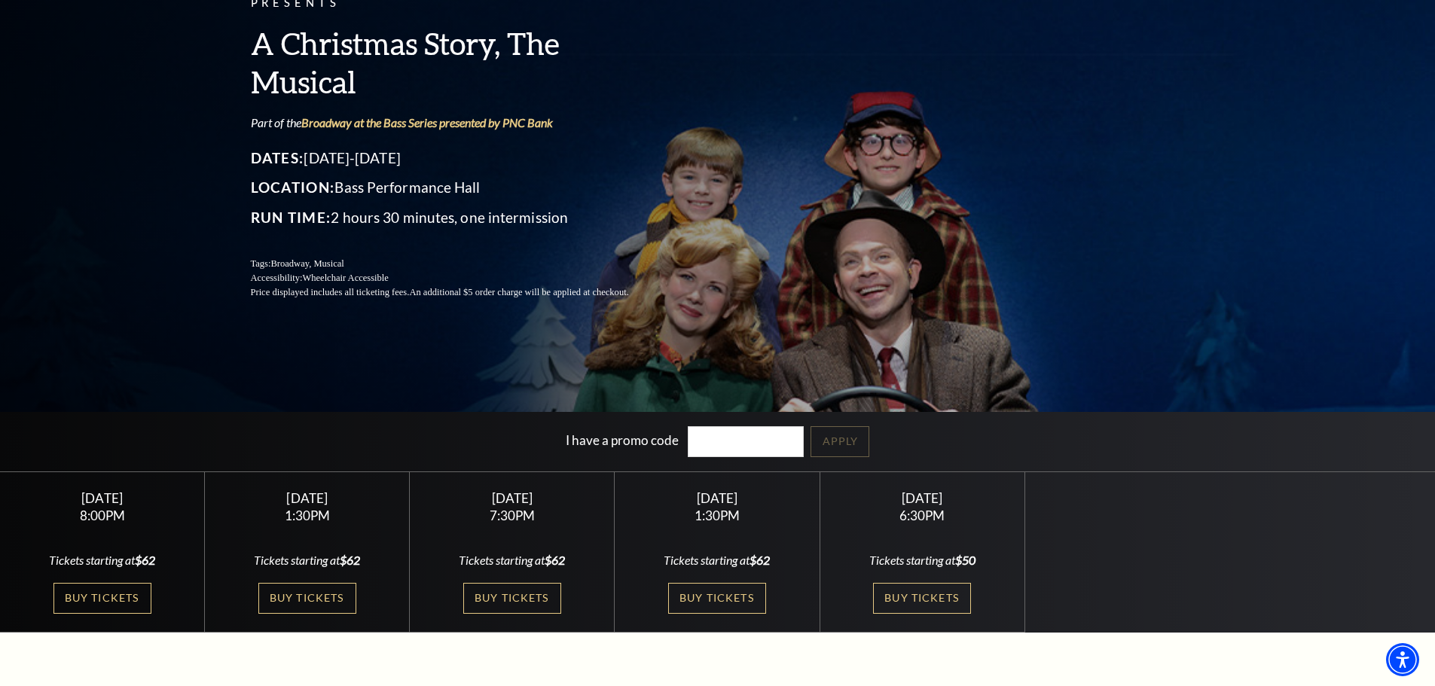
scroll to position [151, 0]
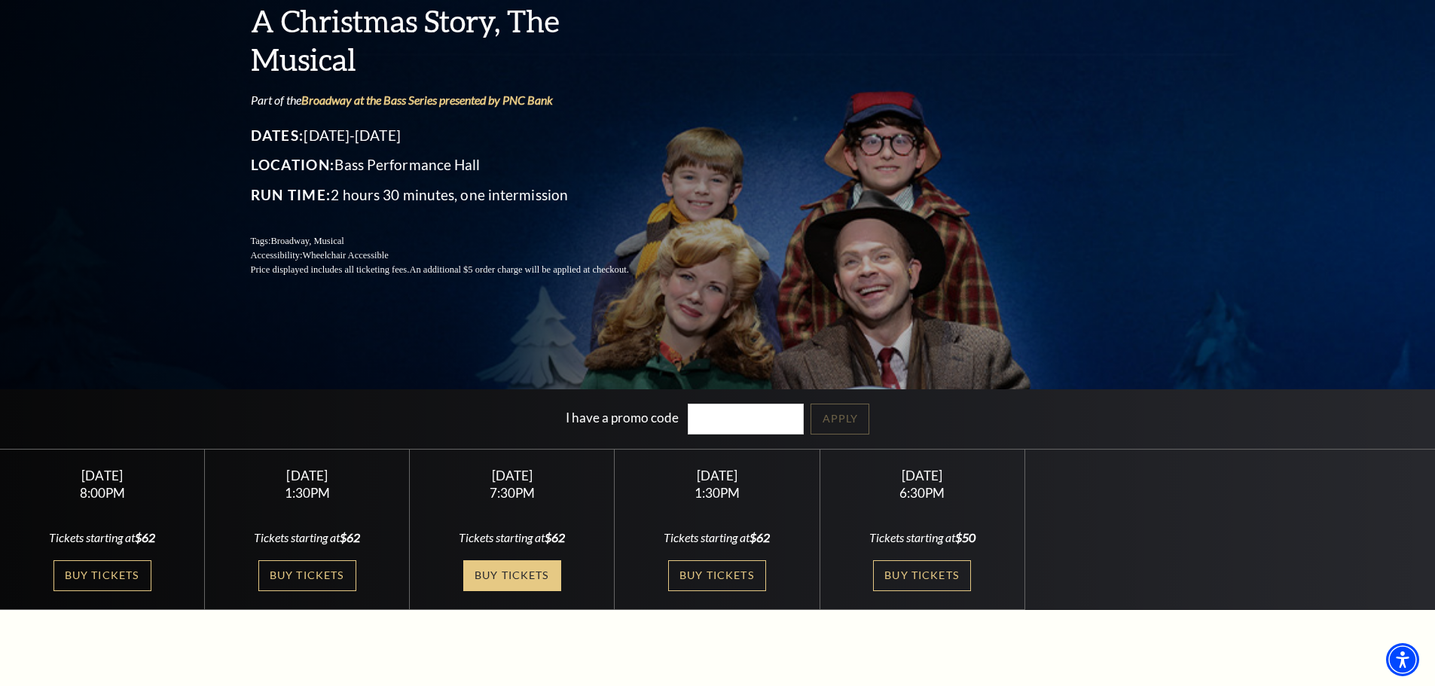
click at [532, 574] on link "Buy Tickets" at bounding box center [512, 575] width 98 height 31
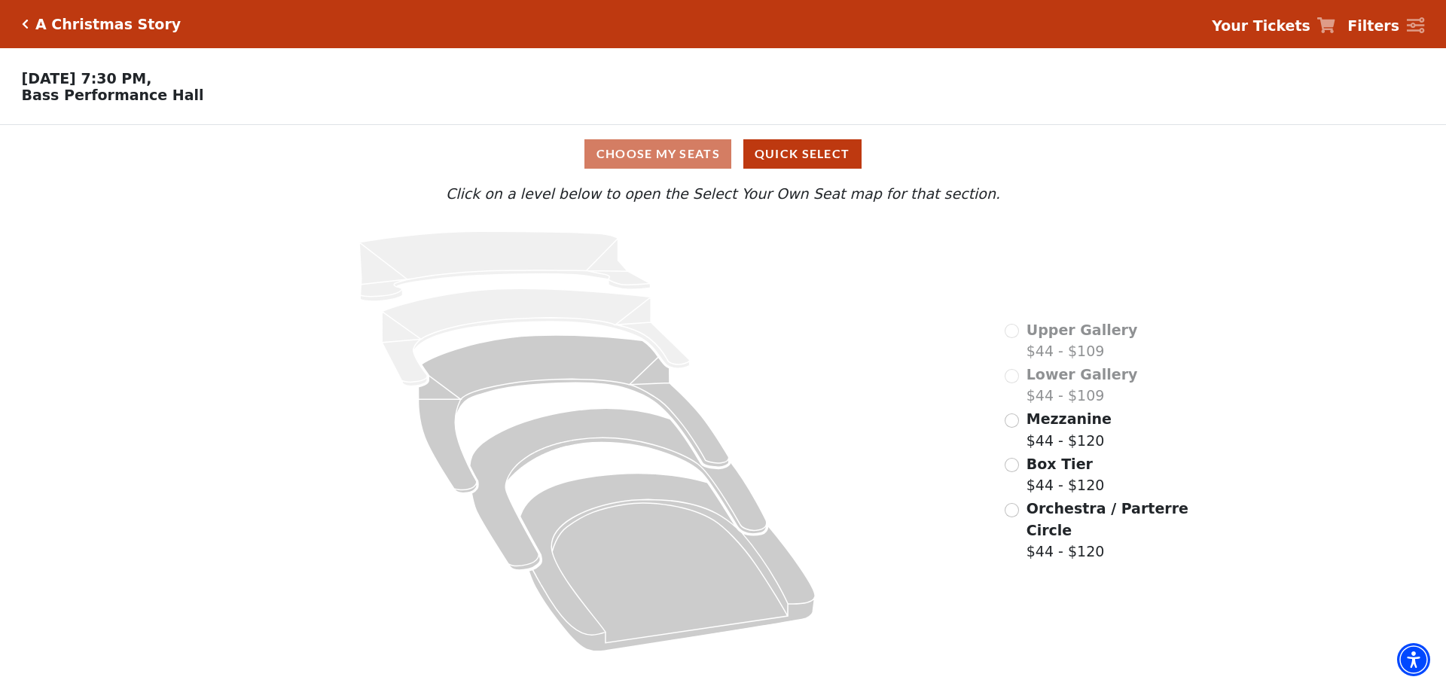
click at [818, 537] on icon at bounding box center [587, 441] width 792 height 446
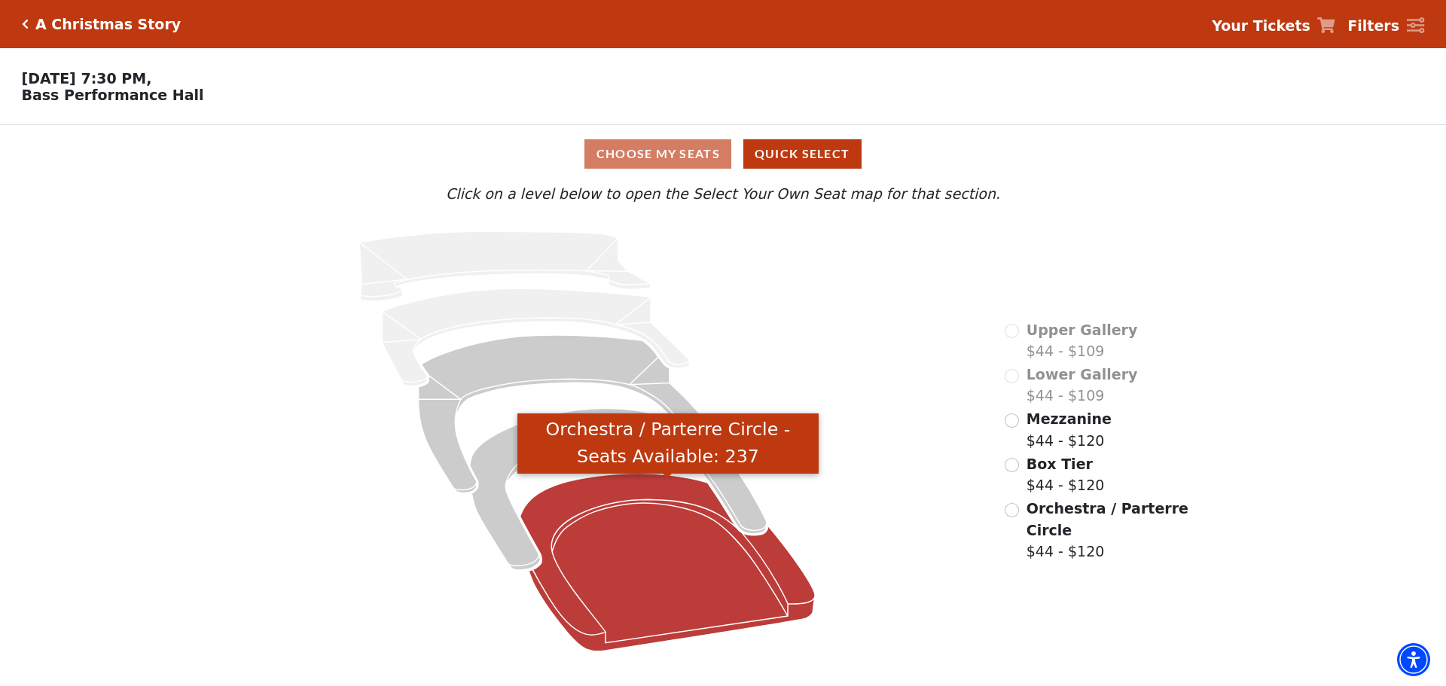
click at [700, 574] on icon "Orchestra / Parterre Circle - Seats Available: 237" at bounding box center [667, 563] width 295 height 178
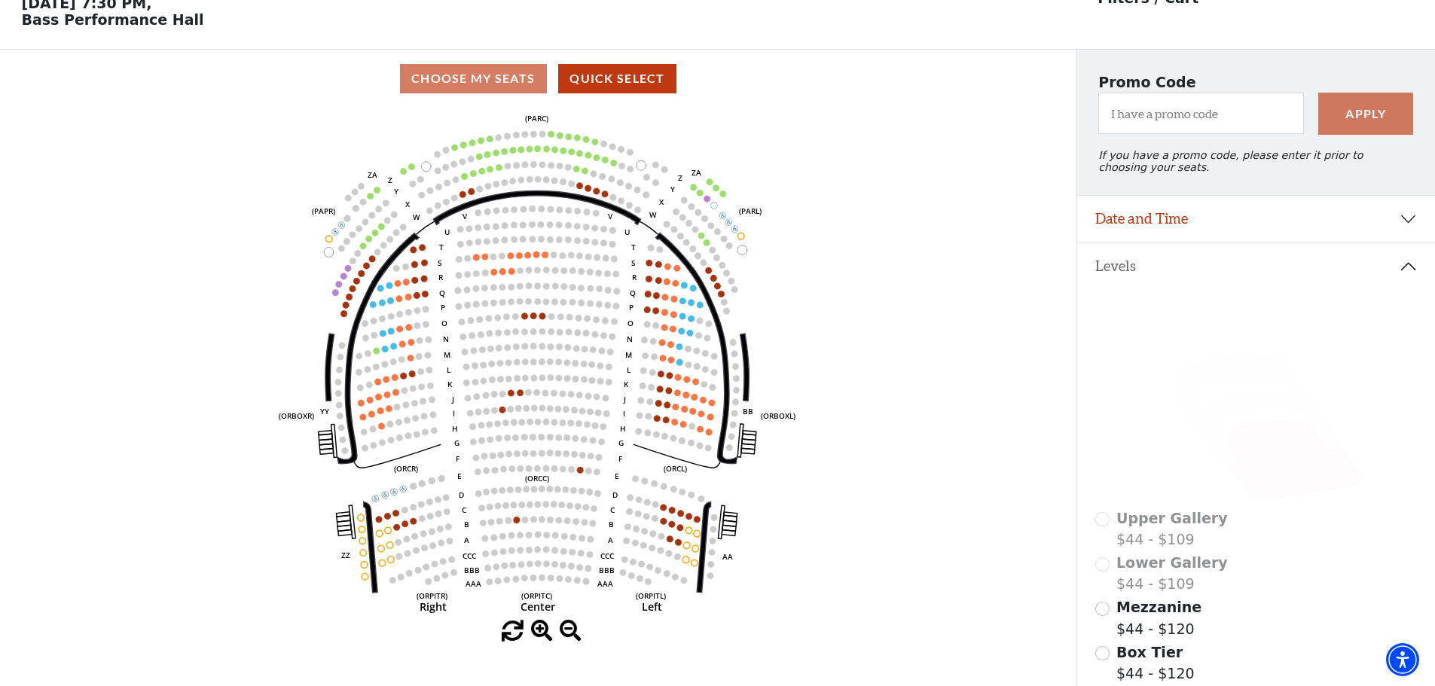
scroll to position [151, 0]
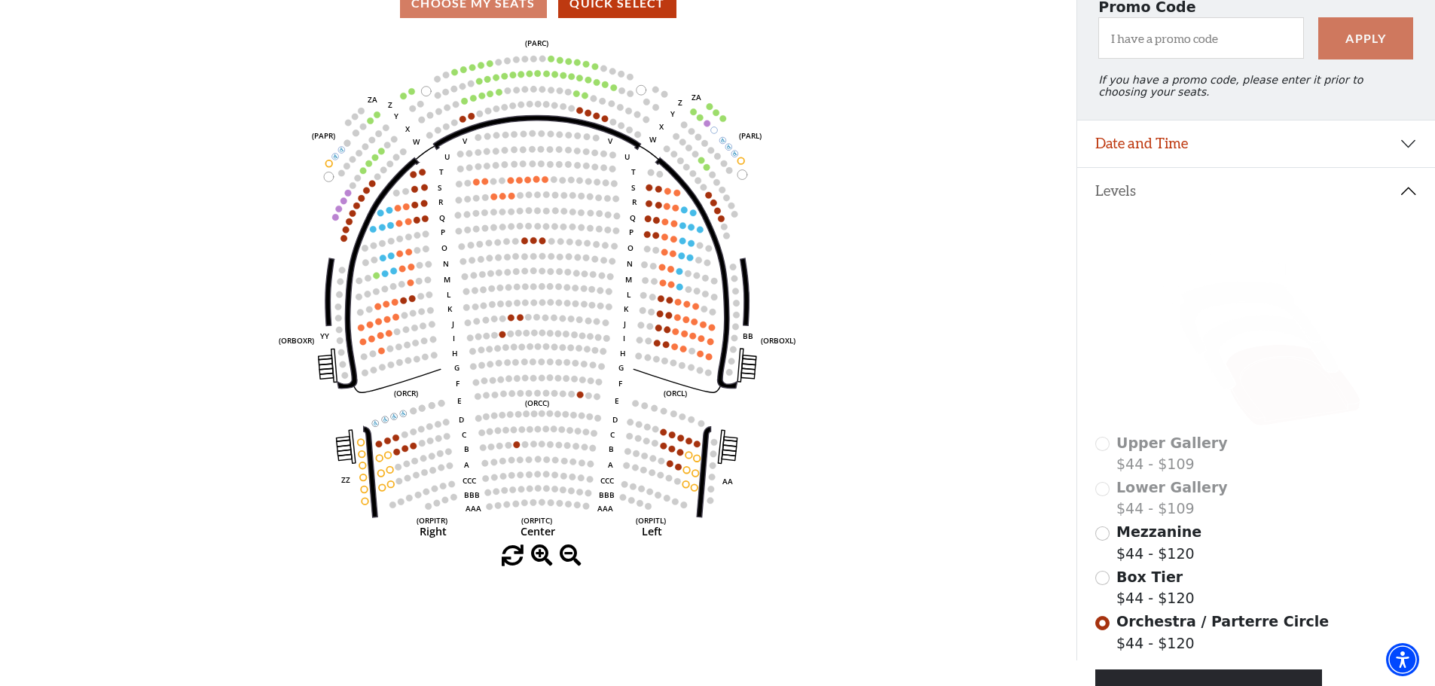
click at [542, 559] on span at bounding box center [542, 556] width 22 height 22
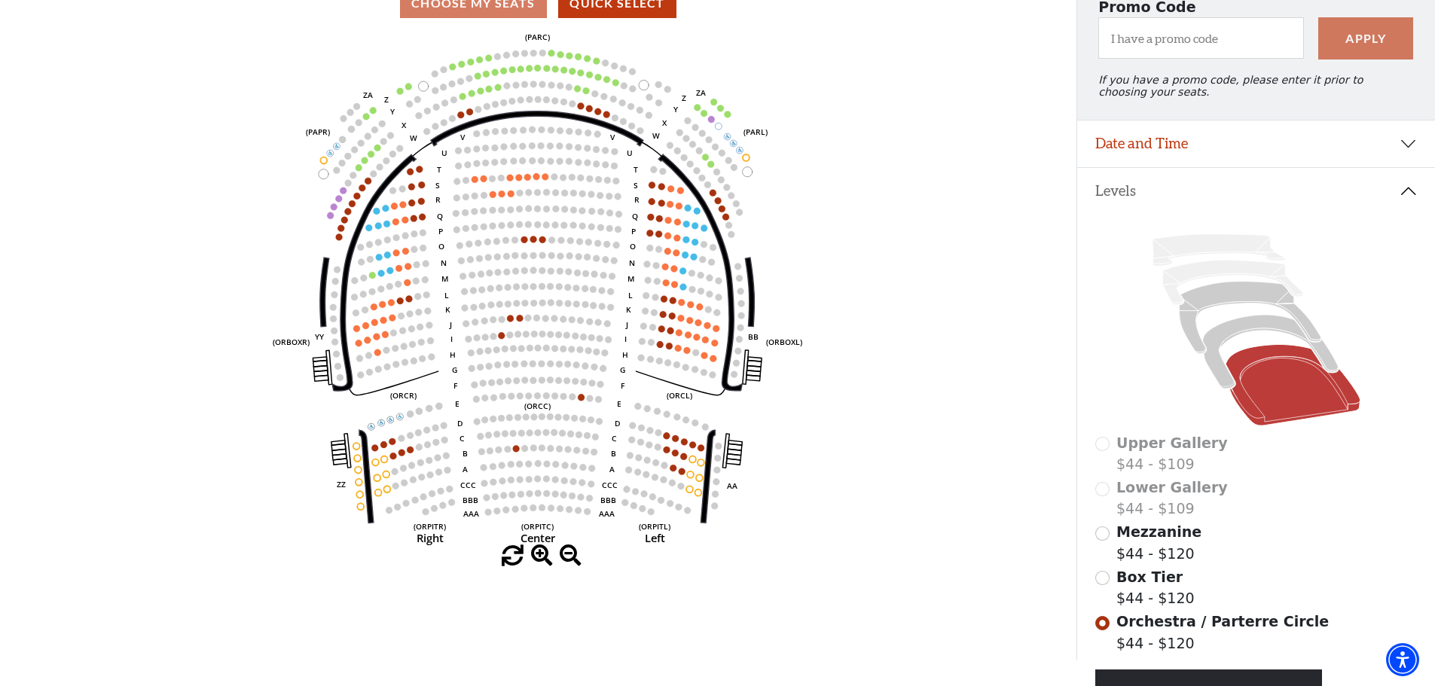
click at [542, 559] on span at bounding box center [542, 556] width 22 height 22
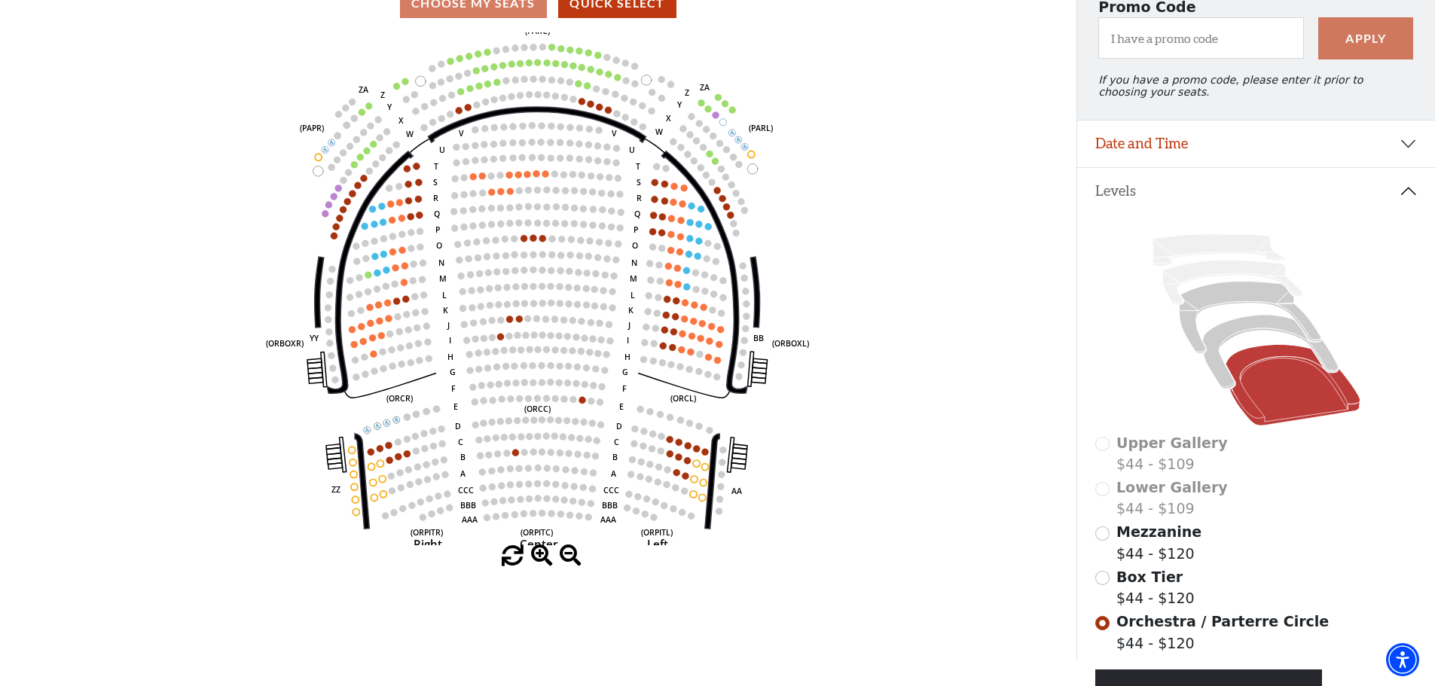
click at [542, 559] on span at bounding box center [542, 556] width 22 height 22
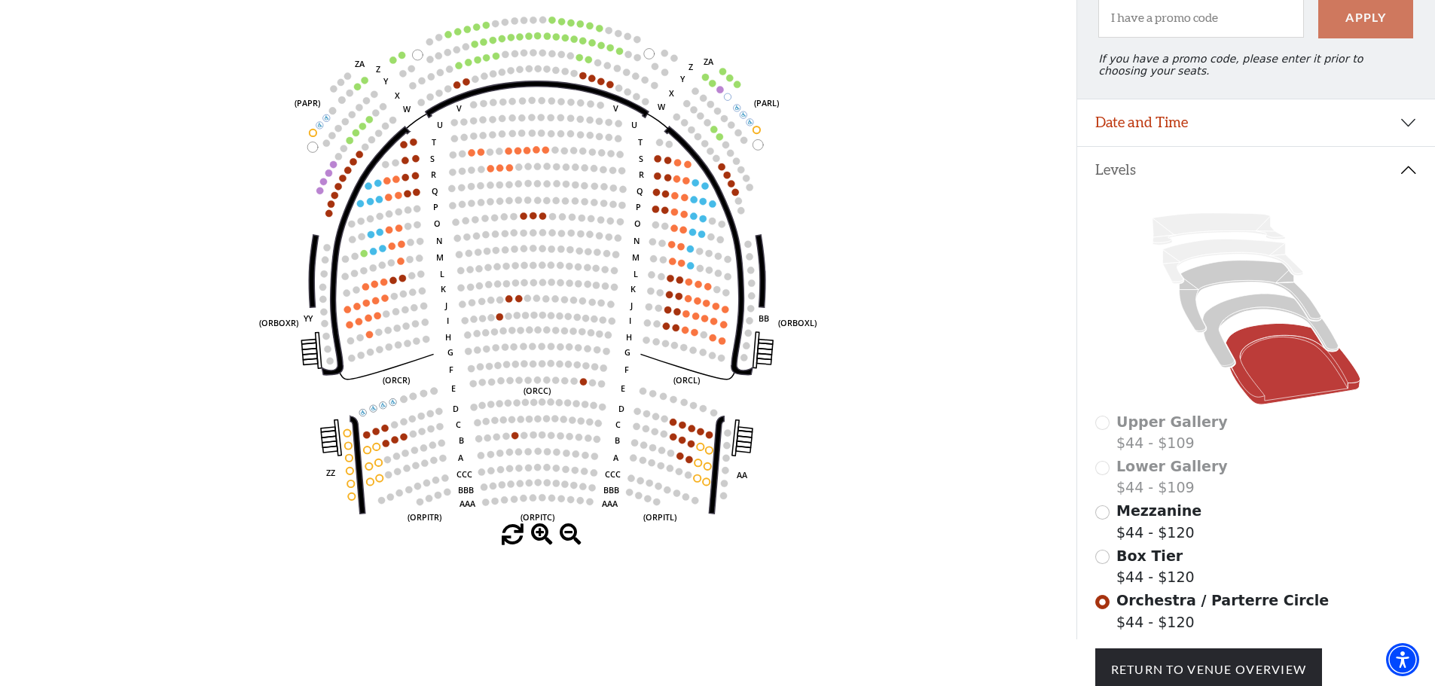
scroll to position [145, 0]
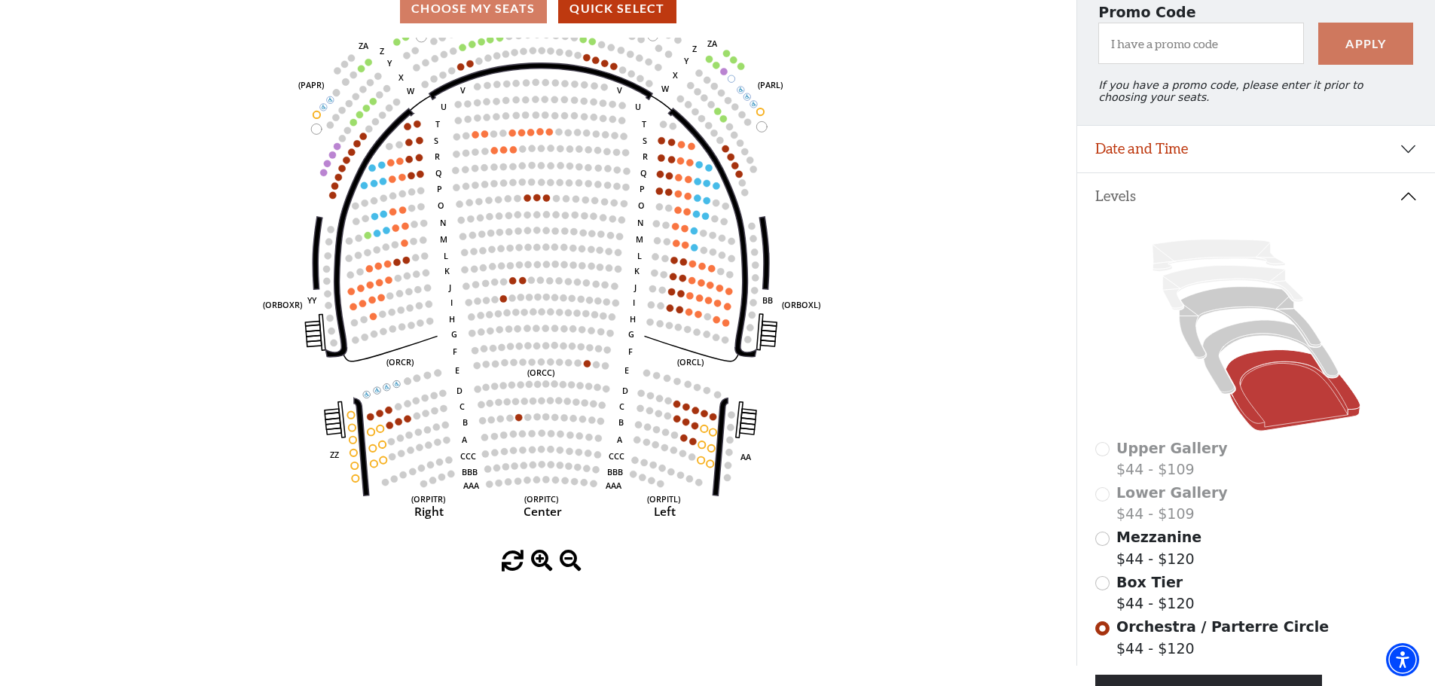
drag, startPoint x: 871, startPoint y: 522, endPoint x: 857, endPoint y: 499, distance: 27.4
click at [874, 464] on icon "Left (ORPITL) Right (ORPITR) Center (ORPITC) ZZ AA YY BB ZA ZA (ORCL) (ORCR) (O…" at bounding box center [537, 294] width 969 height 513
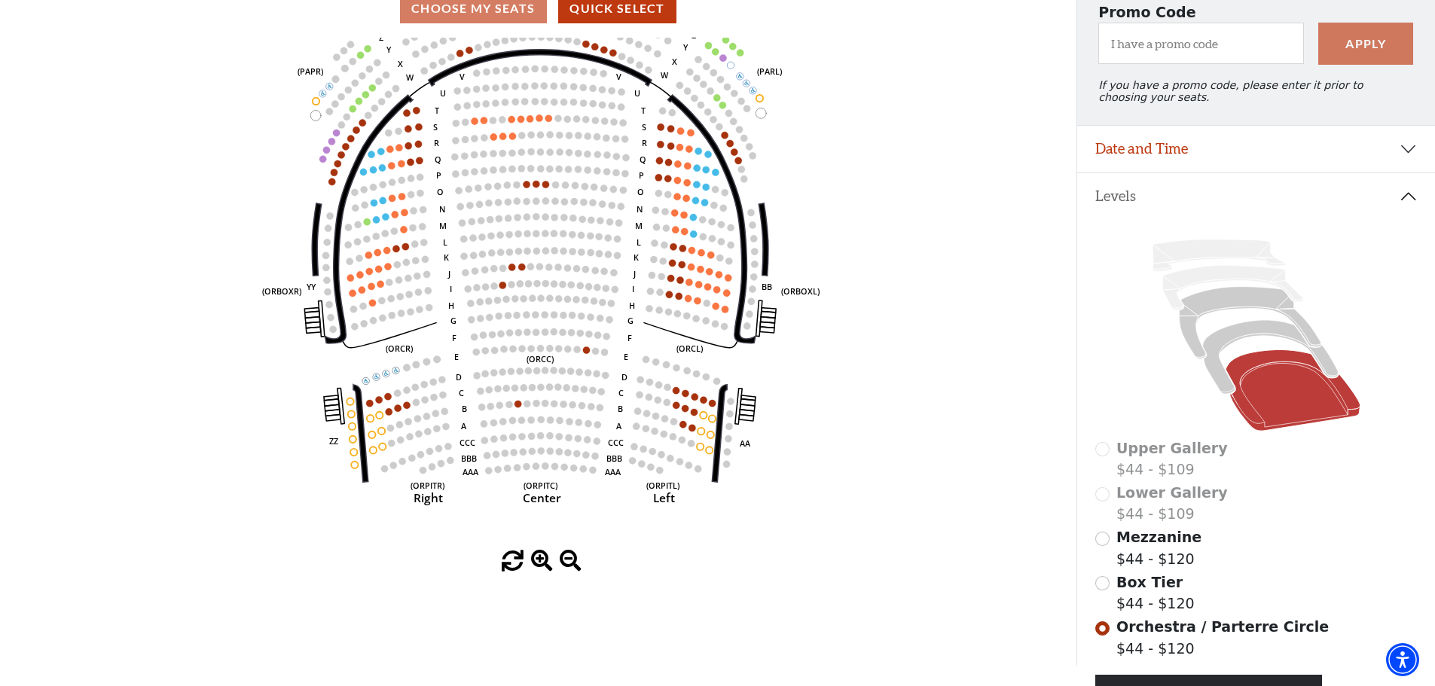
drag, startPoint x: 841, startPoint y: 580, endPoint x: 837, endPoint y: 499, distance: 81.4
click at [837, 498] on div "Choose My Seats Quick Select Current Level Orchestra / Parterre Circle Click on…" at bounding box center [538, 323] width 1076 height 686
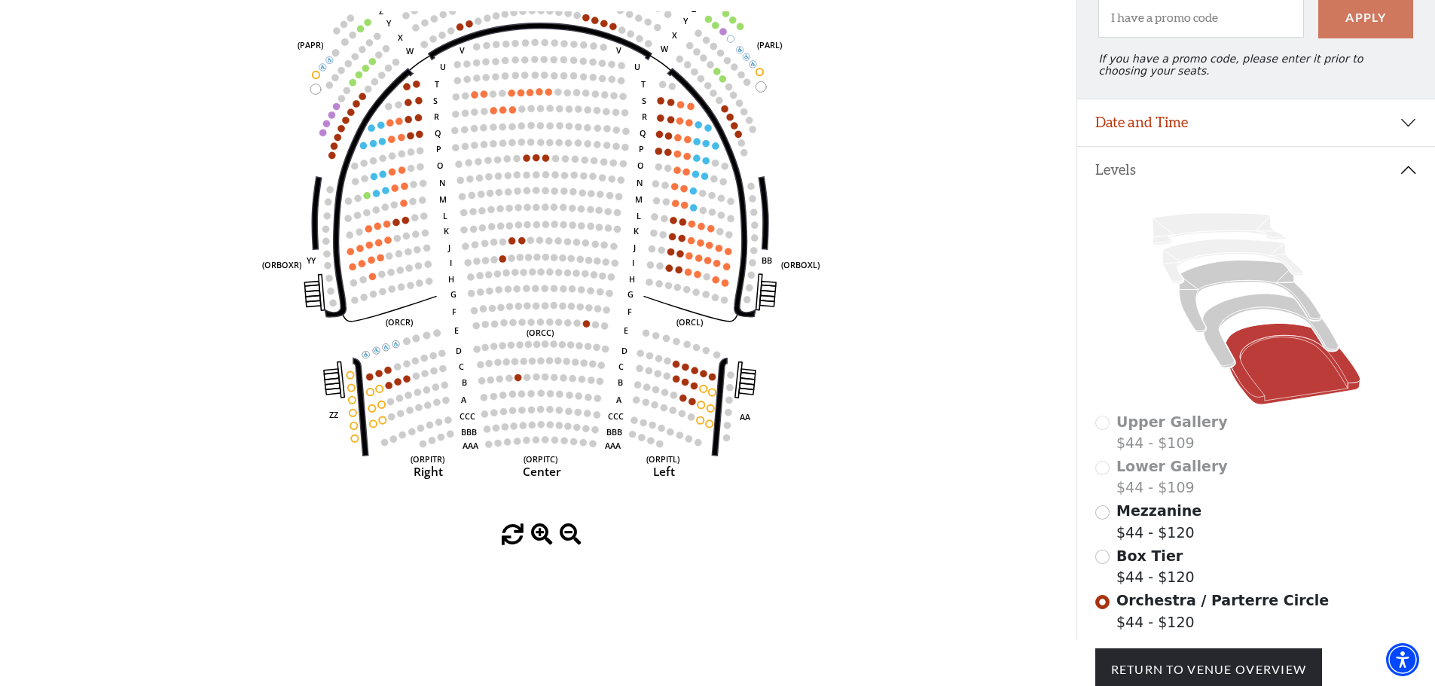
scroll to position [0, 0]
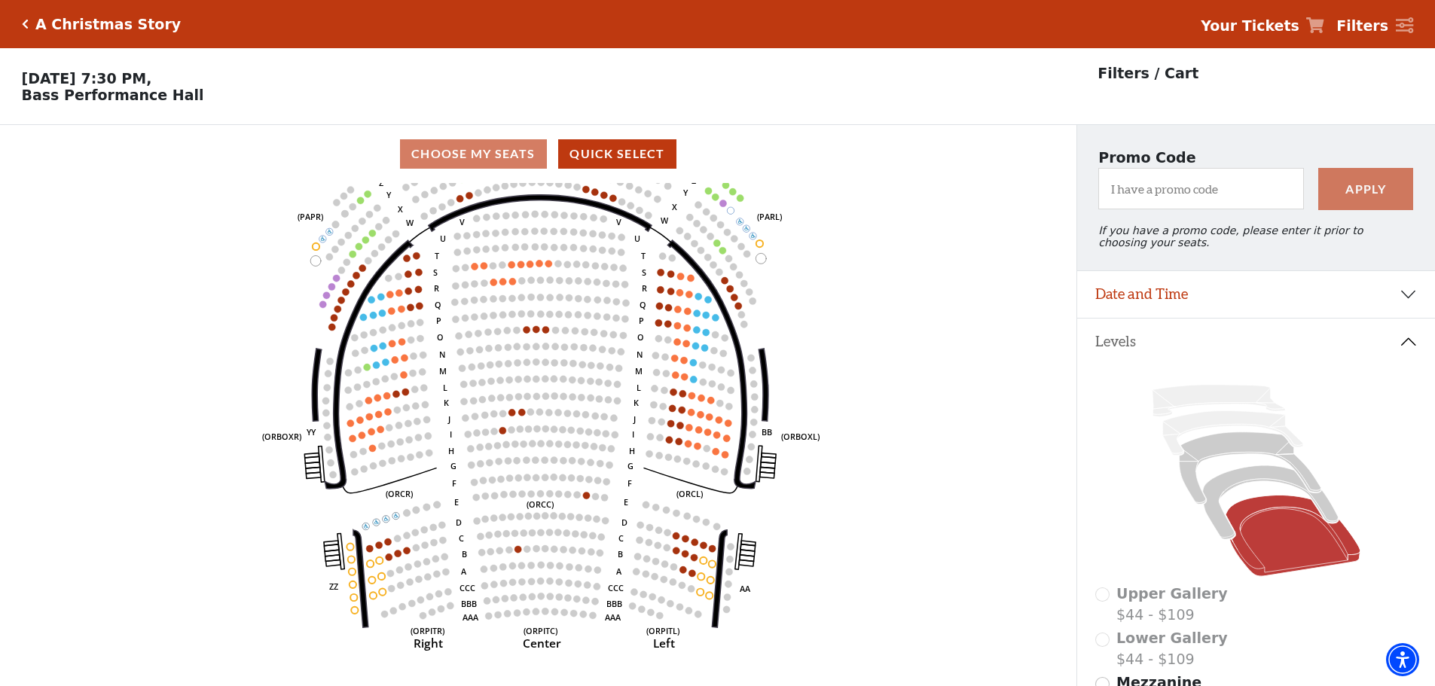
click at [27, 25] on icon "Click here to go back to filters" at bounding box center [25, 24] width 7 height 11
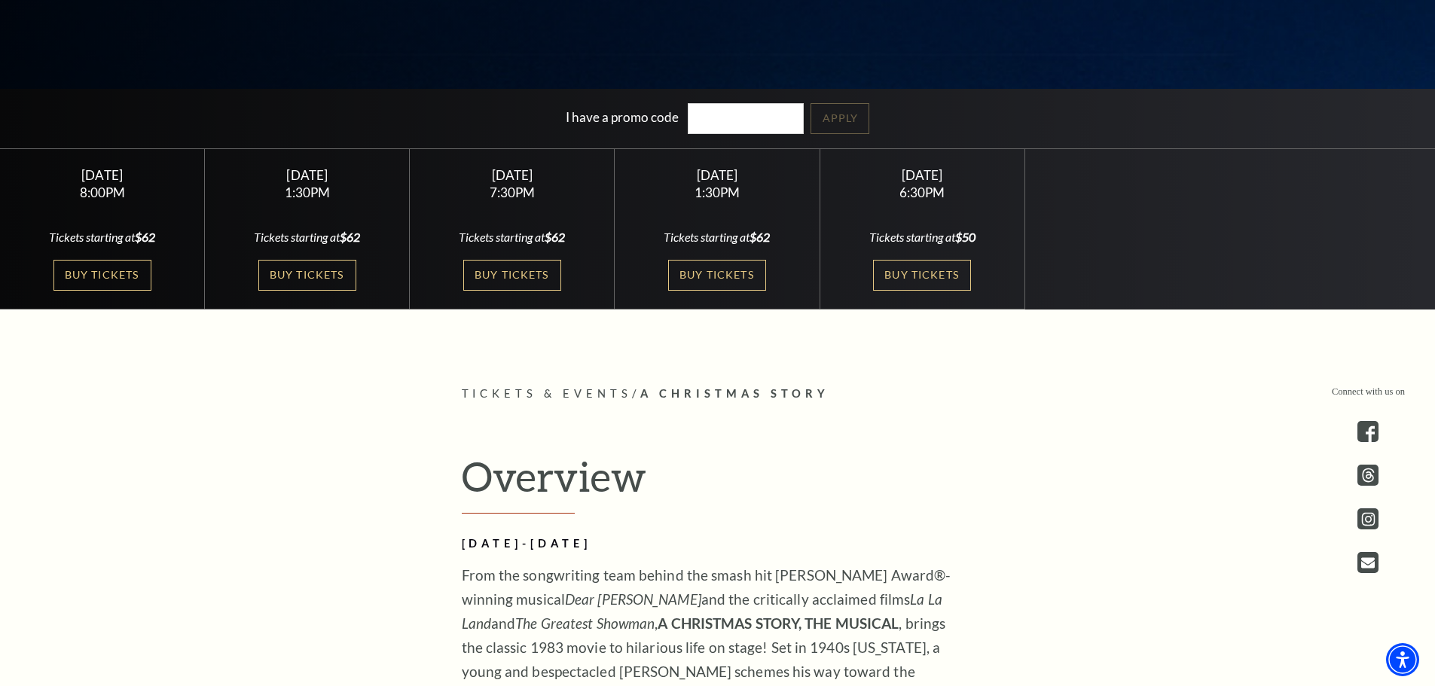
scroll to position [452, 0]
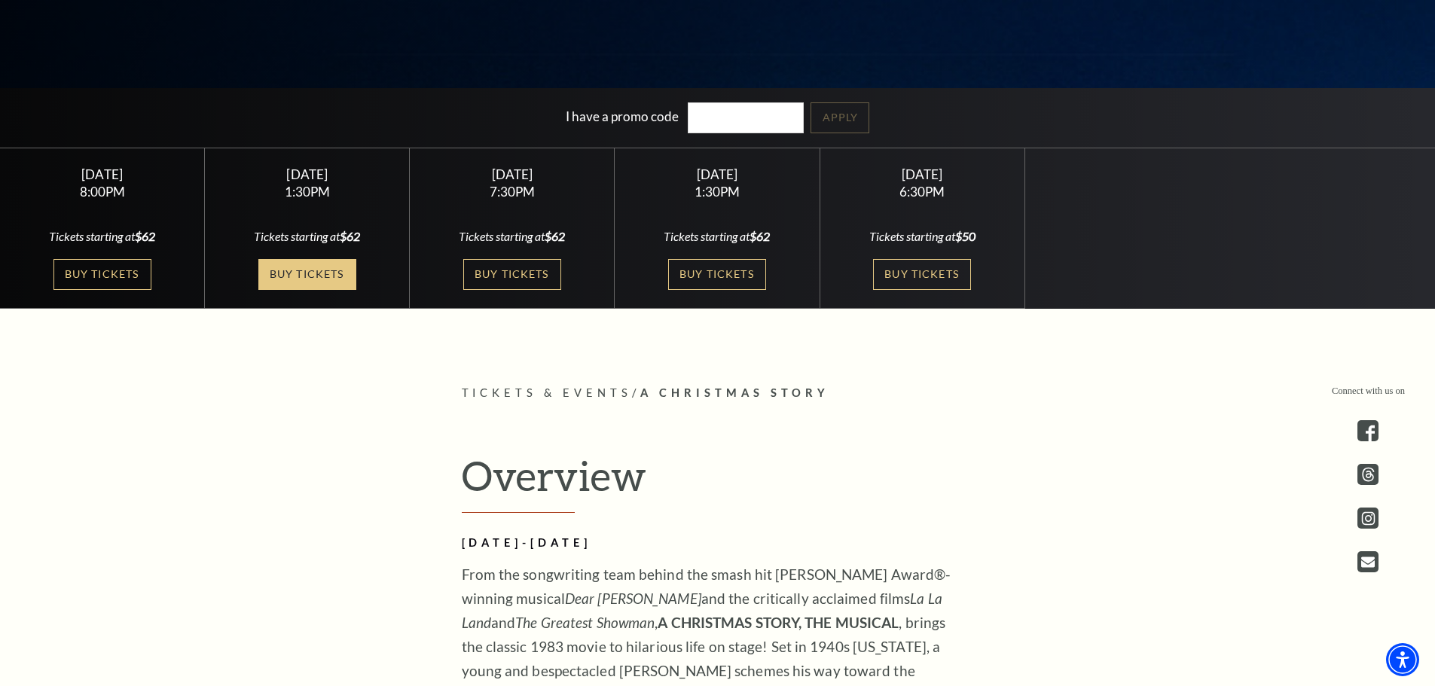
click at [321, 276] on link "Buy Tickets" at bounding box center [307, 274] width 98 height 31
